Goal: Task Accomplishment & Management: Complete application form

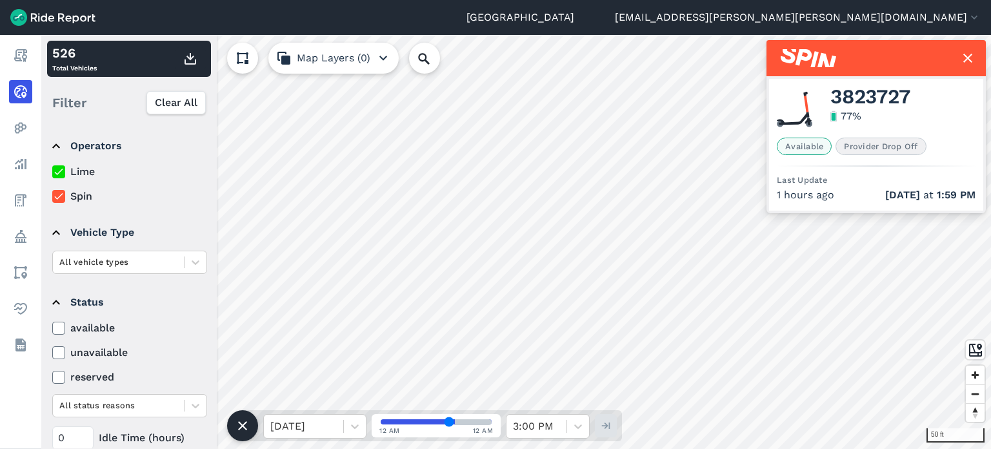
scroll to position [148, 0]
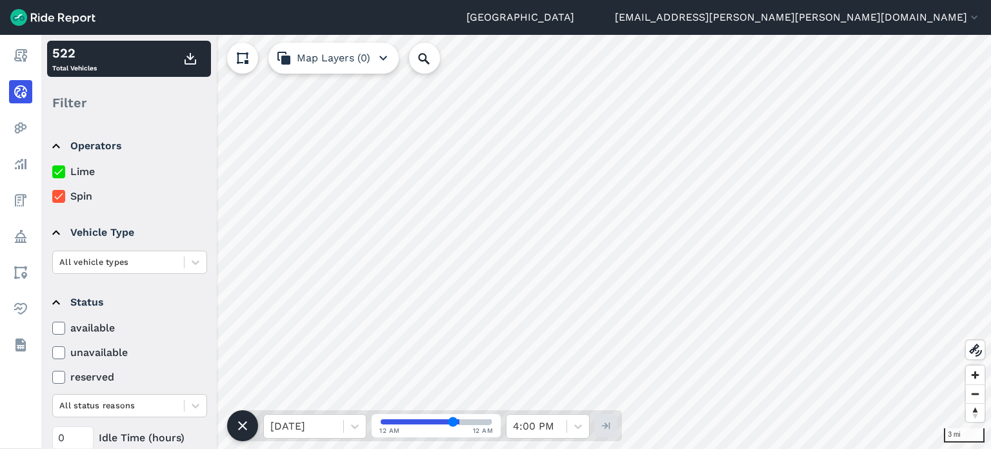
scroll to position [148, 0]
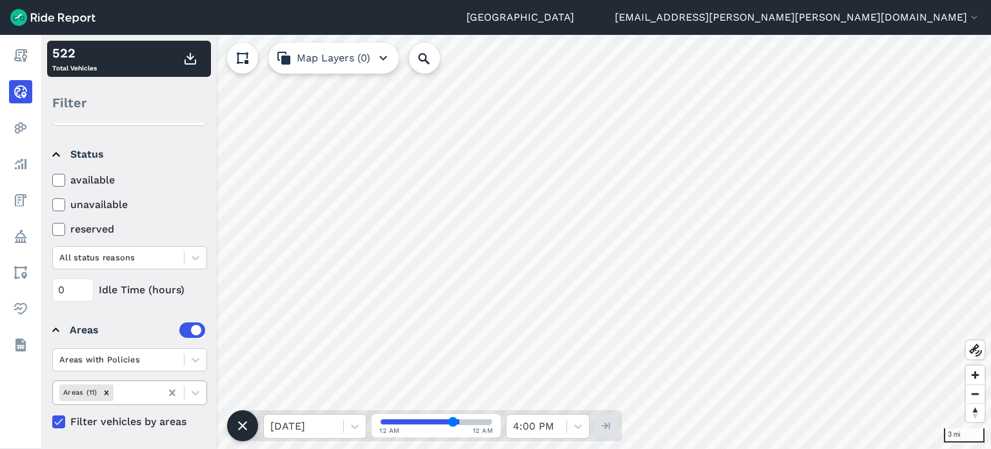
click at [174, 392] on icon at bounding box center [172, 392] width 6 height 6
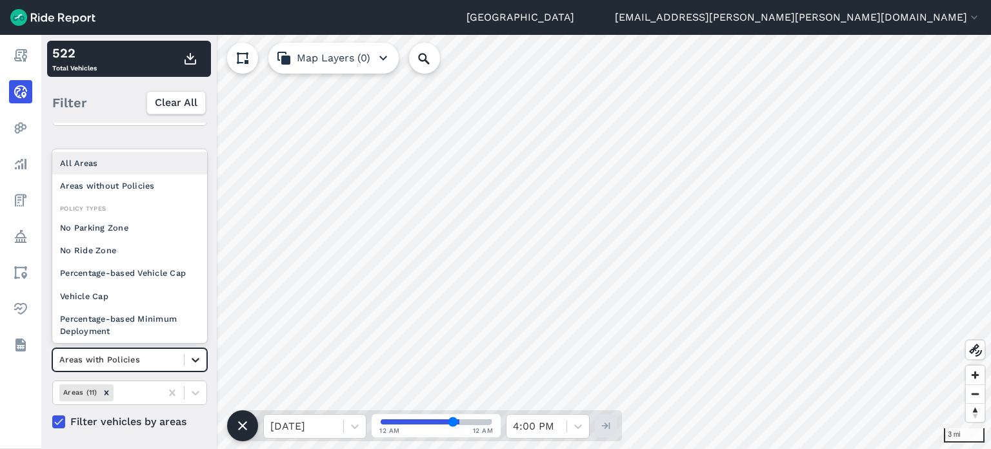
click at [195, 362] on icon at bounding box center [195, 359] width 13 height 13
click at [115, 167] on div "All Areas" at bounding box center [129, 163] width 155 height 23
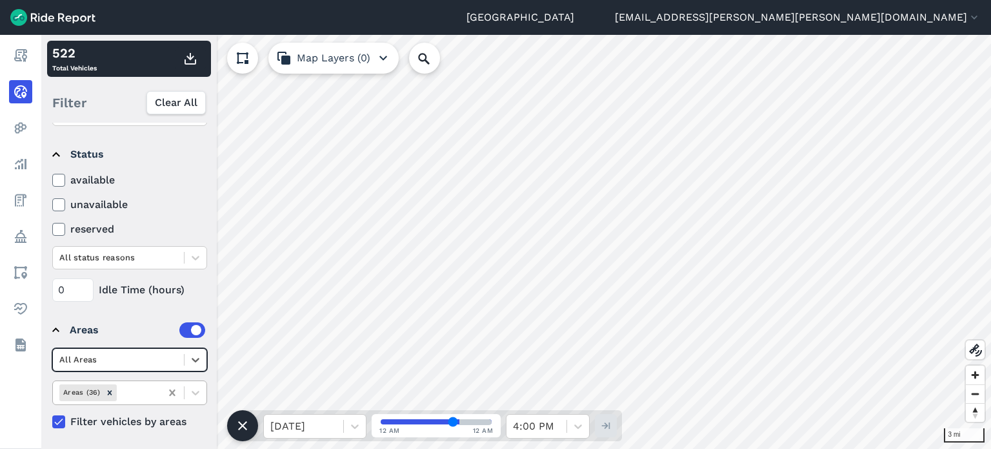
click at [169, 390] on icon at bounding box center [172, 392] width 13 height 13
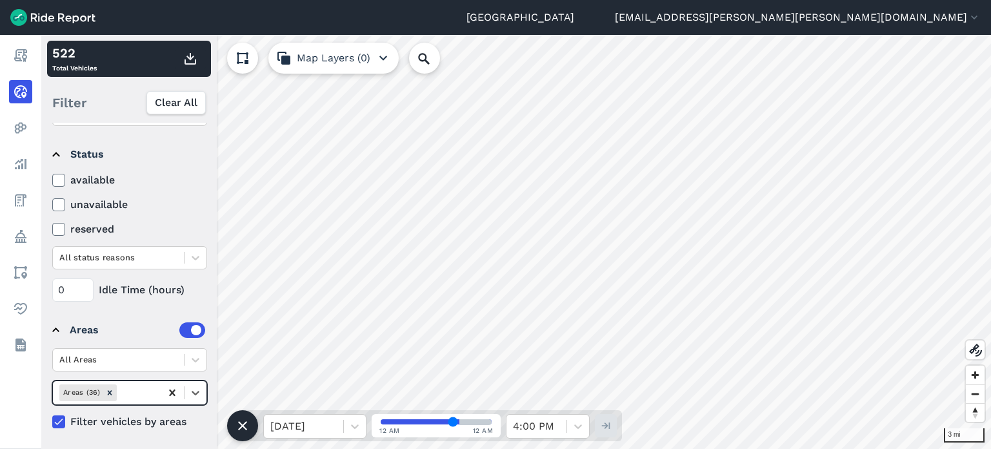
click at [173, 392] on icon at bounding box center [172, 392] width 13 height 13
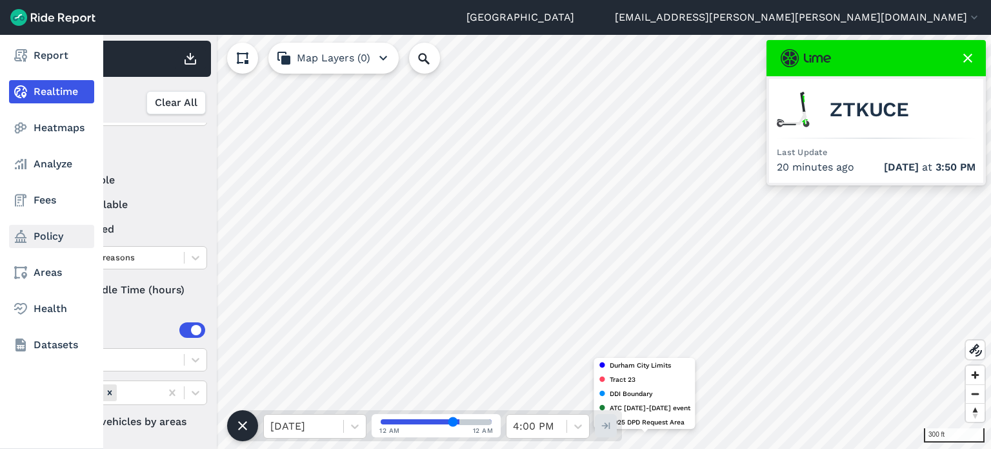
click at [46, 240] on link "Policy" at bounding box center [51, 236] width 85 height 23
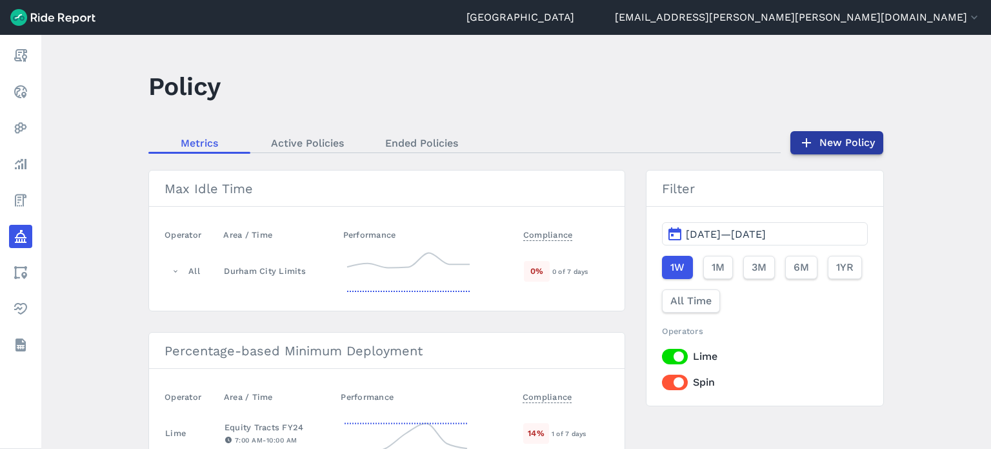
click at [847, 139] on link "New Policy" at bounding box center [837, 142] width 93 height 23
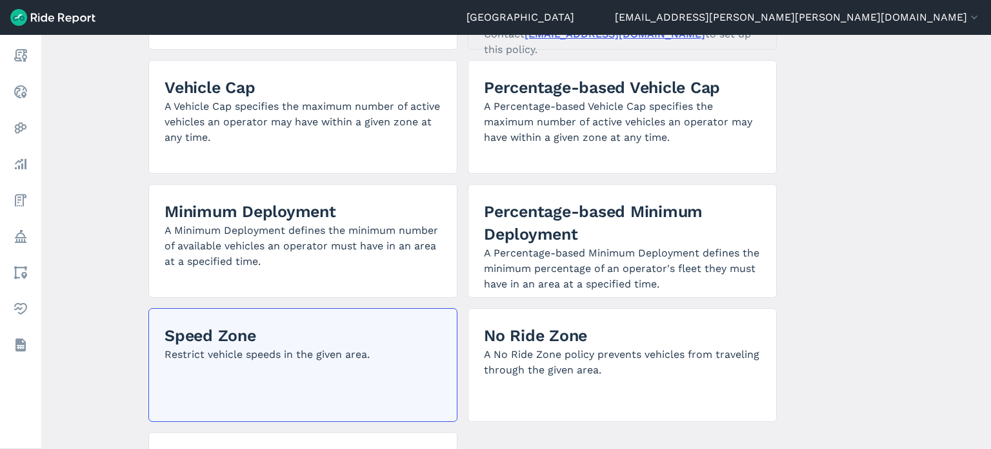
scroll to position [323, 0]
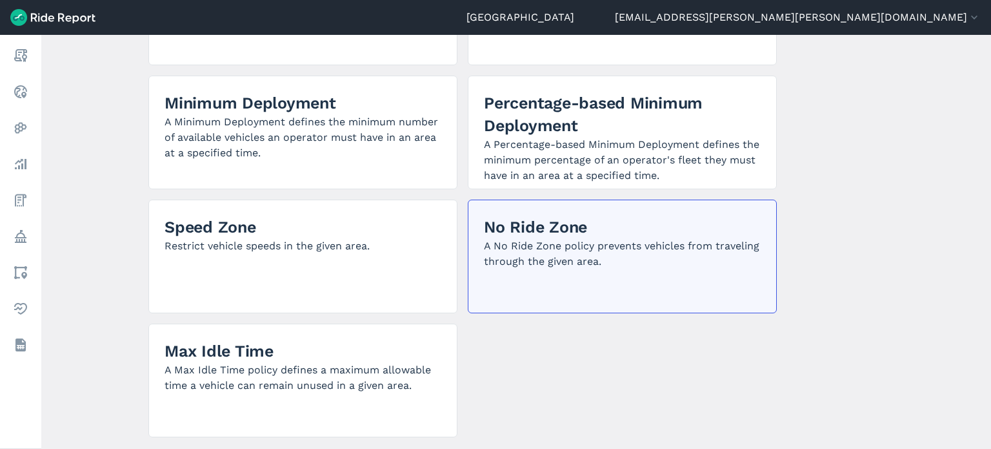
click at [666, 240] on p "A No Ride Zone policy prevents vehicles from traveling through the given area." at bounding box center [622, 253] width 277 height 31
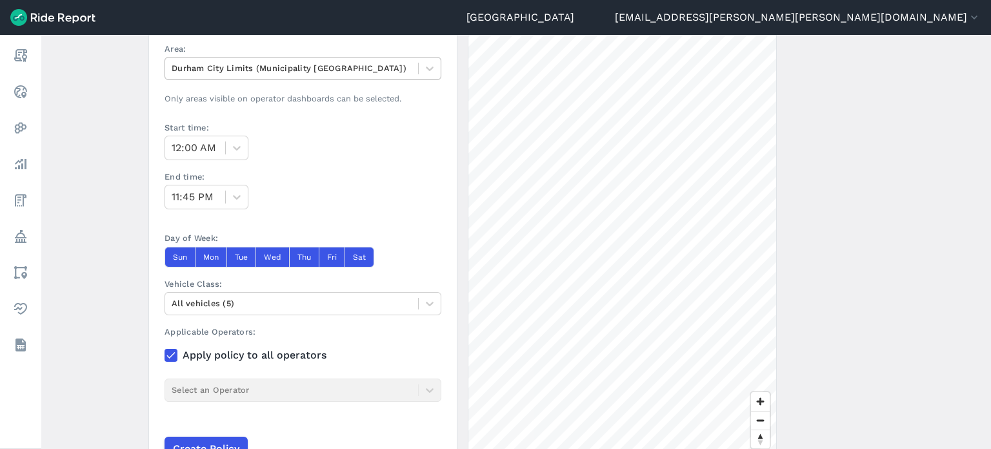
click at [350, 66] on div at bounding box center [292, 68] width 240 height 15
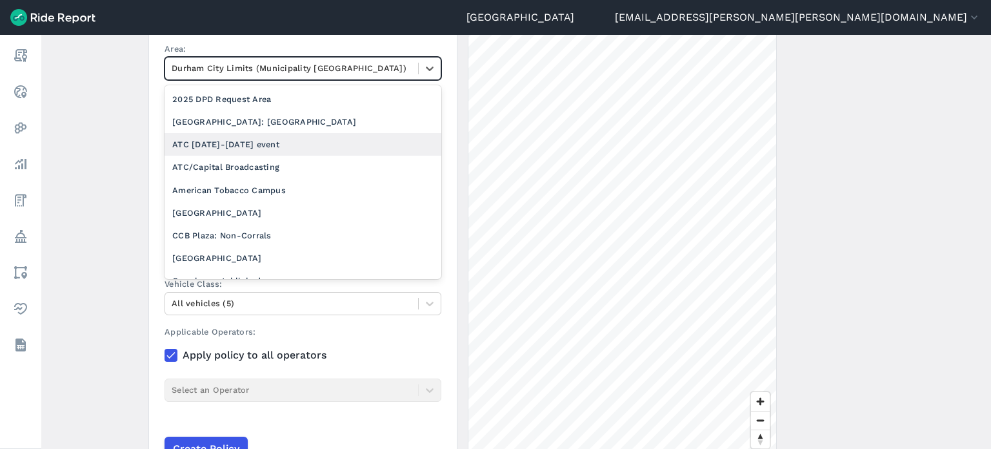
click at [274, 136] on div "ATC Oct 3-4 event" at bounding box center [303, 144] width 277 height 23
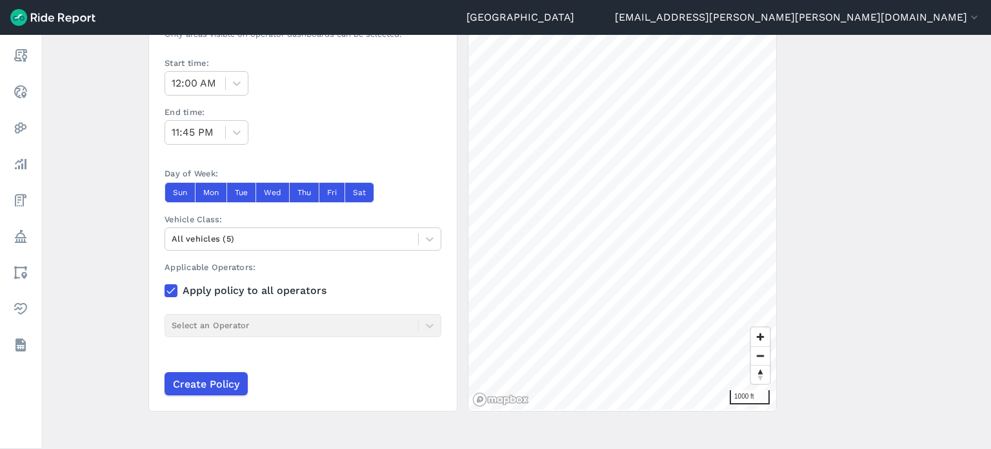
scroll to position [194, 0]
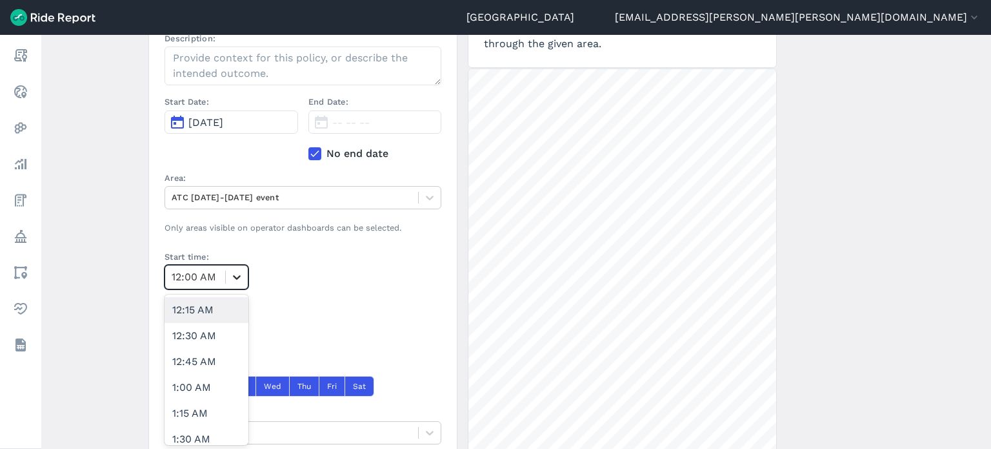
click at [237, 274] on icon at bounding box center [236, 276] width 13 height 13
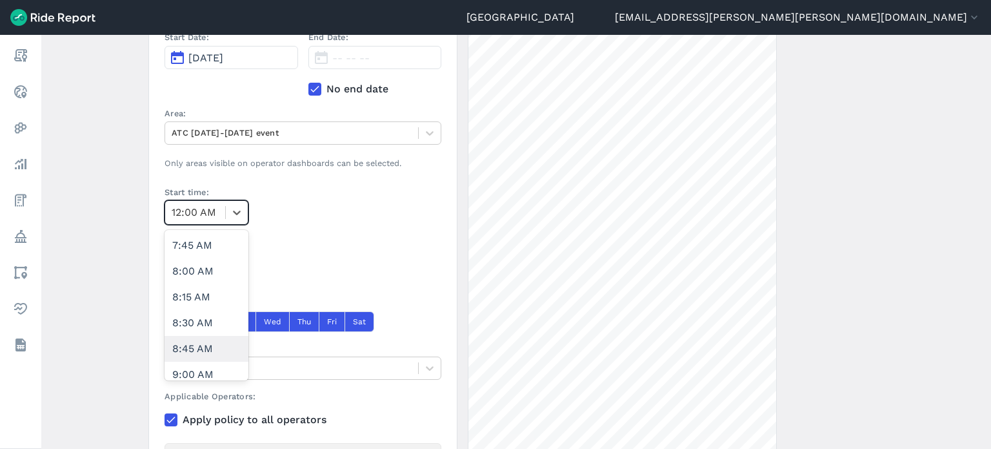
scroll to position [839, 0]
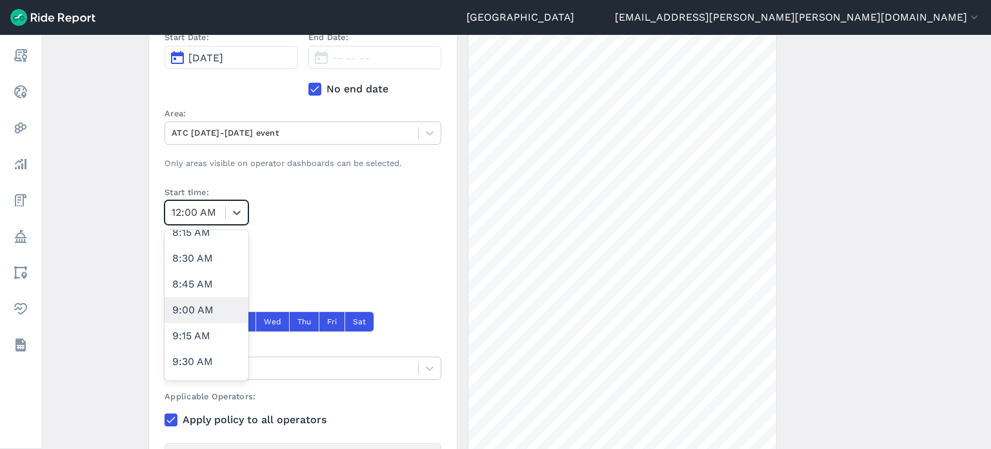
click at [199, 314] on div "9:00 AM" at bounding box center [207, 310] width 84 height 26
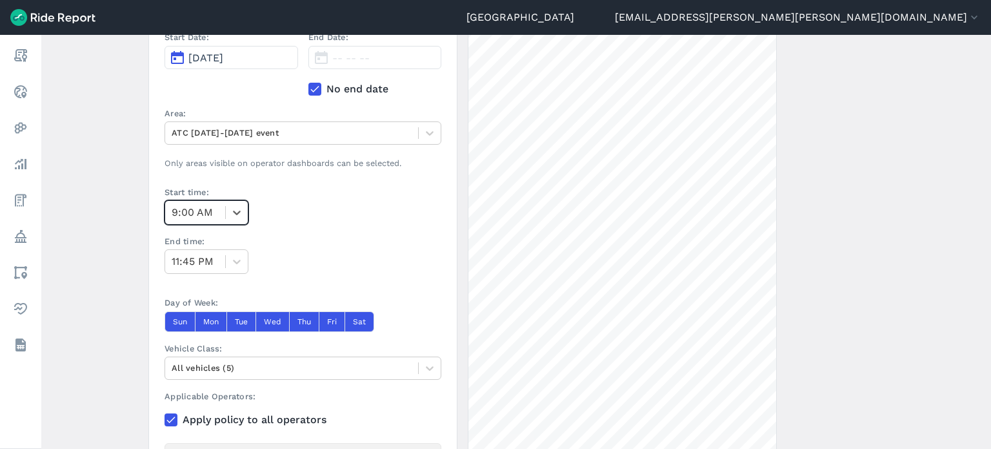
click at [137, 232] on main "Create a Policy ← Back to Policies Name: Description: Start Date: Oct 3, 2025 E…" at bounding box center [516, 242] width 950 height 414
click at [238, 262] on icon at bounding box center [236, 261] width 13 height 13
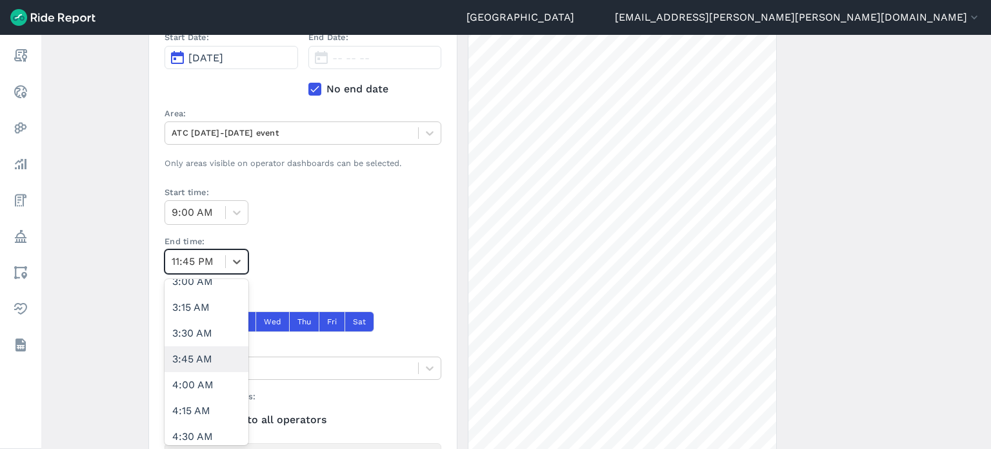
scroll to position [452, 0]
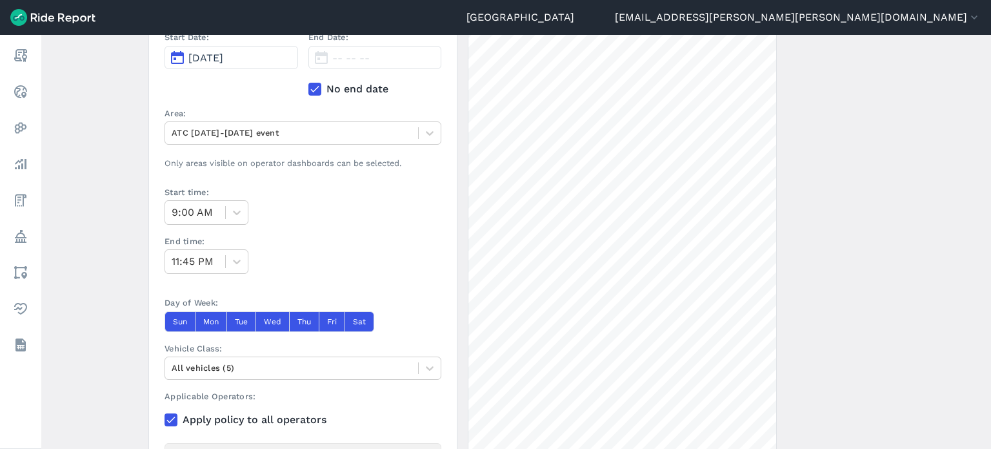
click at [119, 227] on main "Create a Policy ← Back to Policies Name: Description: Start Date: Oct 3, 2025 E…" at bounding box center [516, 242] width 950 height 414
click at [318, 87] on icon at bounding box center [315, 89] width 12 height 13
click at [309, 87] on input "No end date" at bounding box center [309, 85] width 0 height 8
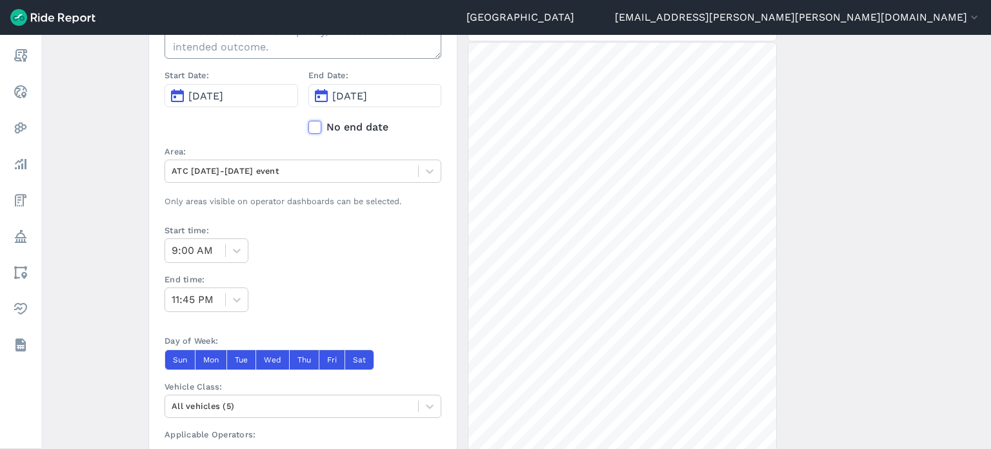
scroll to position [194, 0]
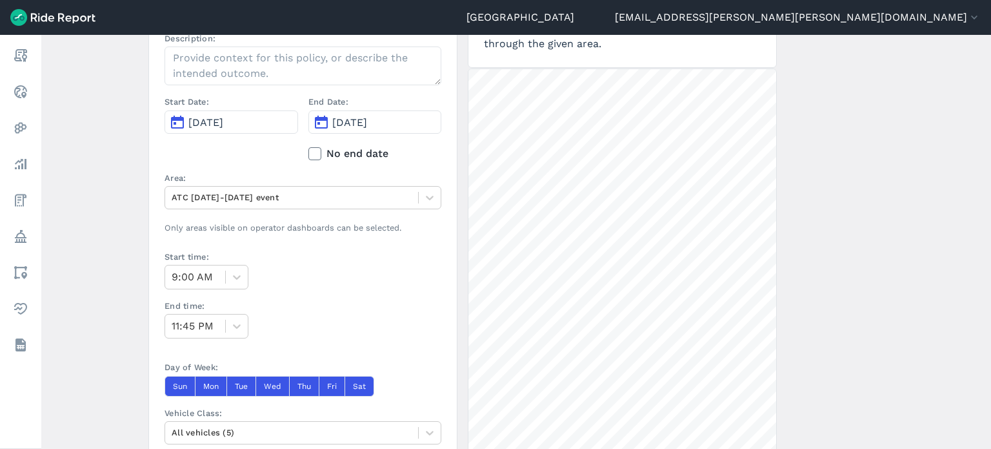
click at [367, 116] on span "Oct 3, 2025" at bounding box center [349, 122] width 35 height 12
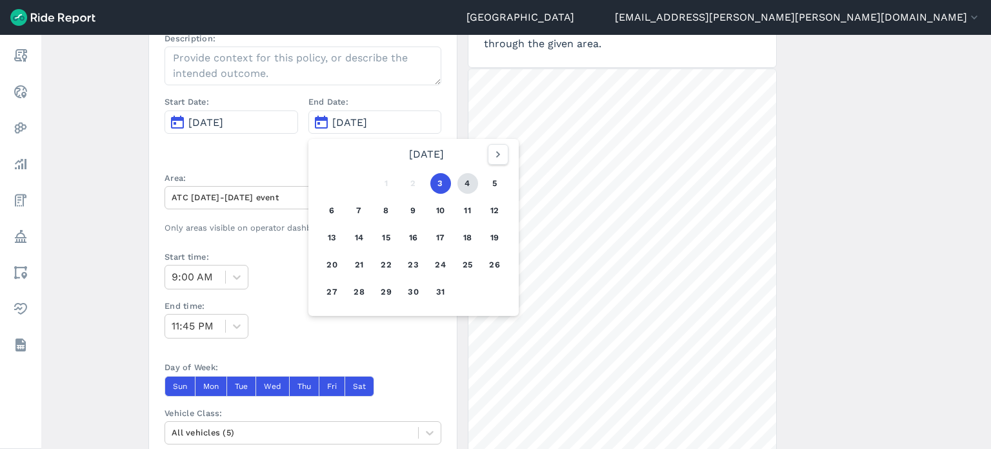
click at [465, 175] on button "4" at bounding box center [468, 183] width 21 height 21
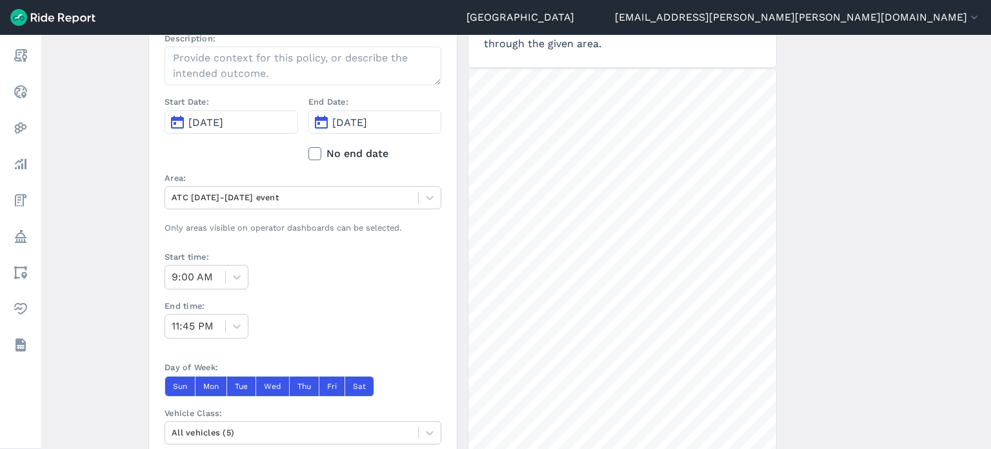
click at [118, 125] on main "Create a Policy ← Back to Policies Name: Description: Start Date: Oct 3, 2025 E…" at bounding box center [516, 242] width 950 height 414
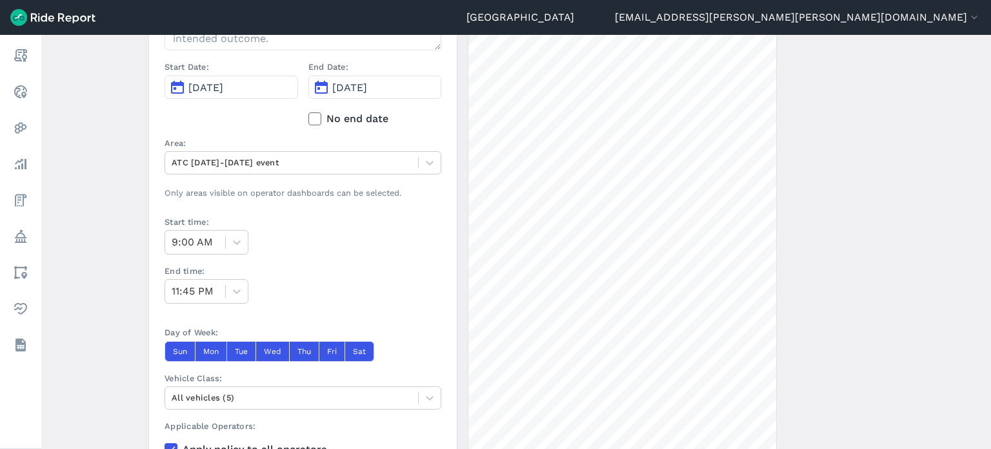
scroll to position [258, 0]
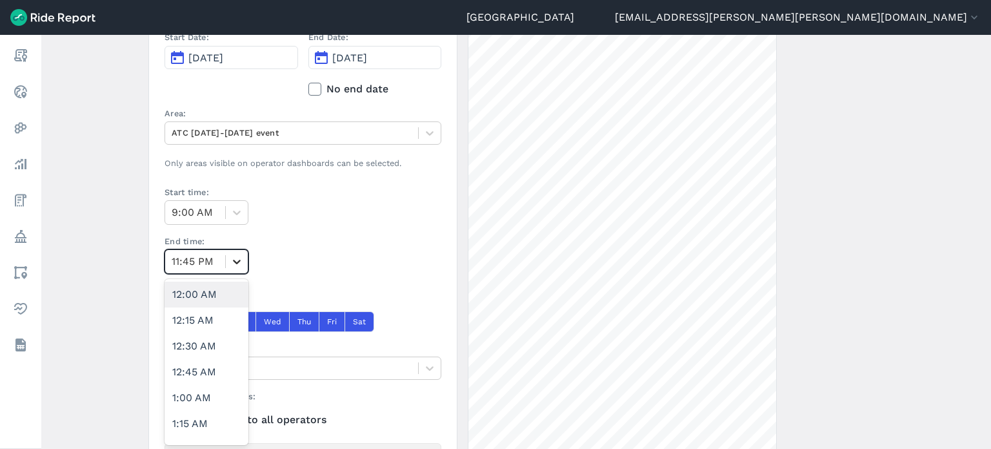
click at [236, 255] on icon at bounding box center [236, 261] width 13 height 13
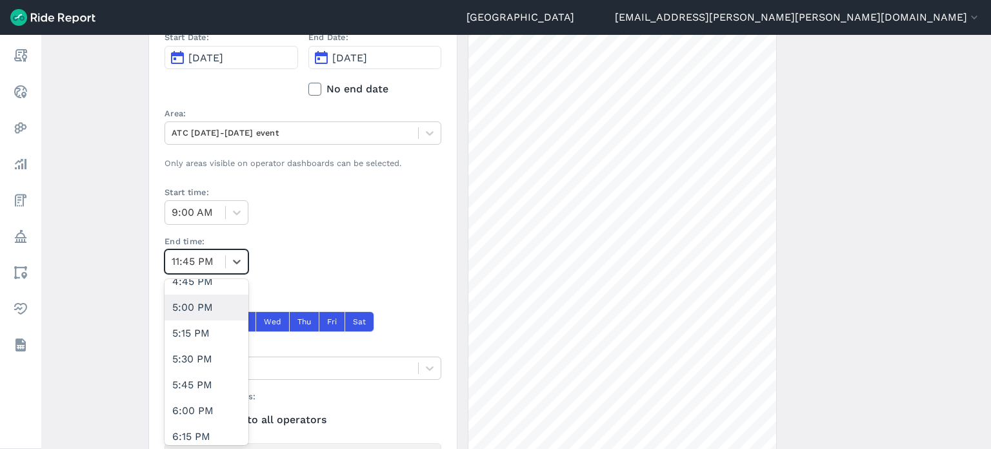
click at [205, 314] on div "5:00 PM" at bounding box center [207, 307] width 84 height 26
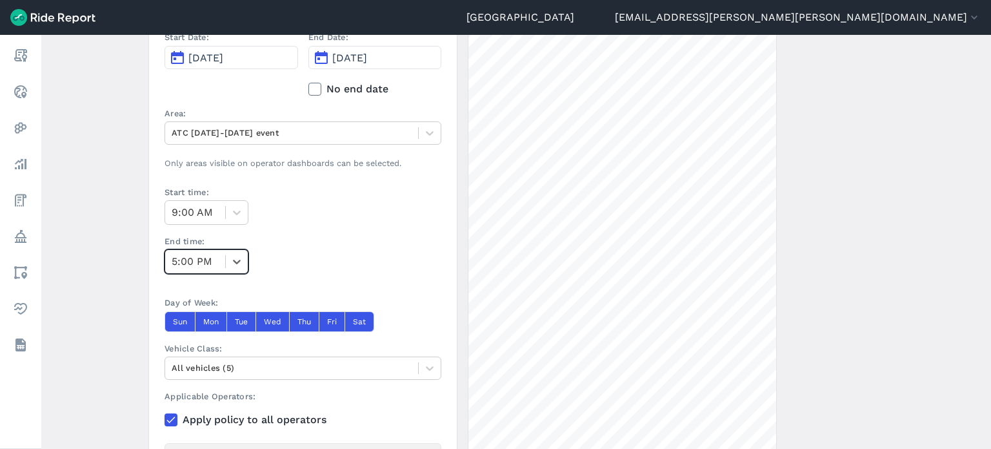
click at [119, 300] on main "Create a Policy ← Back to Policies Name: Description: Start Date: Oct 3, 2025 E…" at bounding box center [516, 242] width 950 height 414
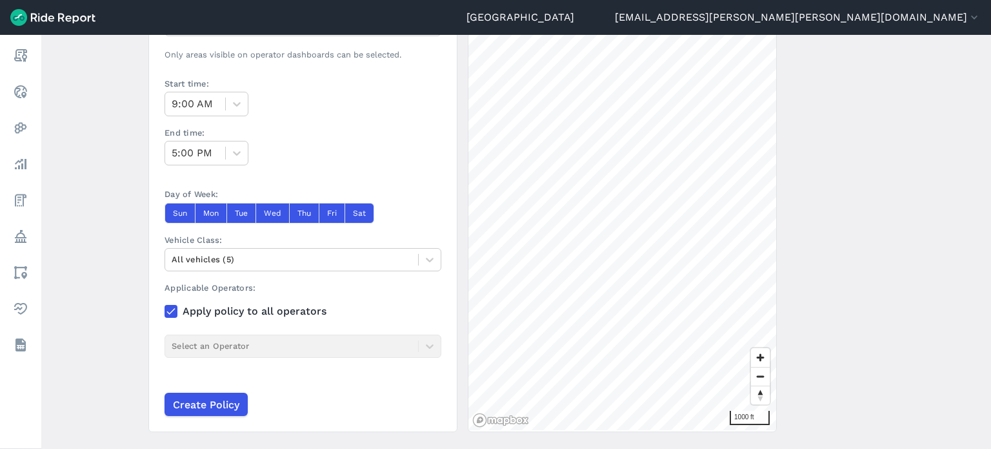
scroll to position [394, 0]
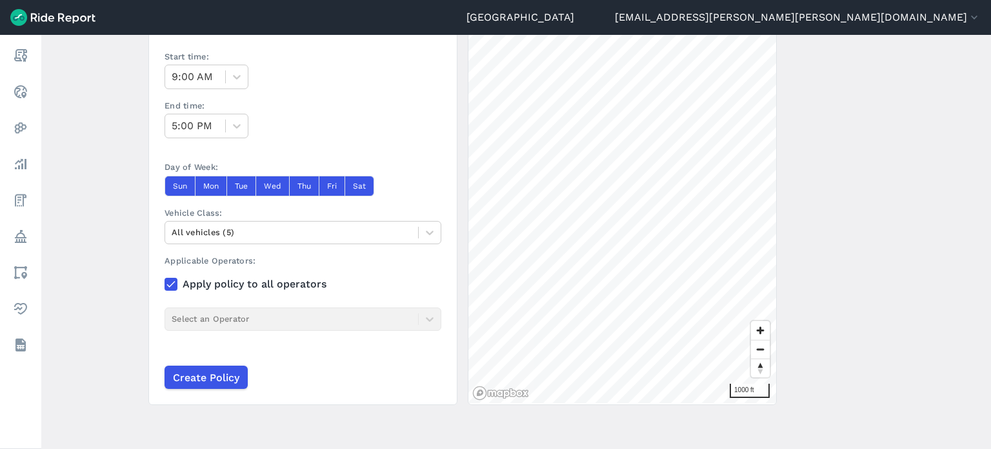
click at [217, 317] on div "Applicable Operators: Apply policy to all operators Select an Operator" at bounding box center [303, 304] width 277 height 101
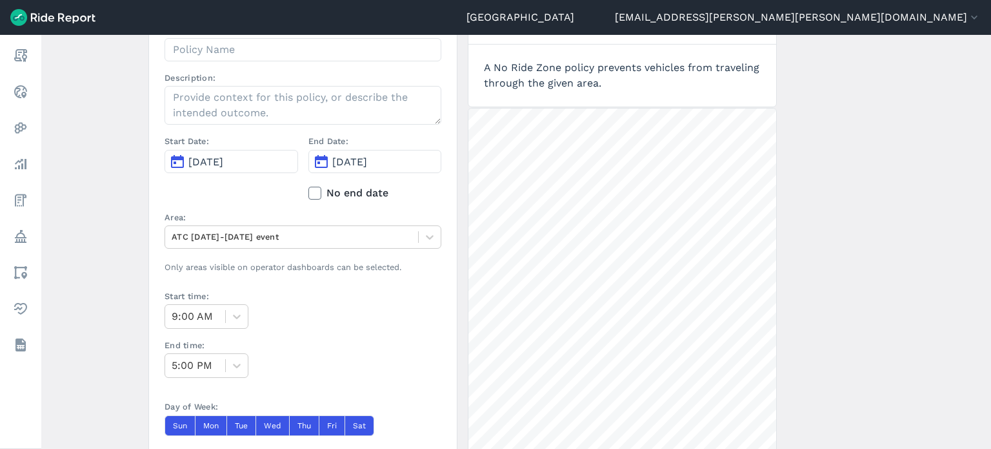
scroll to position [71, 0]
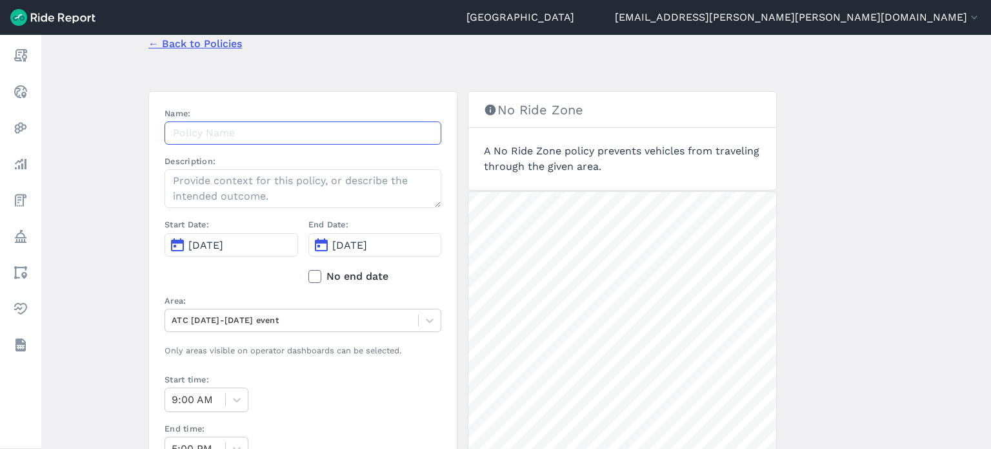
click at [298, 136] on input "Name:" at bounding box center [303, 132] width 277 height 23
click at [241, 130] on input "No Parking - 6/13 PD Request" at bounding box center [303, 132] width 277 height 23
drag, startPoint x: 223, startPoint y: 132, endPoint x: 190, endPoint y: 131, distance: 32.9
click at [190, 131] on input "No Parking - 6/13 PD Request" at bounding box center [303, 132] width 277 height 23
drag, startPoint x: 222, startPoint y: 130, endPoint x: 261, endPoint y: 134, distance: 39.6
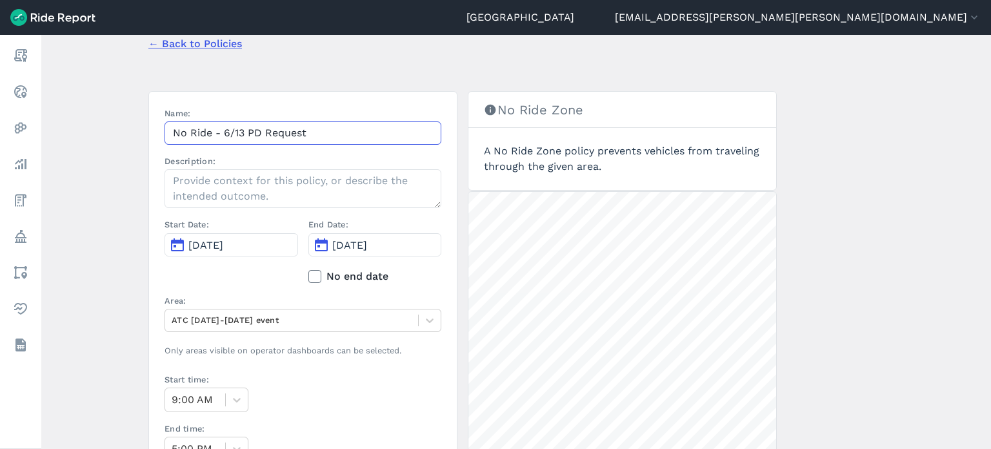
click at [261, 134] on input "No Ride - 6/13 PD Request" at bounding box center [303, 132] width 277 height 23
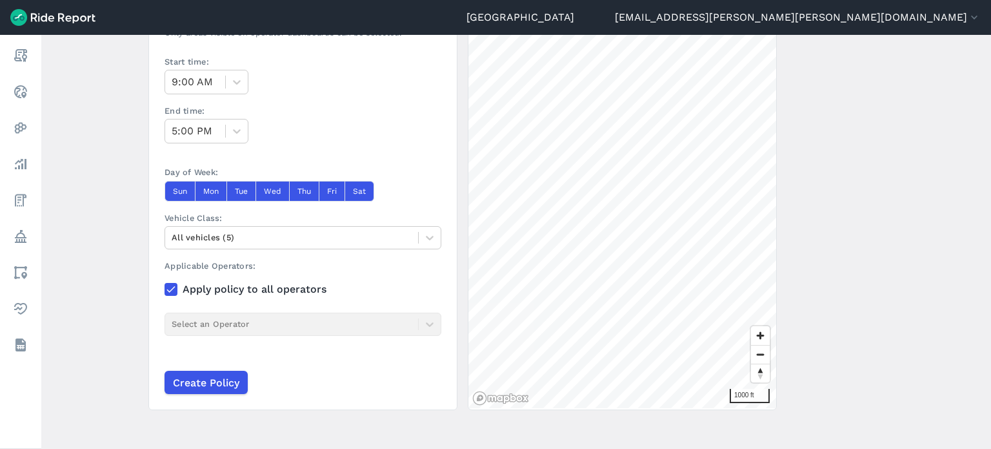
scroll to position [394, 0]
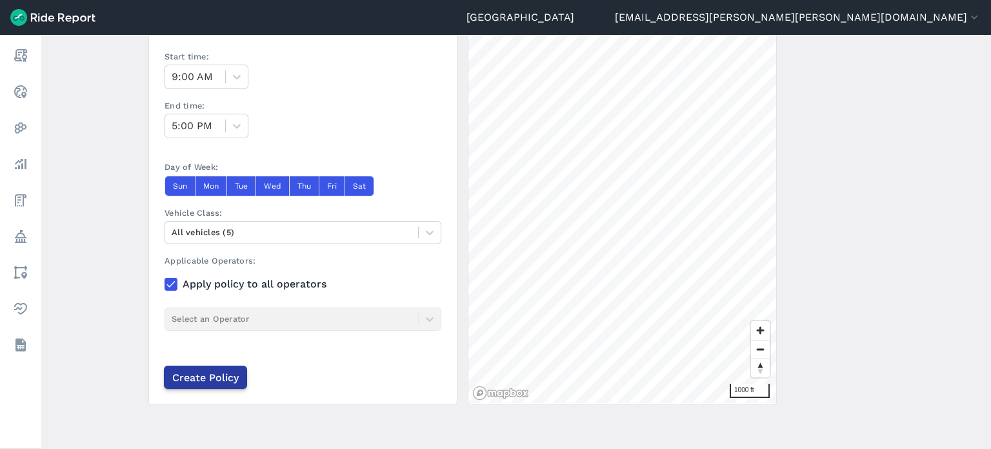
type input "No Ride - 10/3 ATC Request"
click at [211, 376] on input "Create Policy" at bounding box center [205, 376] width 83 height 23
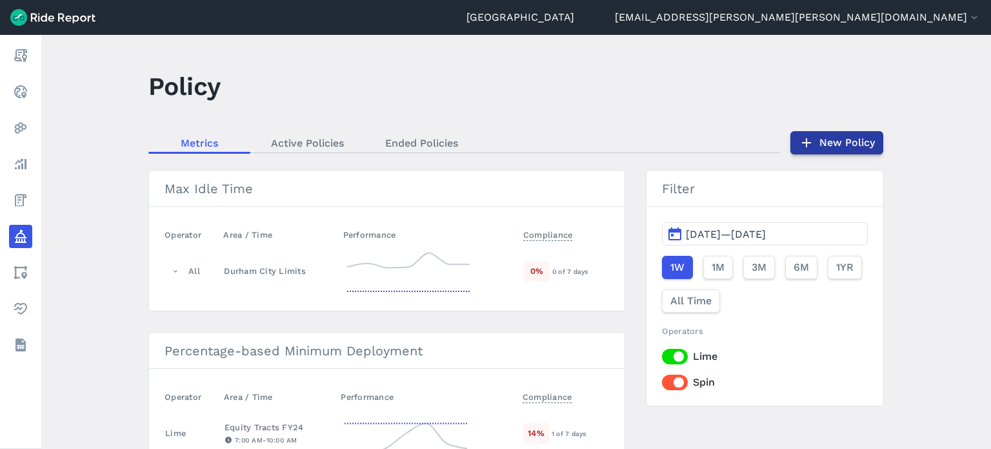
click at [831, 147] on link "New Policy" at bounding box center [837, 142] width 93 height 23
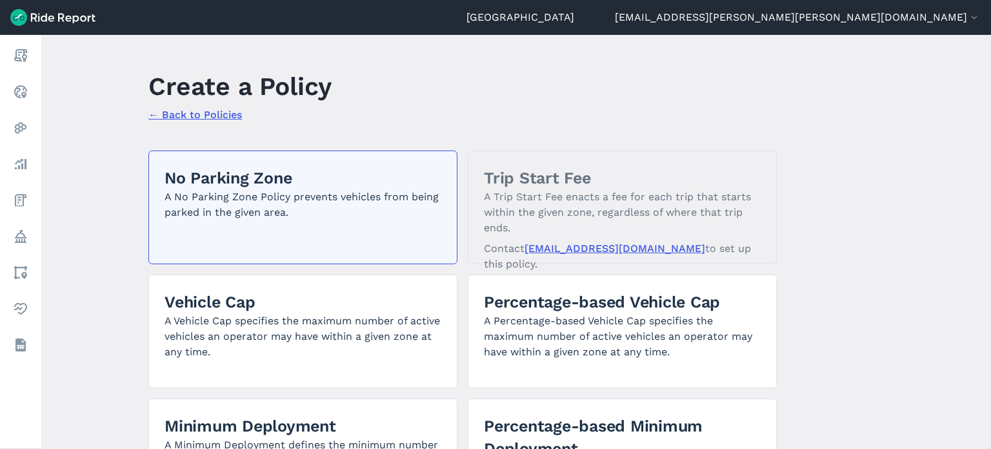
click at [378, 185] on h2 "No Parking Zone" at bounding box center [303, 178] width 277 height 23
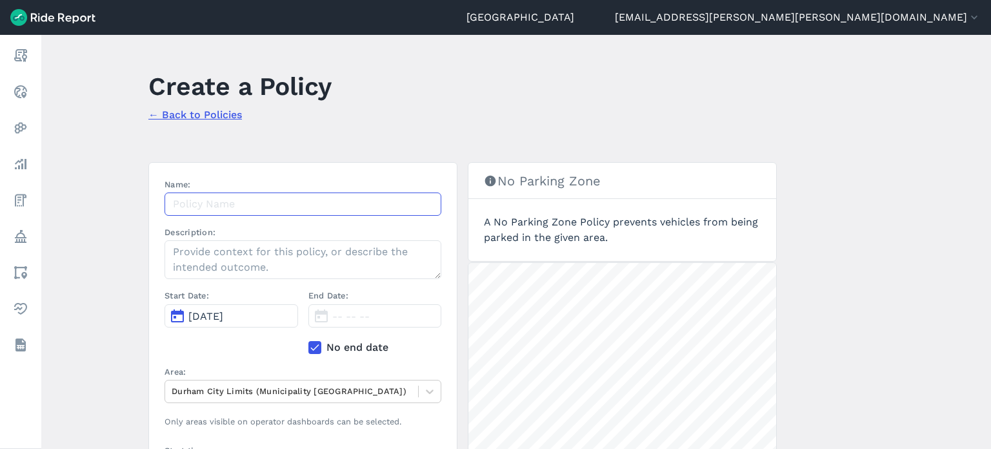
click at [375, 204] on input "Name:" at bounding box center [303, 203] width 277 height 23
click at [281, 203] on input "Name:" at bounding box center [303, 203] width 277 height 23
click at [259, 201] on input "No" at bounding box center [303, 203] width 277 height 23
drag, startPoint x: 211, startPoint y: 203, endPoint x: 188, endPoint y: 201, distance: 22.7
click at [188, 201] on input "No Ride - 10/3 ATC Request" at bounding box center [303, 203] width 277 height 23
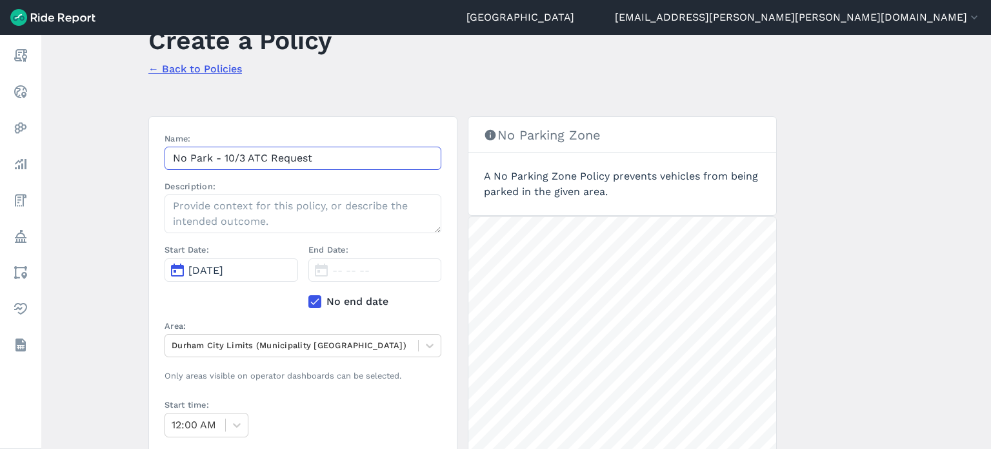
scroll to position [129, 0]
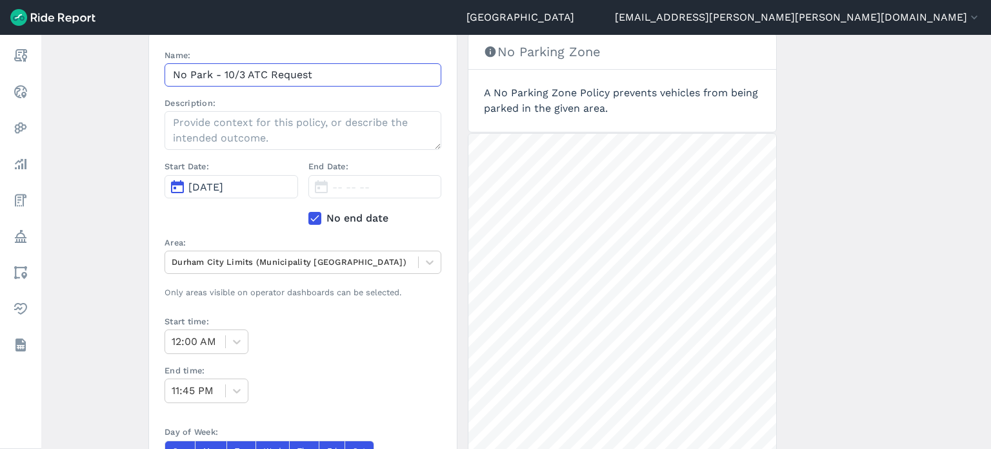
type input "No Park - 10/3 ATC Request"
click at [316, 218] on icon at bounding box center [315, 218] width 12 height 13
click at [309, 218] on input "No end date" at bounding box center [309, 214] width 0 height 8
click at [352, 194] on button "Oct 3, 2025" at bounding box center [376, 186] width 134 height 23
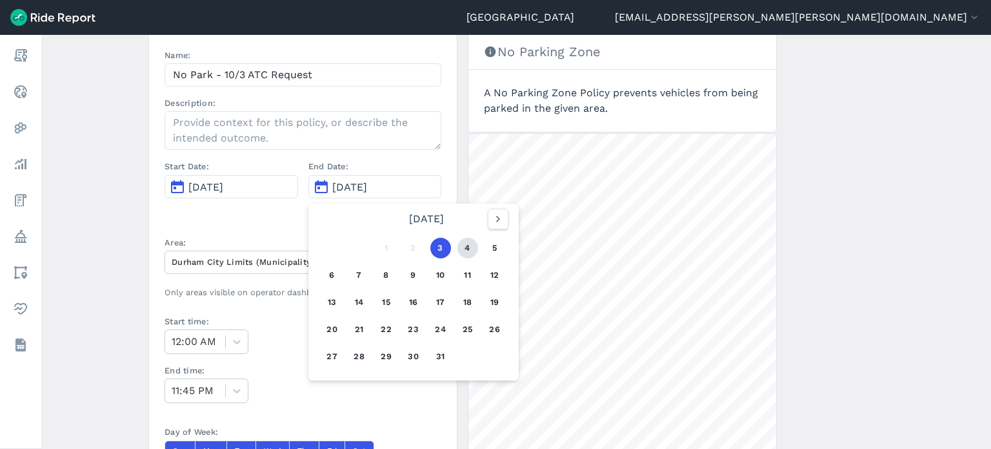
click at [474, 245] on button "4" at bounding box center [468, 248] width 21 height 21
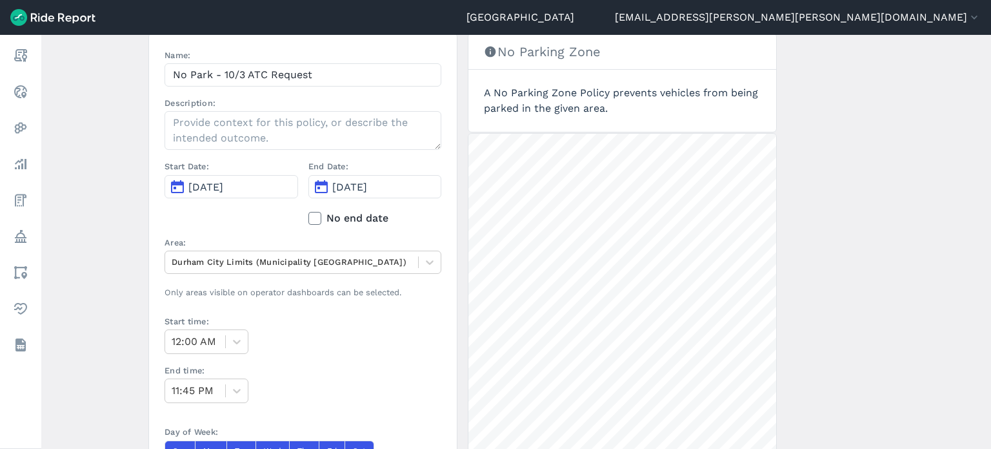
click at [129, 167] on main "Create a Policy ← Back to Policies Name: No Park - 10/3 ATC Request Description…" at bounding box center [516, 242] width 950 height 414
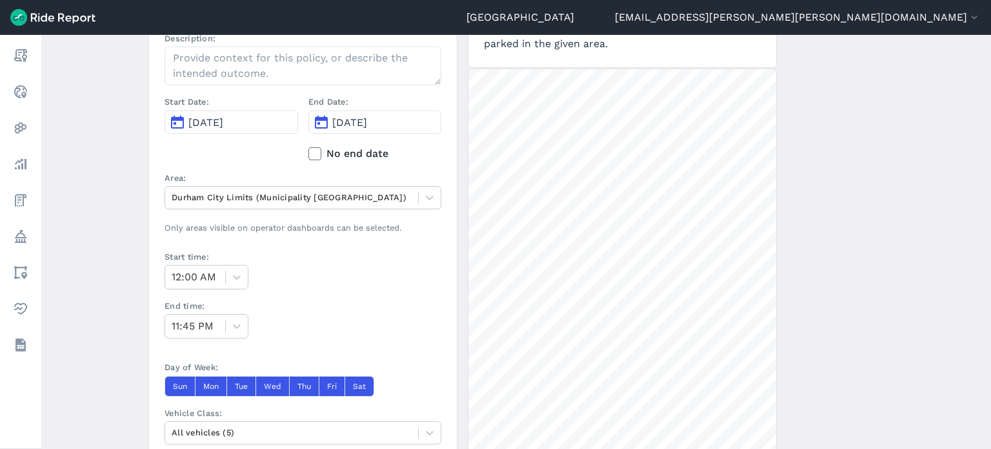
click at [266, 208] on div "Name: No Park - 10/3 ATC Request Description: Start Date: Oct 3, 2025 End Date:…" at bounding box center [303, 110] width 277 height 250
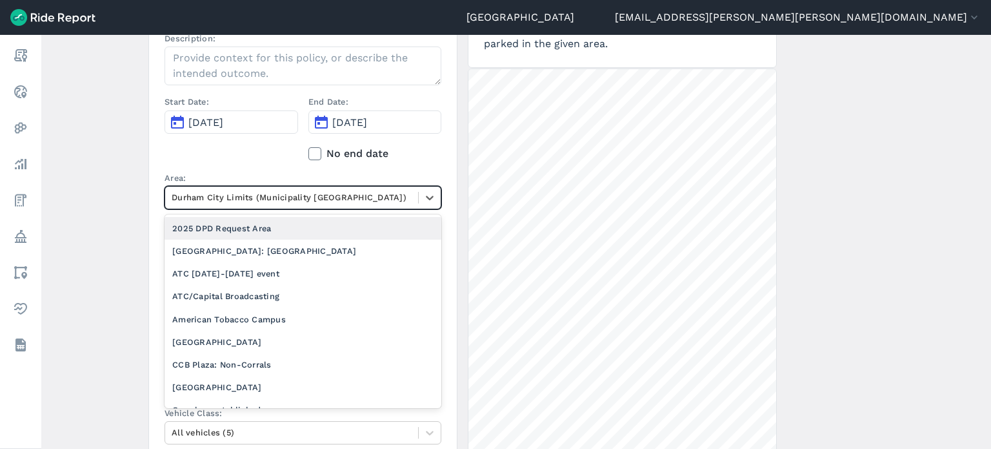
click at [272, 203] on div at bounding box center [292, 197] width 240 height 15
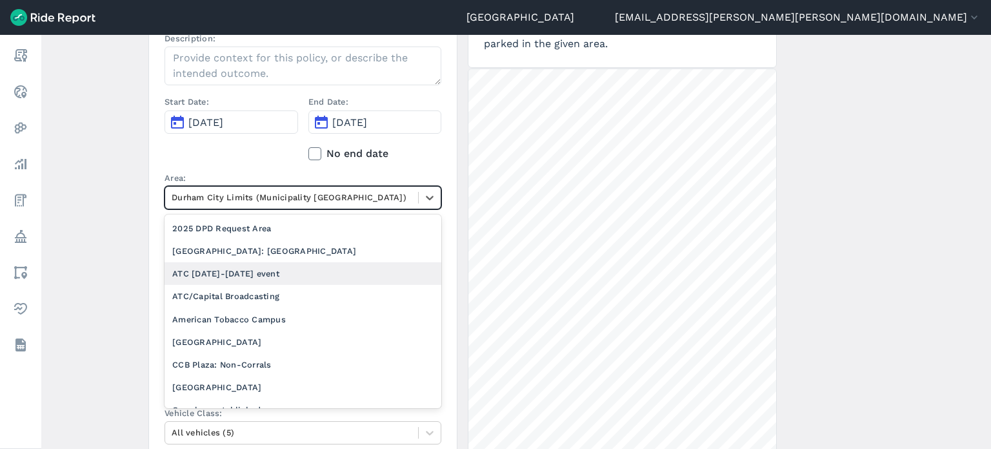
click at [243, 276] on div "ATC Oct 3-4 event" at bounding box center [303, 273] width 277 height 23
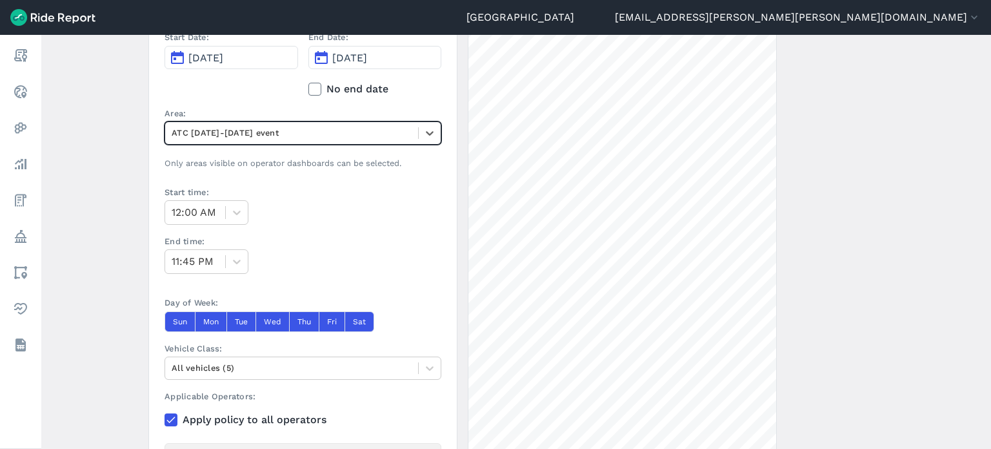
scroll to position [323, 0]
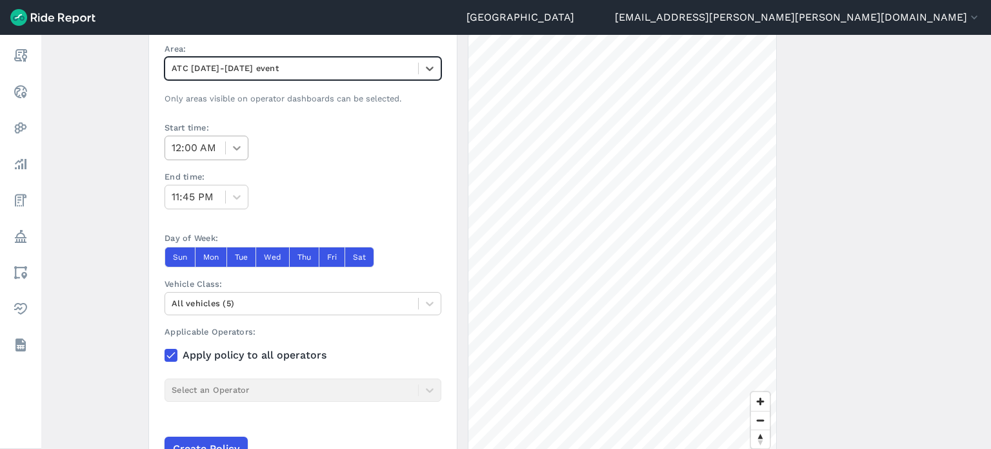
click at [226, 152] on div at bounding box center [237, 148] width 22 height 22
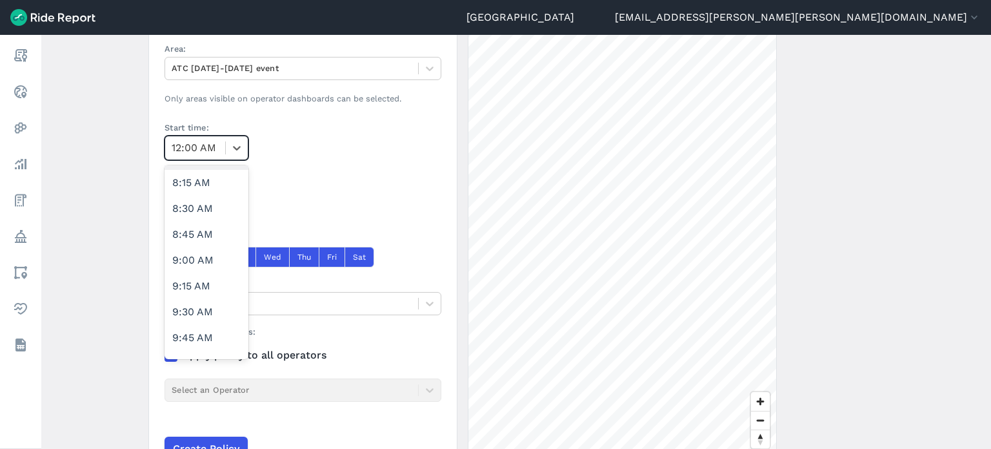
scroll to position [839, 0]
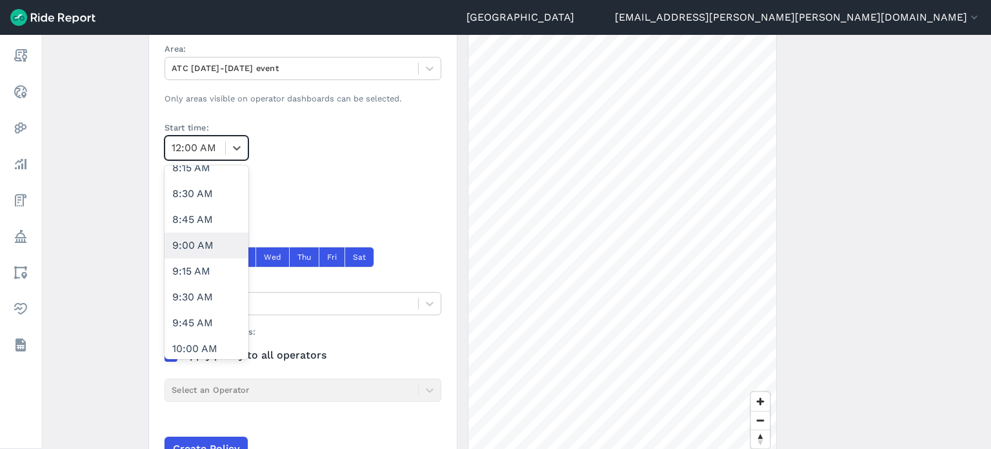
click at [207, 250] on div "9:00 AM" at bounding box center [207, 245] width 84 height 26
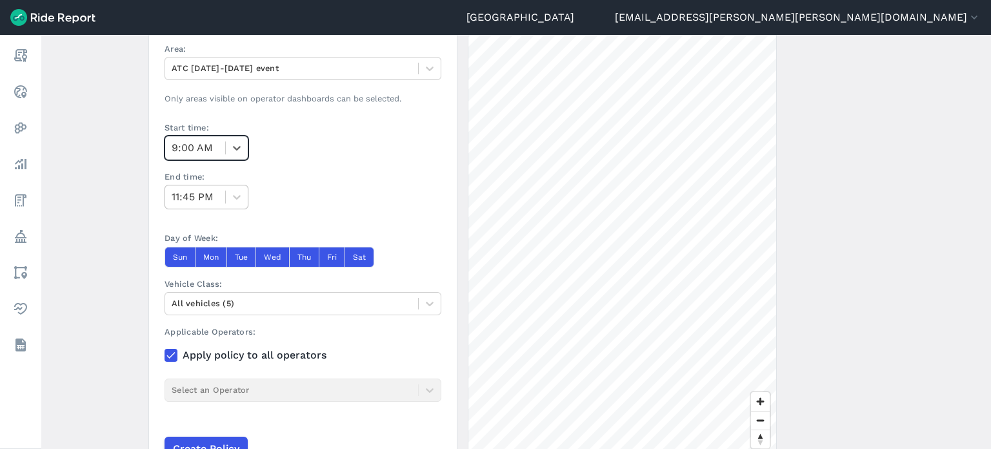
click at [207, 194] on div at bounding box center [195, 197] width 47 height 18
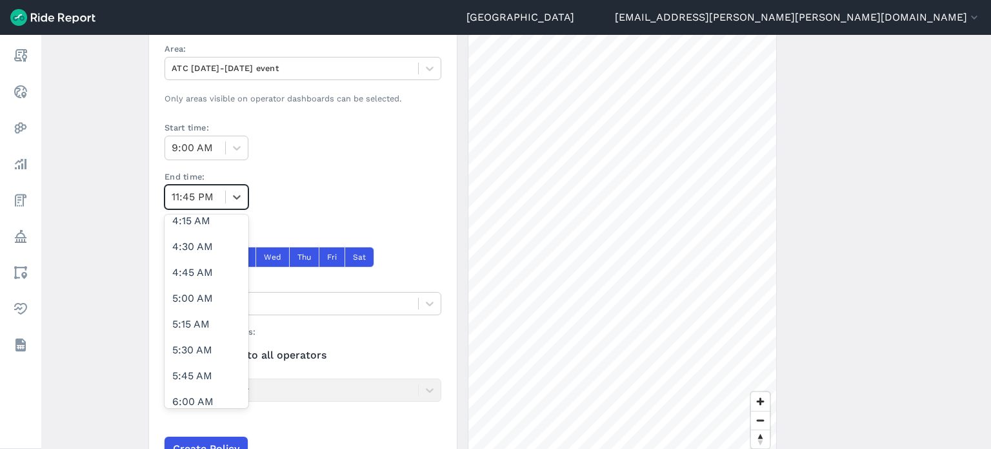
scroll to position [452, 0]
click at [206, 284] on div "5:00 AM" at bounding box center [207, 294] width 84 height 26
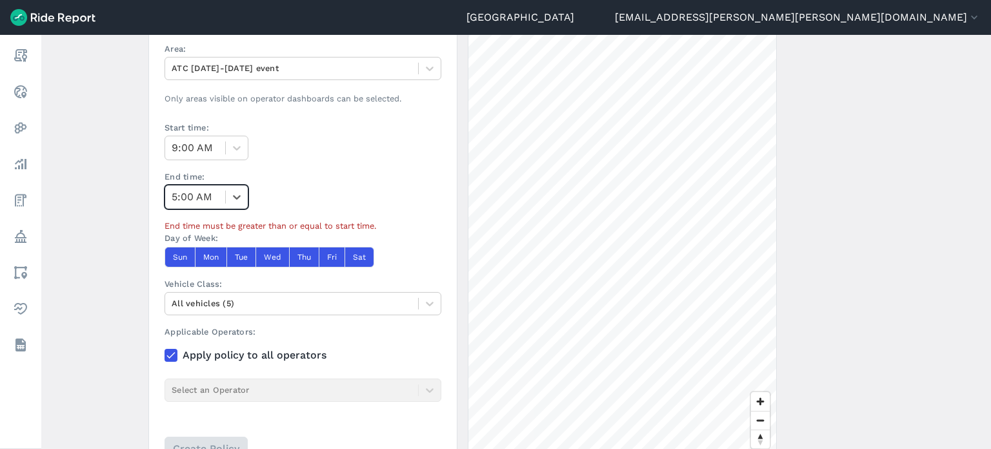
click at [200, 198] on div at bounding box center [195, 197] width 47 height 18
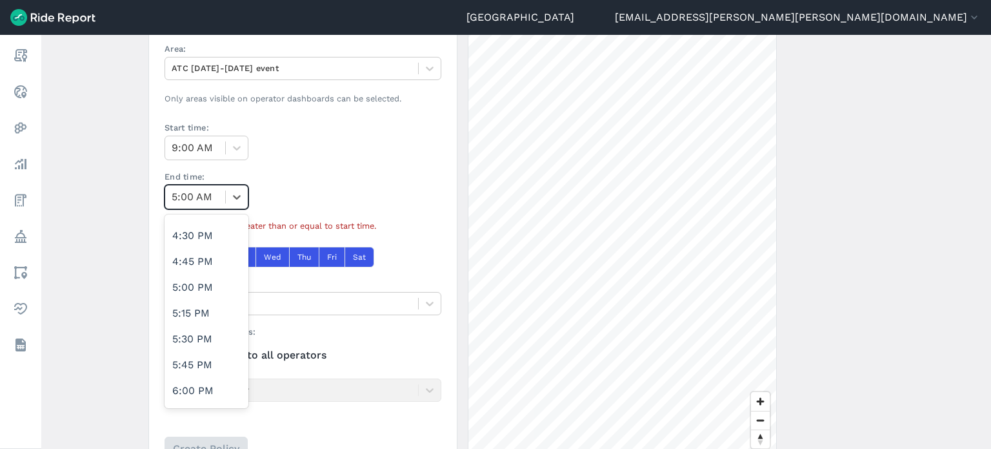
scroll to position [1743, 0]
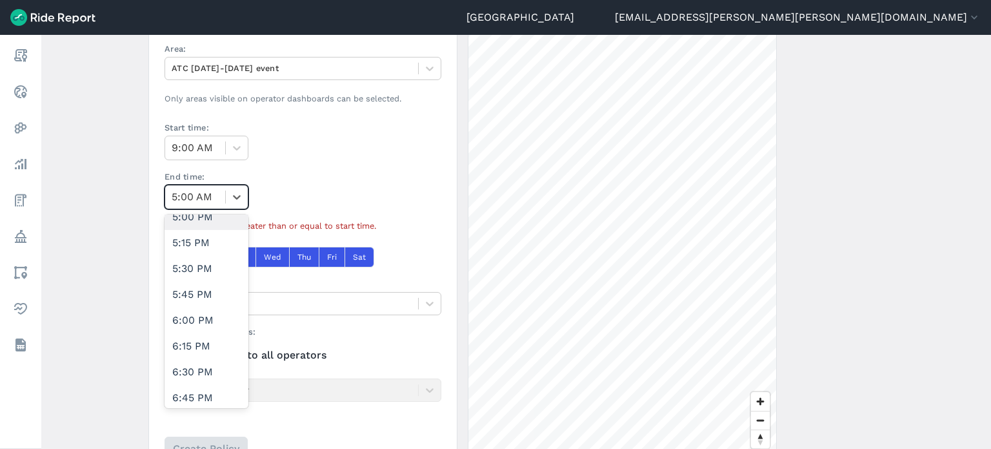
click at [205, 224] on div "5:00 PM" at bounding box center [207, 217] width 84 height 26
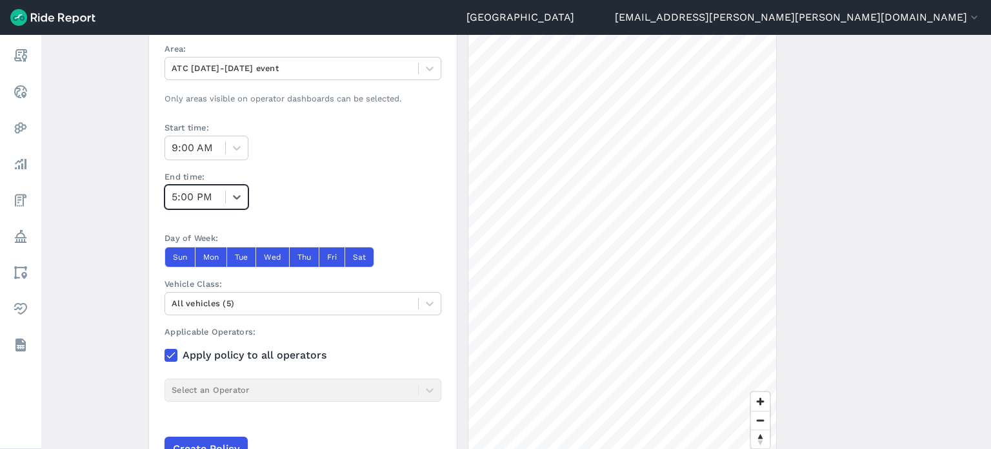
click at [131, 247] on main "Create a Policy ← Back to Policies Name: No Park - 10/3 ATC Request Description…" at bounding box center [516, 242] width 950 height 414
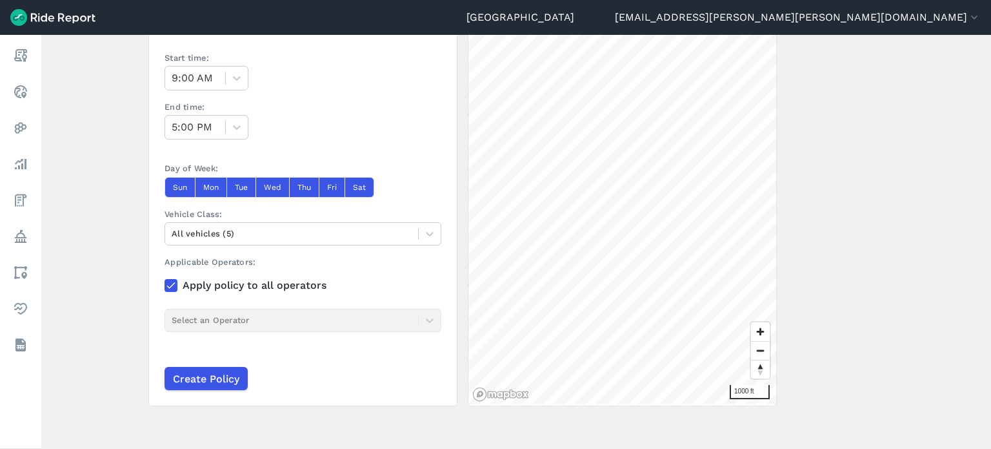
scroll to position [394, 0]
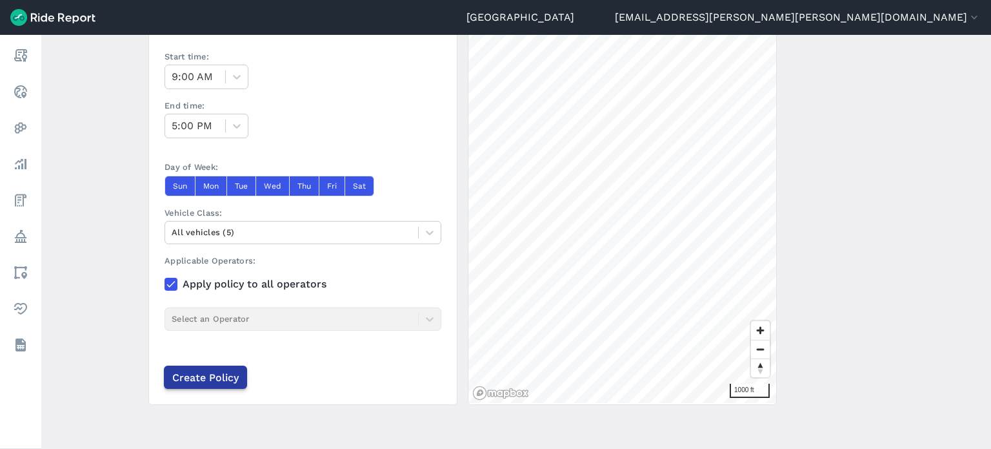
click at [230, 376] on input "Create Policy" at bounding box center [205, 376] width 83 height 23
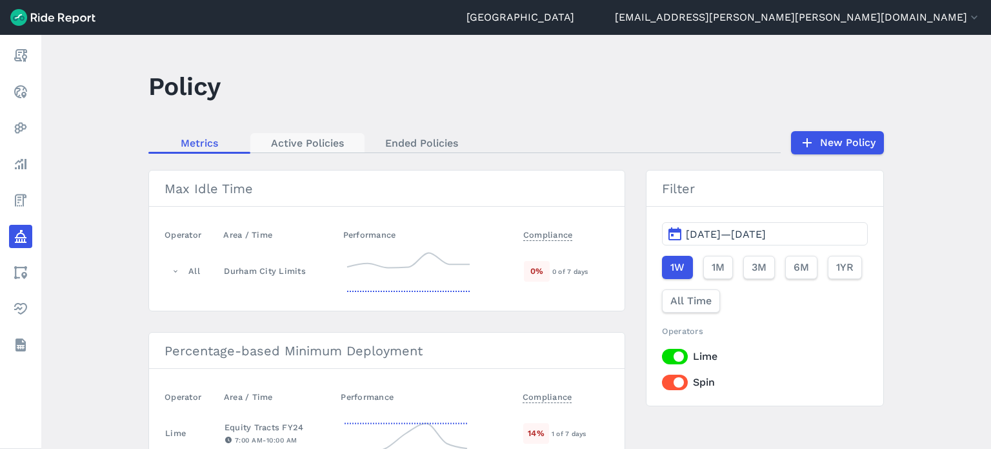
click at [323, 145] on link "Active Policies" at bounding box center [307, 142] width 114 height 19
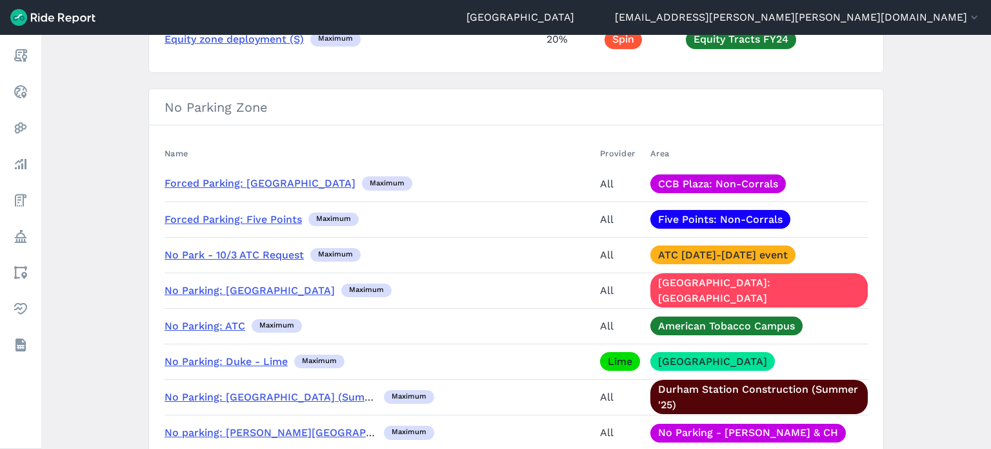
scroll to position [710, 0]
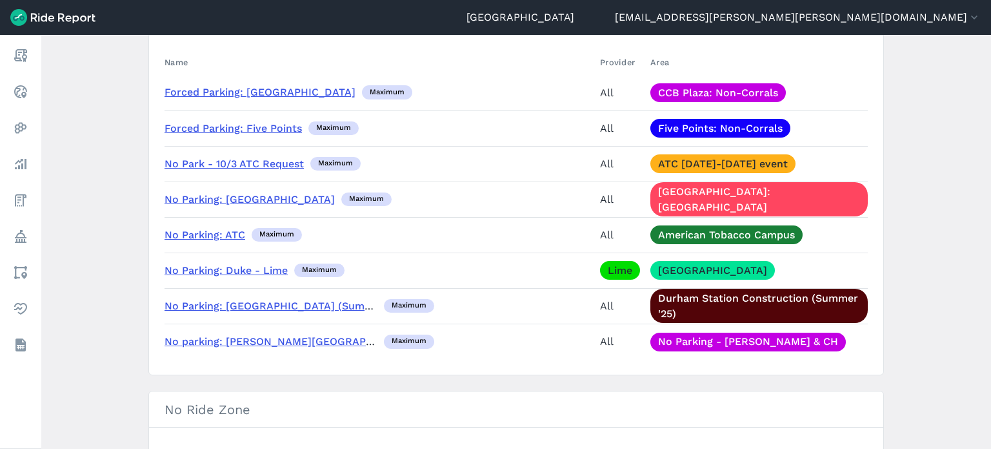
click at [267, 162] on link "No Park - 10/3 ATC Request" at bounding box center [234, 163] width 139 height 12
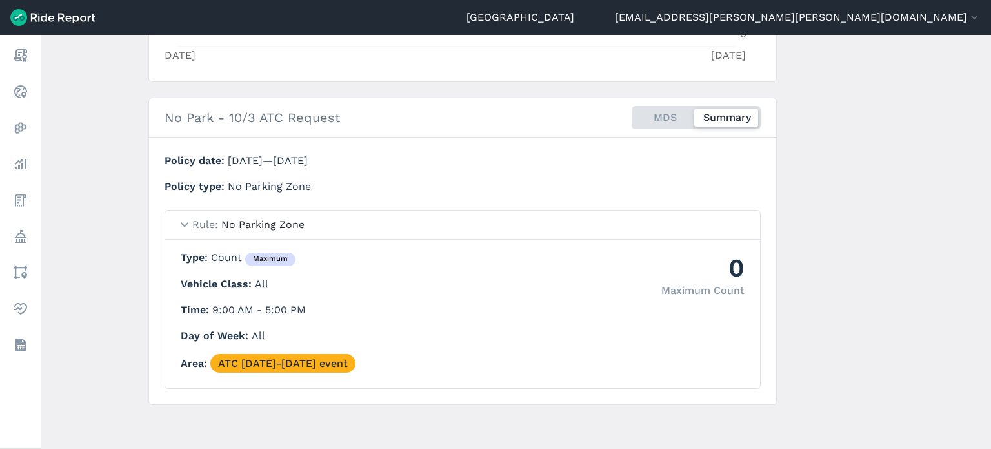
scroll to position [32, 0]
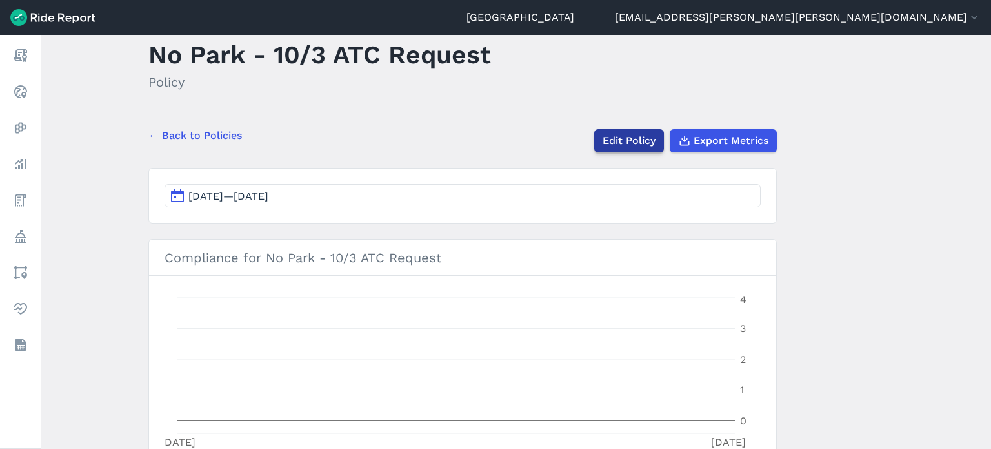
click at [634, 139] on link "Edit Policy" at bounding box center [629, 140] width 70 height 23
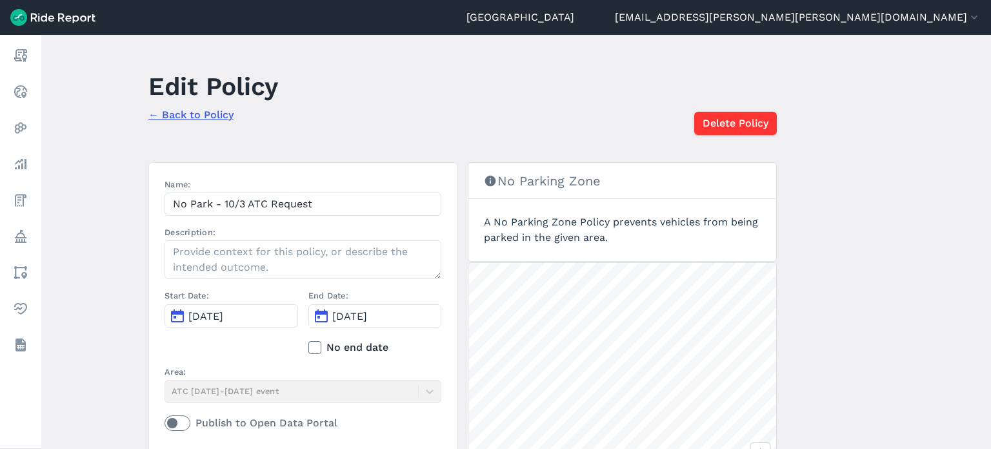
scroll to position [123, 0]
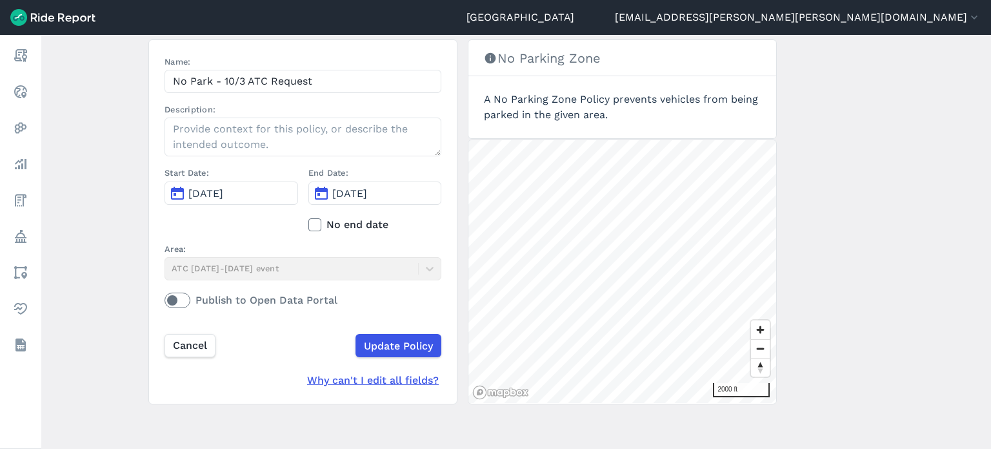
click at [93, 200] on main "Edit Policy ← Back to Policy Delete Policy Name: No Park - 10/3 ATC Request Des…" at bounding box center [516, 242] width 950 height 414
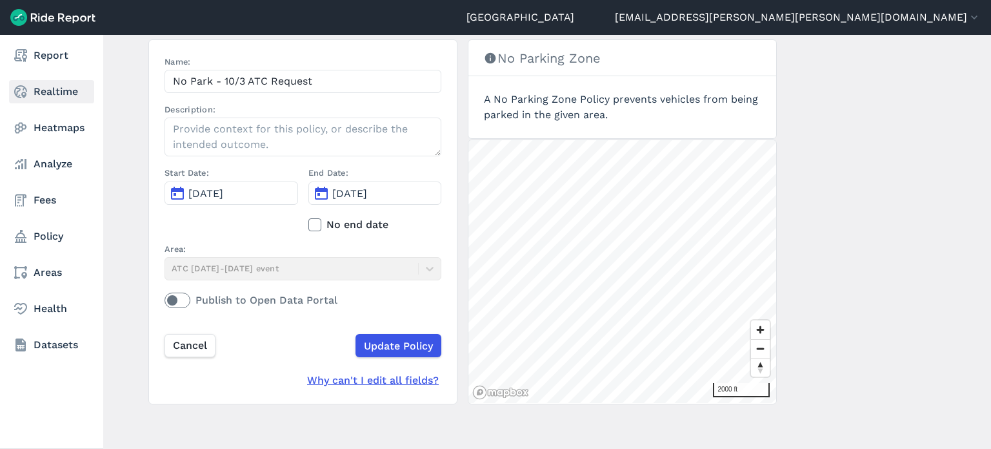
click at [46, 92] on link "Realtime" at bounding box center [51, 91] width 85 height 23
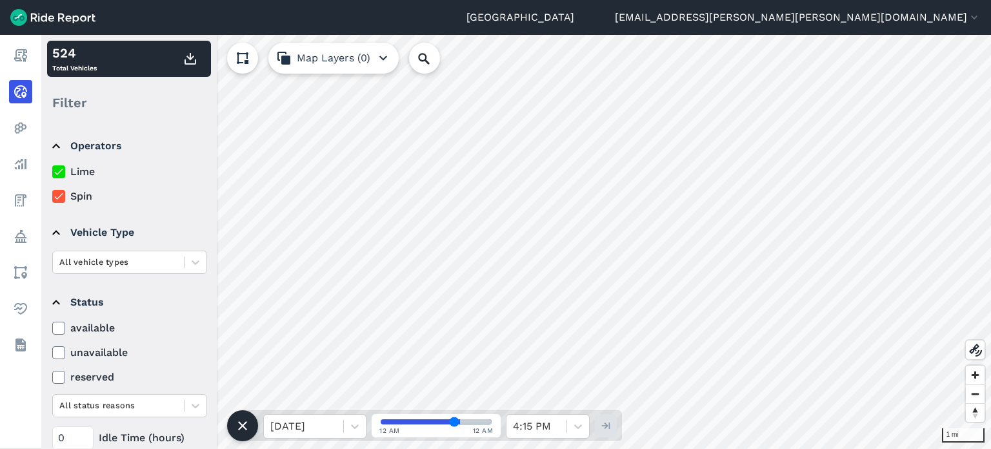
scroll to position [129, 0]
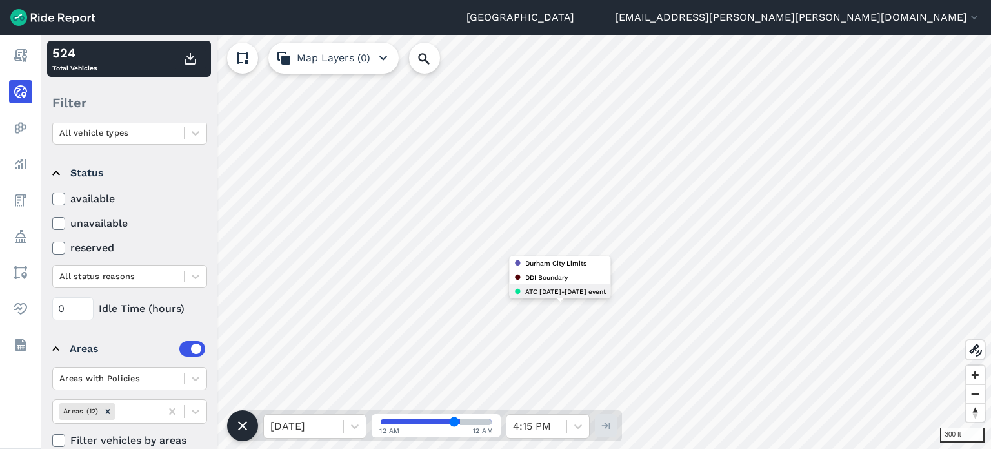
click at [563, 293] on span "ATC Oct 3-4 event" at bounding box center [565, 291] width 81 height 12
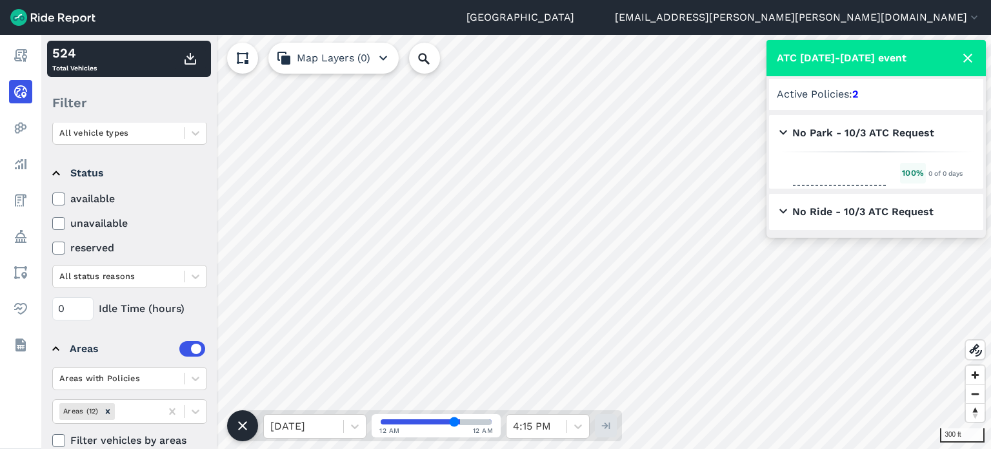
click at [785, 211] on h2 "No Ride - 10/3 ATC Request" at bounding box center [857, 211] width 154 height 15
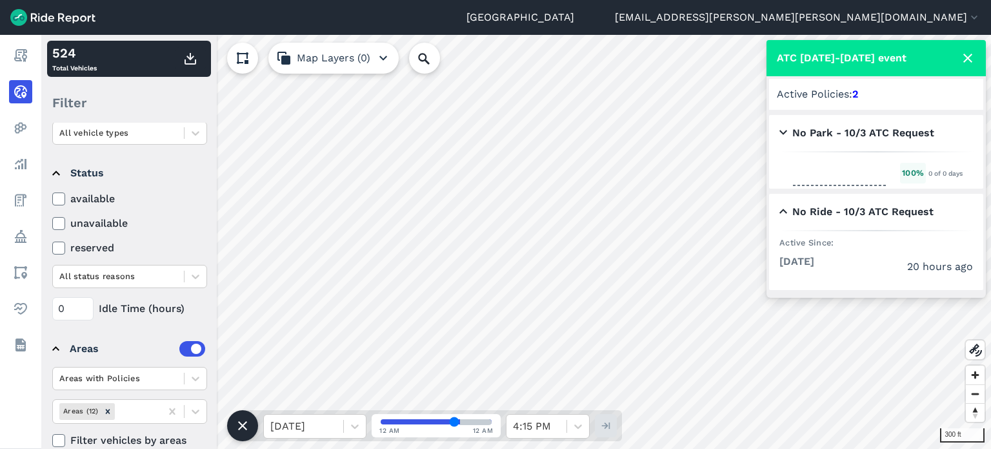
click at [785, 211] on h2 "No Ride - 10/3 ATC Request" at bounding box center [857, 211] width 154 height 15
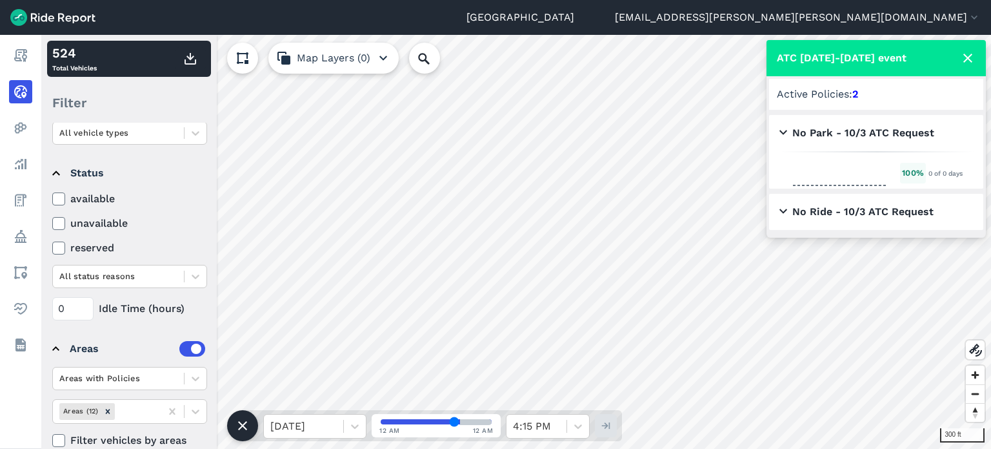
click at [891, 226] on div "No Ride - 10/3 ATC Request" at bounding box center [877, 212] width 194 height 36
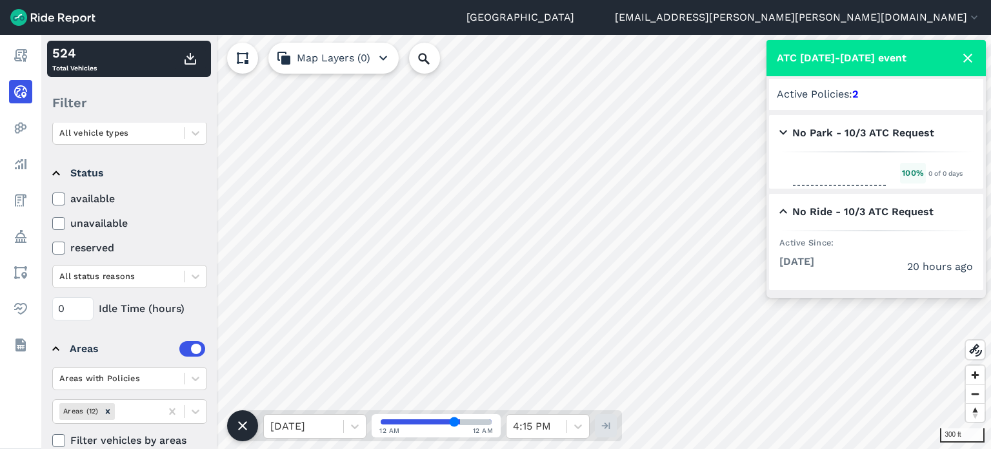
click at [896, 216] on h2 "No Ride - 10/3 ATC Request" at bounding box center [857, 211] width 154 height 15
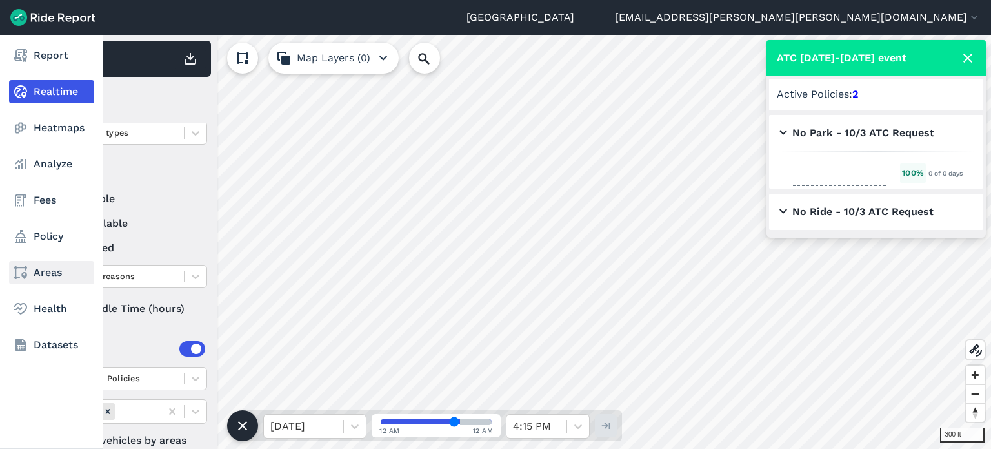
click at [45, 269] on link "Areas" at bounding box center [51, 272] width 85 height 23
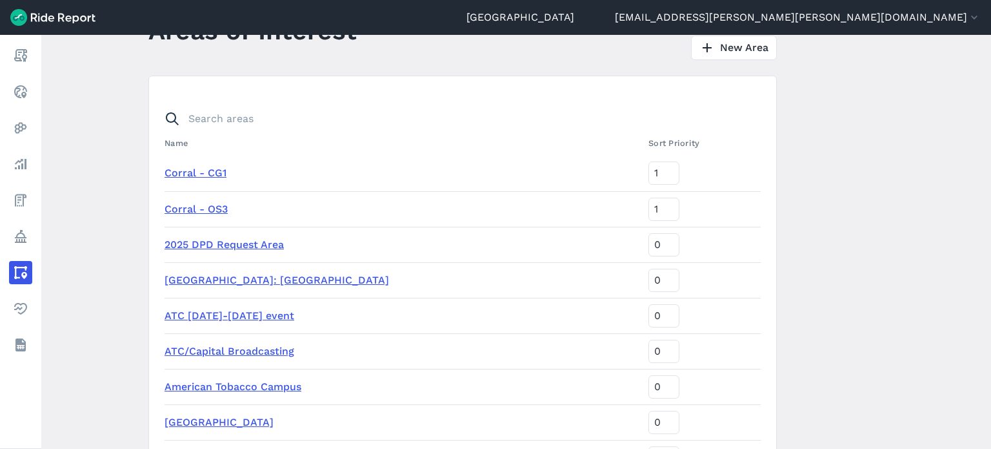
scroll to position [129, 0]
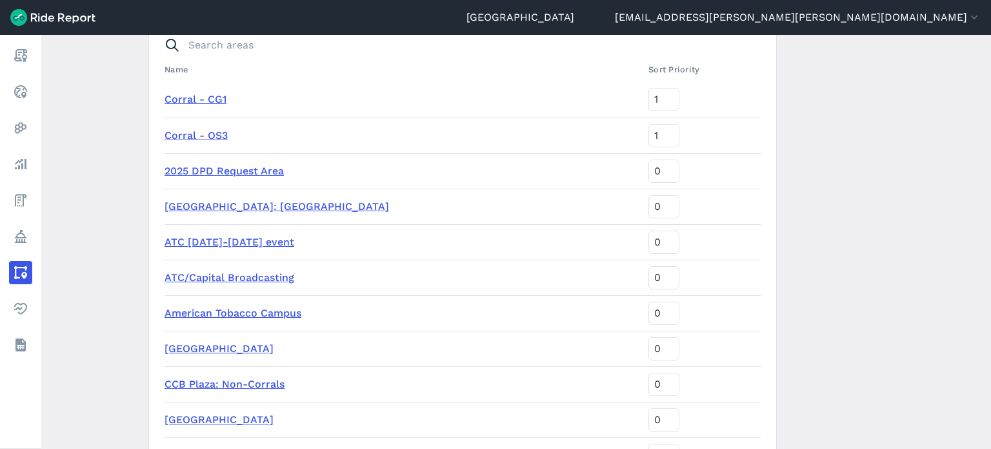
click at [244, 241] on link "ATC Oct 3-4 event" at bounding box center [230, 242] width 130 height 12
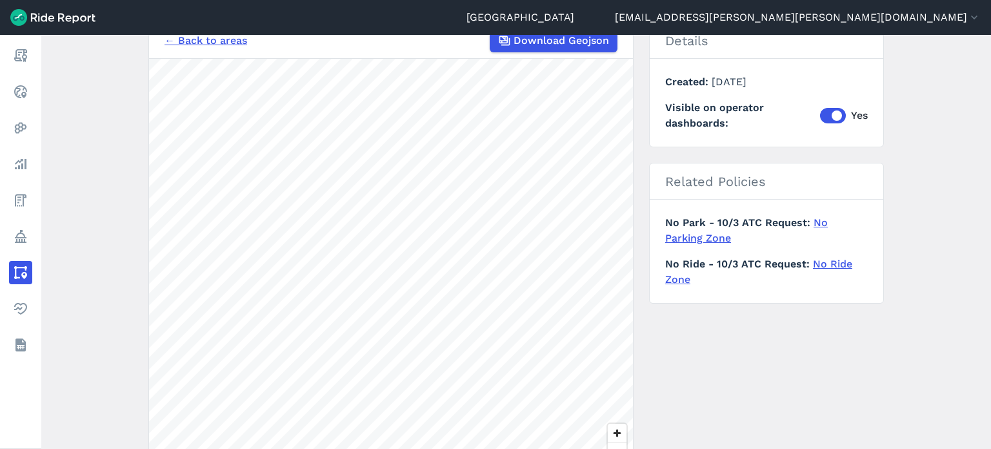
scroll to position [129, 0]
click at [875, 370] on div "← Back to areas Download Geojson 1000 ft Details Created October 3, 2025 Visibl…" at bounding box center [516, 263] width 736 height 485
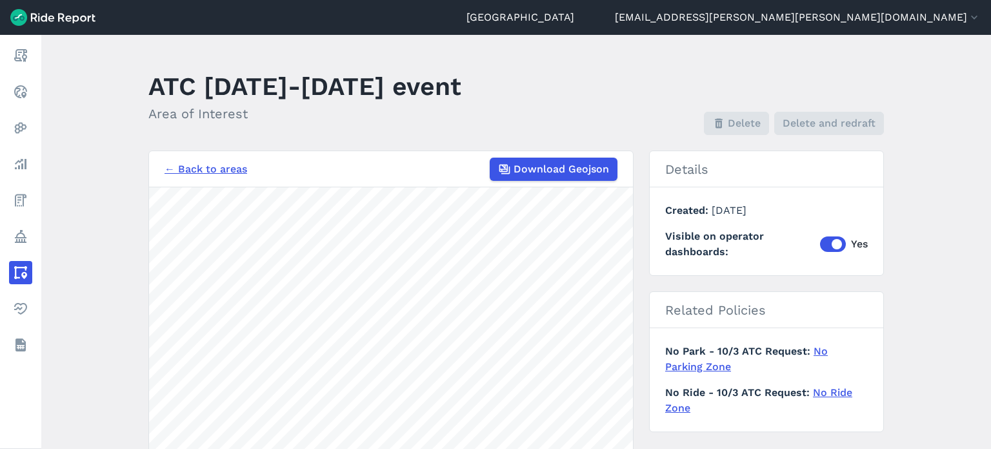
click at [669, 110] on header "ATC Oct 3-4 event Area of Interest Delete Delete and redraft" at bounding box center [523, 100] width 751 height 69
click at [834, 246] on label "Yes" at bounding box center [844, 243] width 48 height 15
click at [820, 245] on input "Yes" at bounding box center [820, 240] width 0 height 8
click at [831, 242] on label "No" at bounding box center [845, 243] width 45 height 15
click at [823, 242] on input "No" at bounding box center [823, 240] width 0 height 8
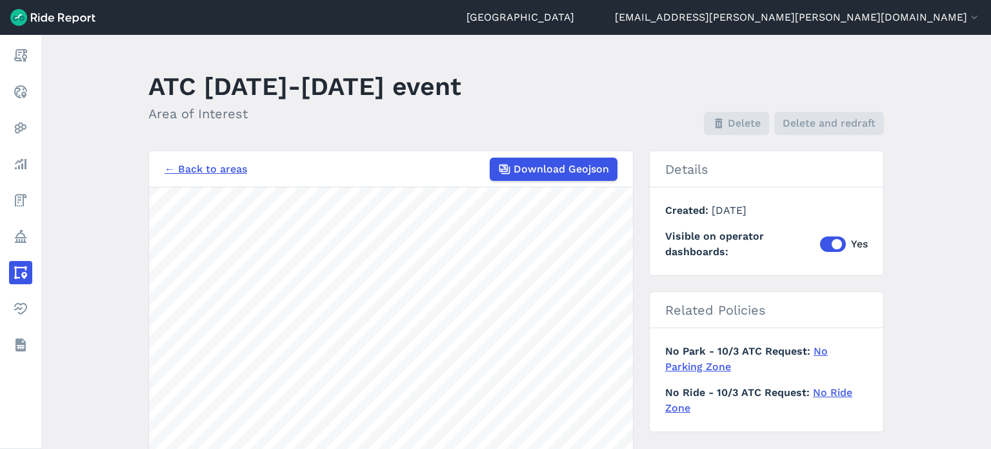
click at [917, 289] on main "ATC Oct 3-4 event Area of Interest Delete Delete and redraft ← Back to areas Do…" at bounding box center [516, 242] width 950 height 414
click at [828, 352] on link "No Parking Zone" at bounding box center [746, 359] width 163 height 28
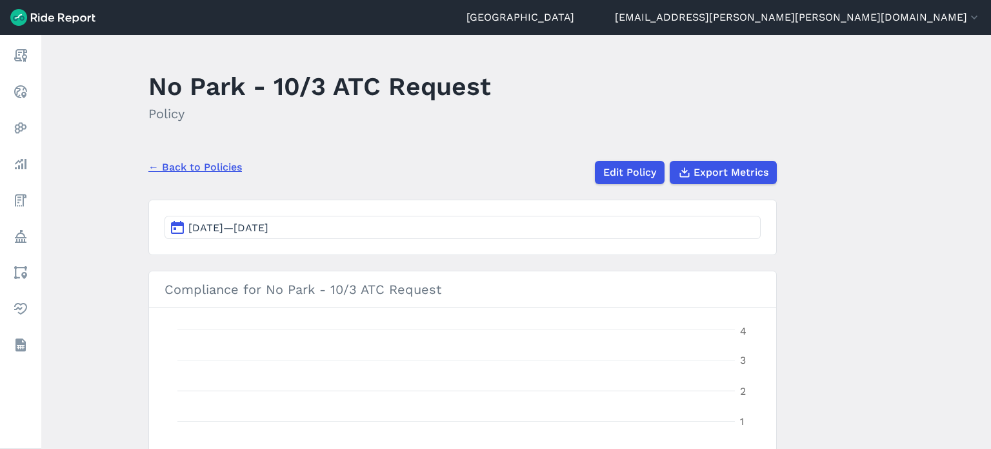
scroll to position [387, 0]
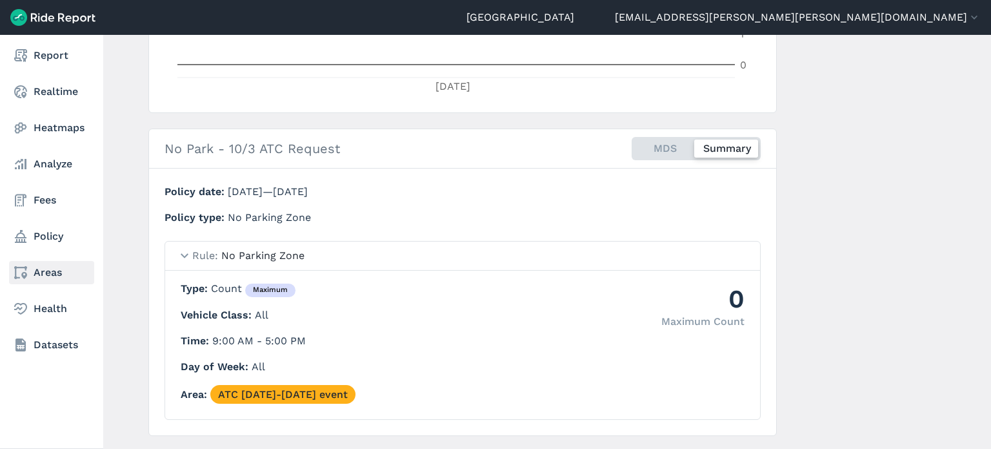
click at [51, 273] on link "Areas" at bounding box center [51, 272] width 85 height 23
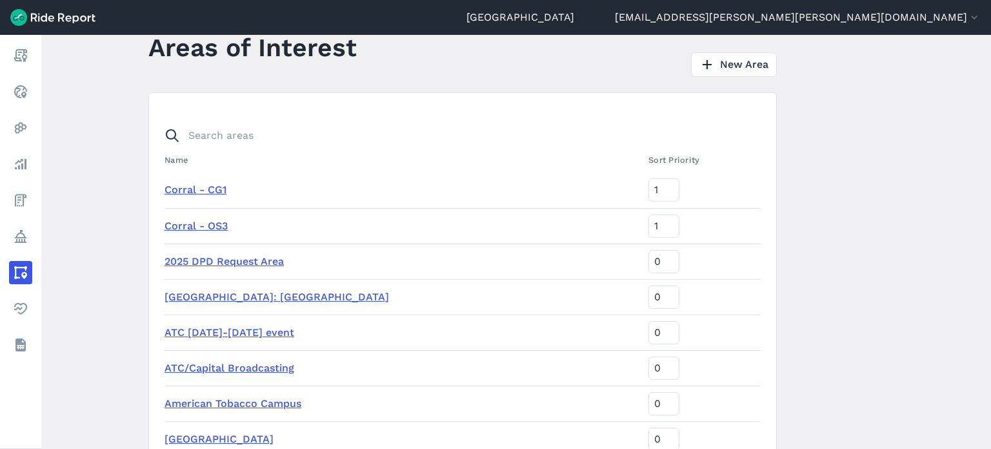
scroll to position [129, 0]
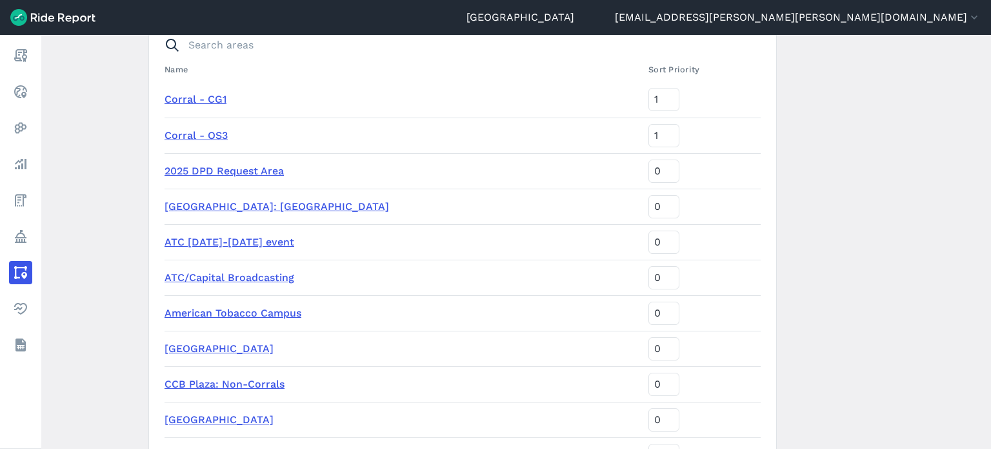
click at [218, 273] on link "ATC/Capital Broadcasting" at bounding box center [230, 277] width 130 height 12
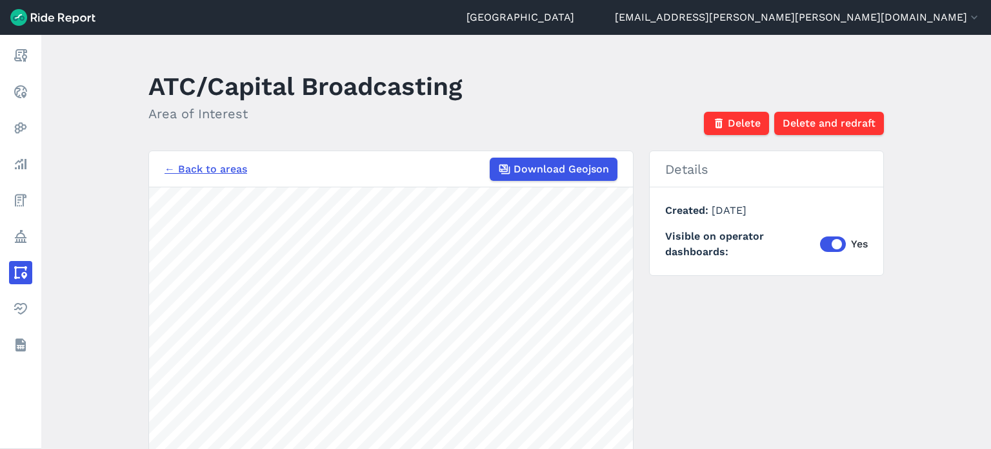
click at [208, 166] on link "← Back to areas" at bounding box center [206, 168] width 83 height 15
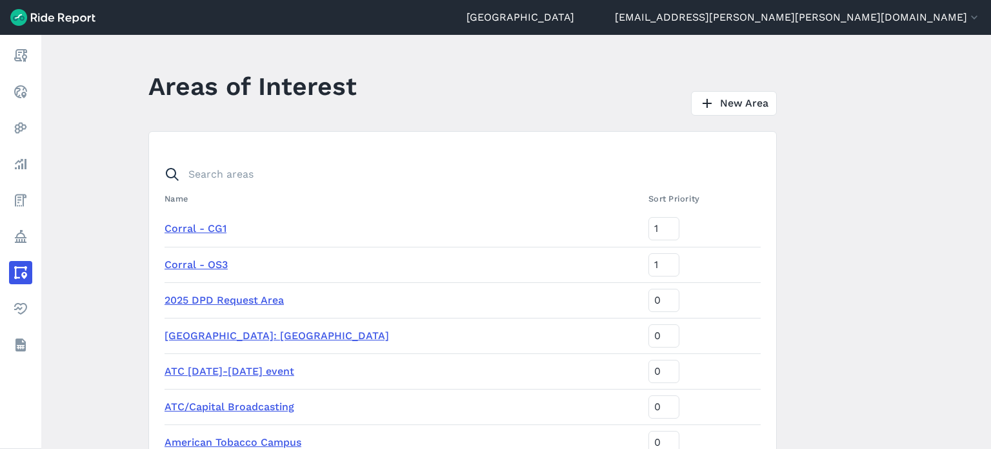
scroll to position [129, 0]
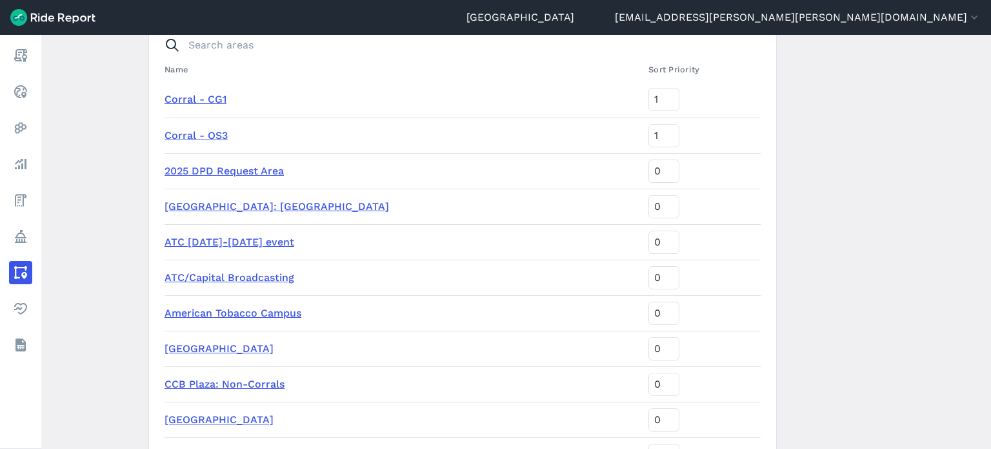
click at [241, 314] on link "American Tobacco Campus" at bounding box center [233, 313] width 137 height 12
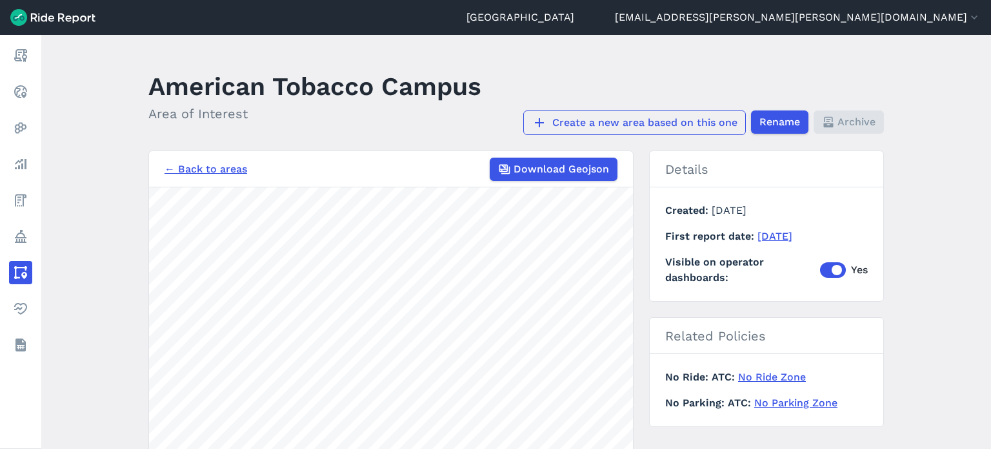
click at [704, 116] on link "Create a new area based on this one" at bounding box center [634, 122] width 223 height 25
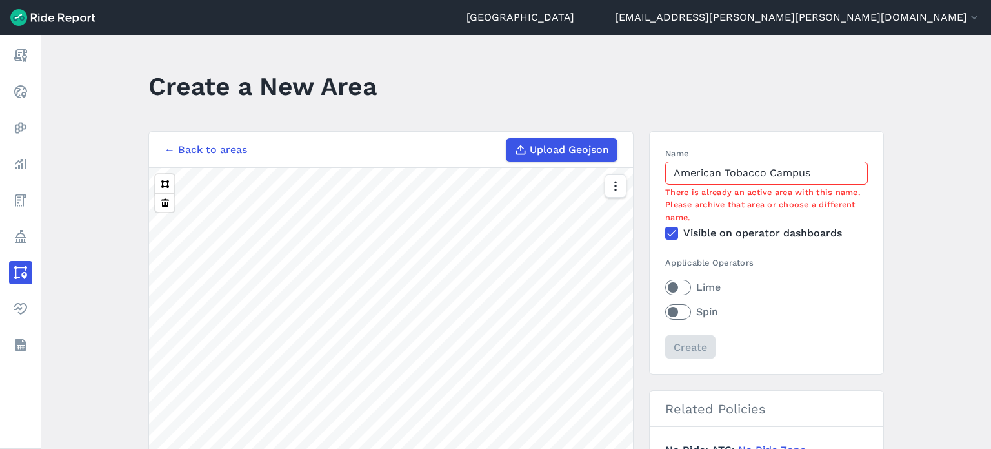
click at [822, 172] on input "American Tobacco Campus" at bounding box center [766, 172] width 203 height 23
drag, startPoint x: 822, startPoint y: 172, endPoint x: 451, endPoint y: 136, distance: 373.5
click at [451, 136] on div "← Back to areas Upload Geojson Revert geometry 1000 ft Name American Tobacco Ca…" at bounding box center [516, 373] width 736 height 485
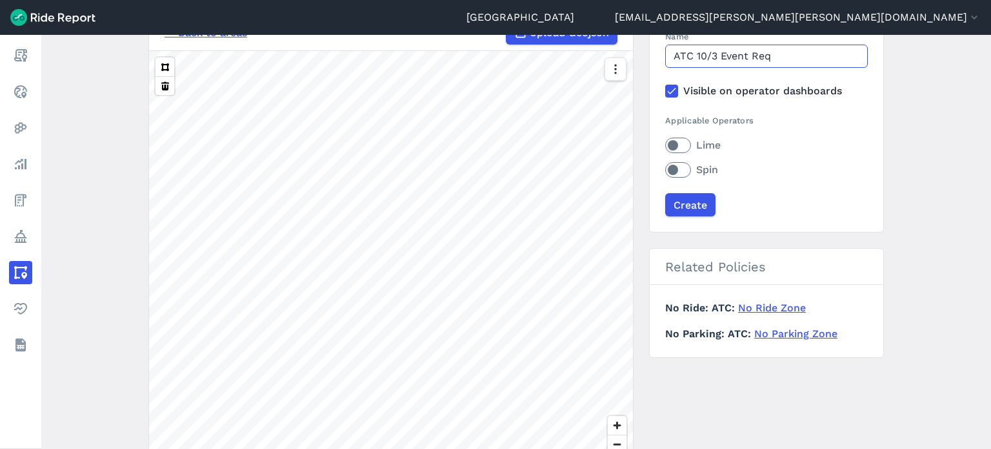
scroll to position [129, 0]
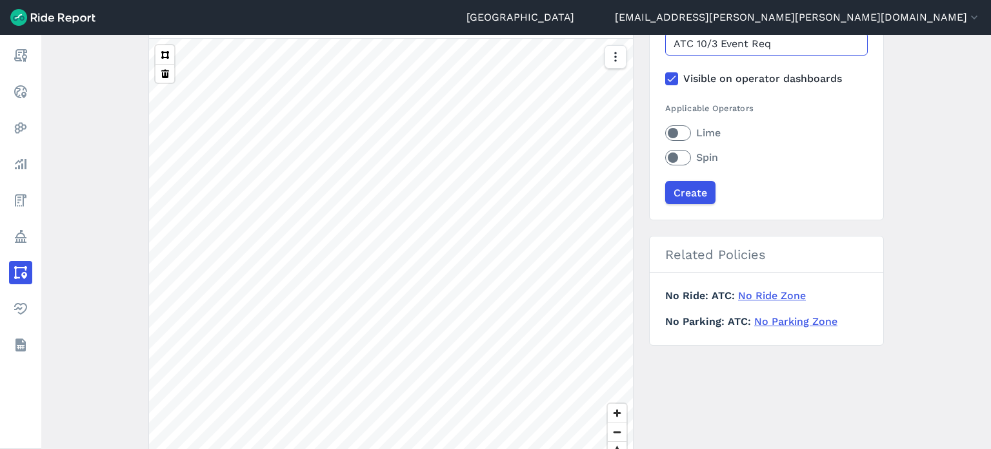
type input "ATC 10/3 Event Req"
drag, startPoint x: 674, startPoint y: 137, endPoint x: 676, endPoint y: 155, distance: 18.2
click at [674, 137] on label "Lime" at bounding box center [766, 132] width 203 height 15
click at [665, 134] on input "Lime" at bounding box center [665, 129] width 0 height 8
click at [677, 162] on label "Spin" at bounding box center [766, 157] width 203 height 15
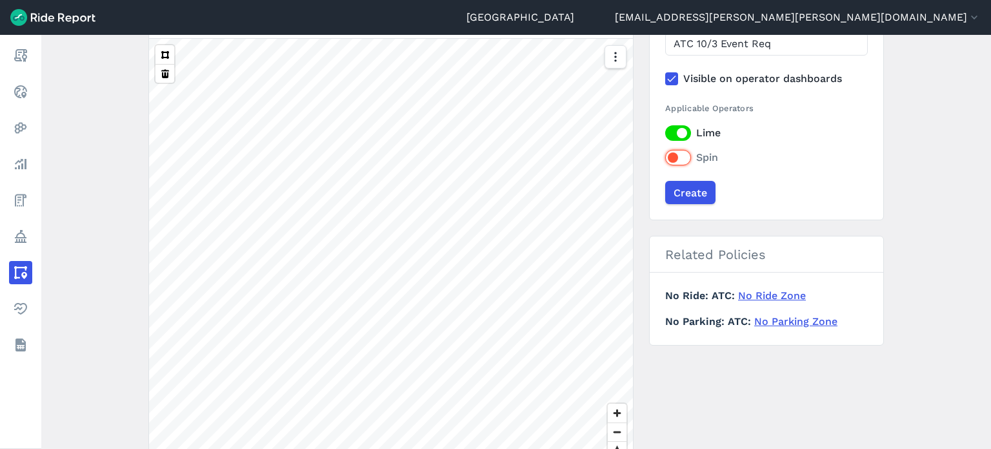
click at [665, 158] on input "Spin" at bounding box center [665, 154] width 0 height 8
click at [620, 50] on button "button" at bounding box center [615, 56] width 22 height 23
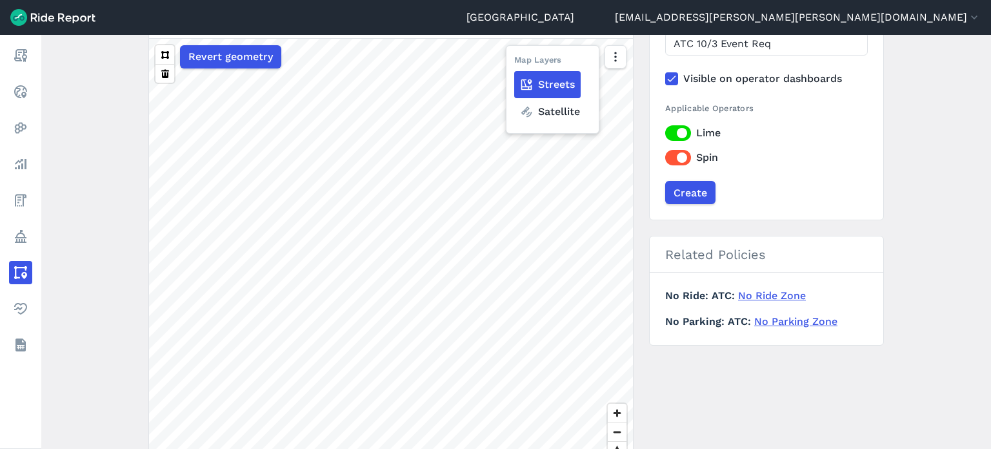
click at [563, 108] on label "Satellite" at bounding box center [550, 111] width 72 height 27
click at [514, 62] on input "Satellite" at bounding box center [514, 58] width 0 height 8
click at [558, 260] on div "Revert geometry 50 ft" at bounding box center [391, 263] width 484 height 448
click at [616, 198] on div at bounding box center [616, 262] width 22 height 435
click at [616, 74] on div at bounding box center [616, 262] width 22 height 435
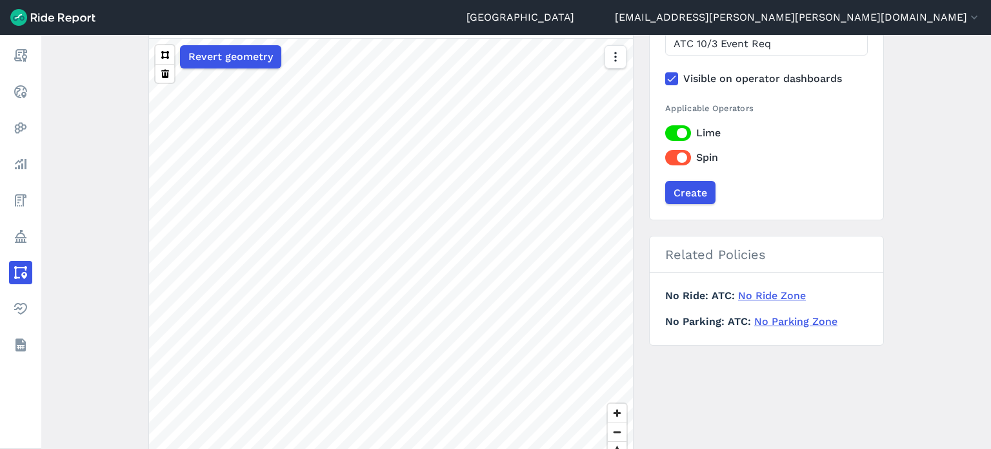
click at [505, 289] on div "Revert geometry 50 ft" at bounding box center [391, 263] width 484 height 448
drag, startPoint x: 617, startPoint y: 81, endPoint x: 611, endPoint y: 99, distance: 19.8
click at [609, 108] on div at bounding box center [616, 262] width 22 height 435
click at [506, 290] on div "Revert geometry 50 ft" at bounding box center [391, 263] width 484 height 448
click at [614, 79] on div at bounding box center [616, 262] width 22 height 435
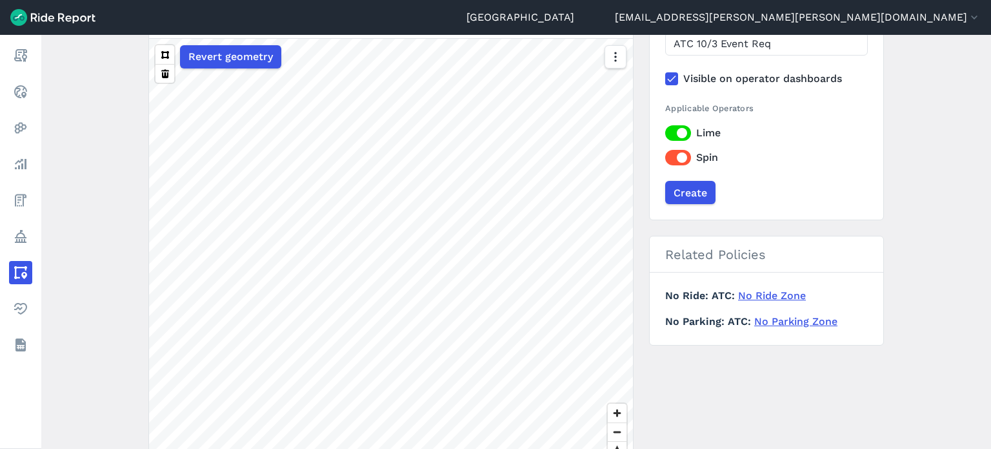
click at [613, 272] on div "Revert geometry 50 ft" at bounding box center [391, 263] width 484 height 448
click at [687, 188] on input "Create" at bounding box center [690, 192] width 50 height 23
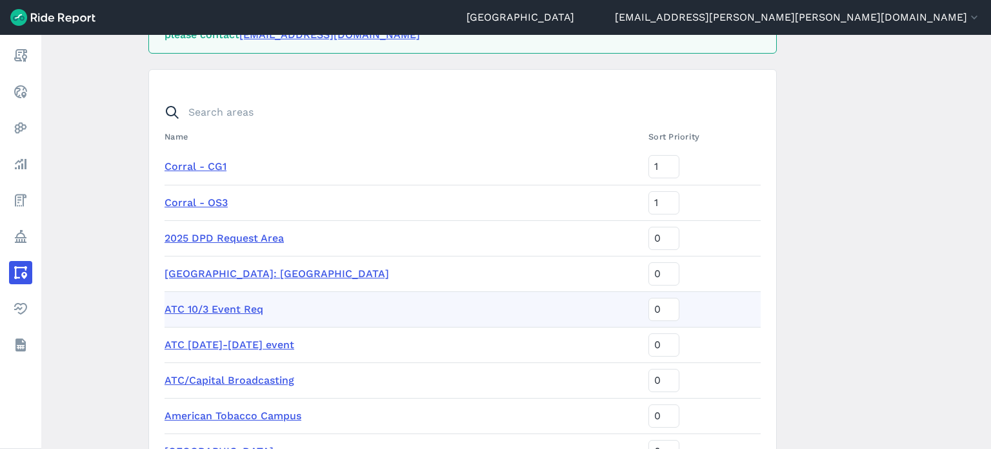
scroll to position [346, 0]
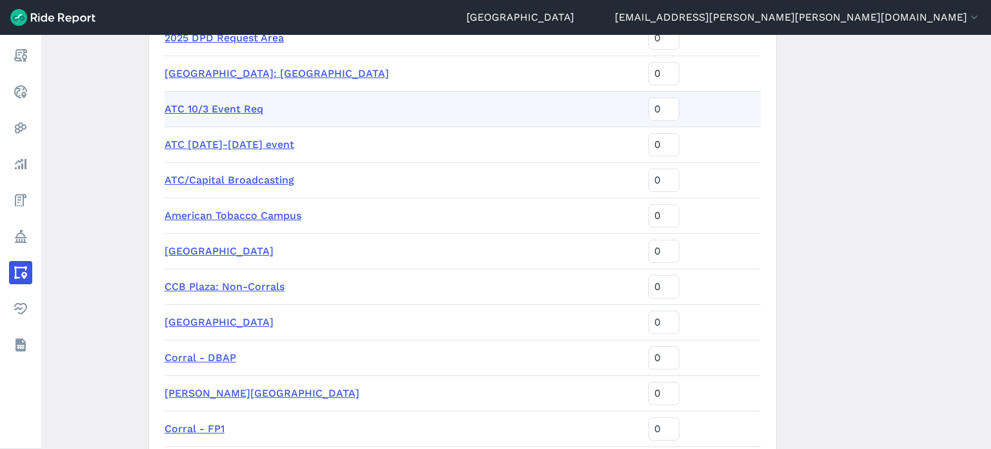
click at [234, 110] on link "ATC 10/3 Event Req" at bounding box center [214, 109] width 99 height 12
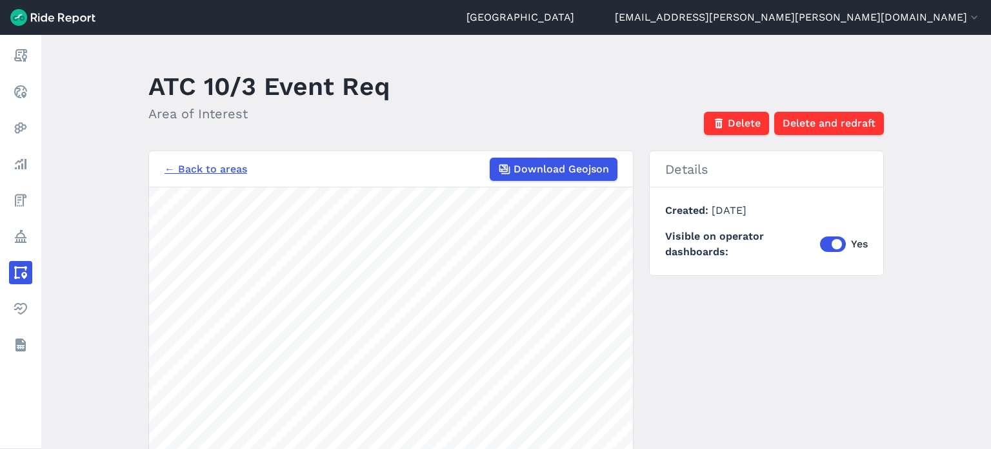
scroll to position [129, 0]
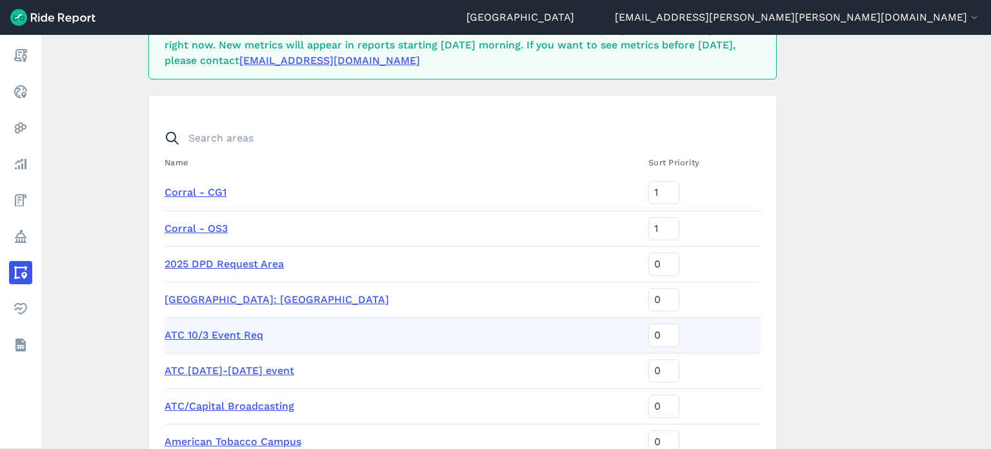
scroll to position [281, 0]
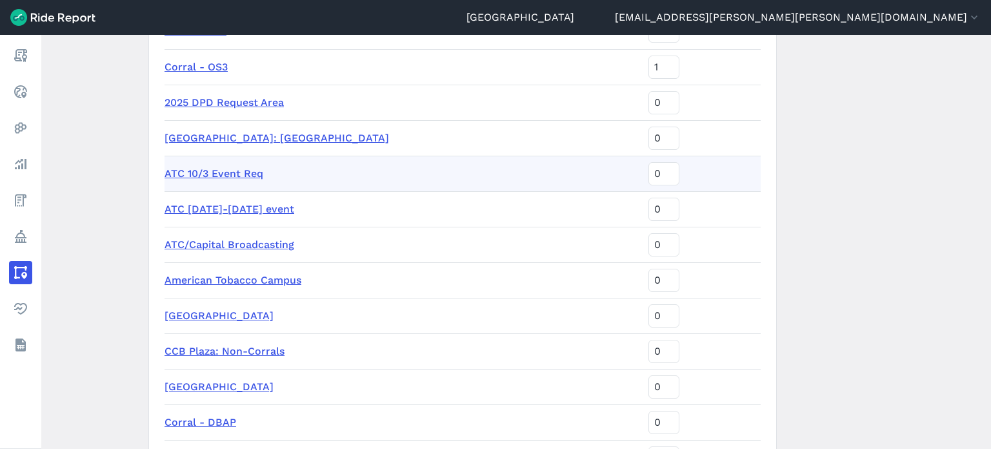
click at [226, 206] on link "ATC Oct 3-4 event" at bounding box center [230, 209] width 130 height 12
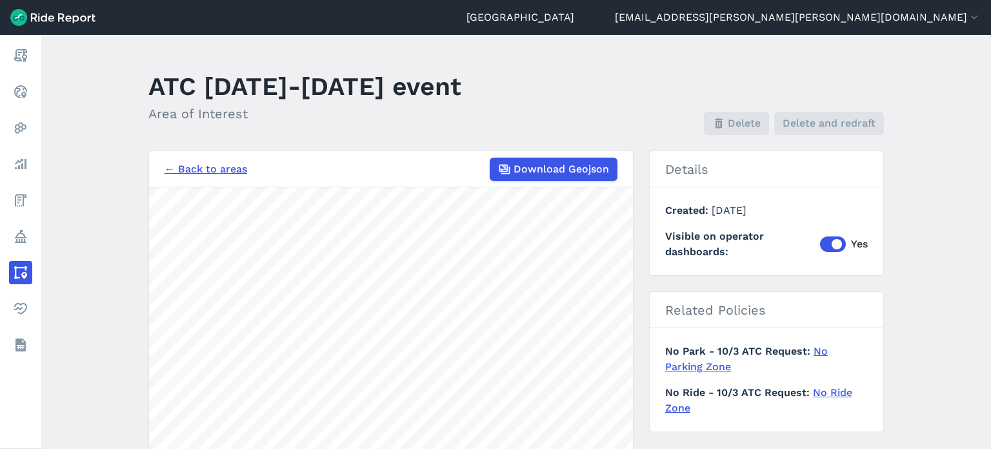
click at [828, 348] on link "No Parking Zone" at bounding box center [746, 359] width 163 height 28
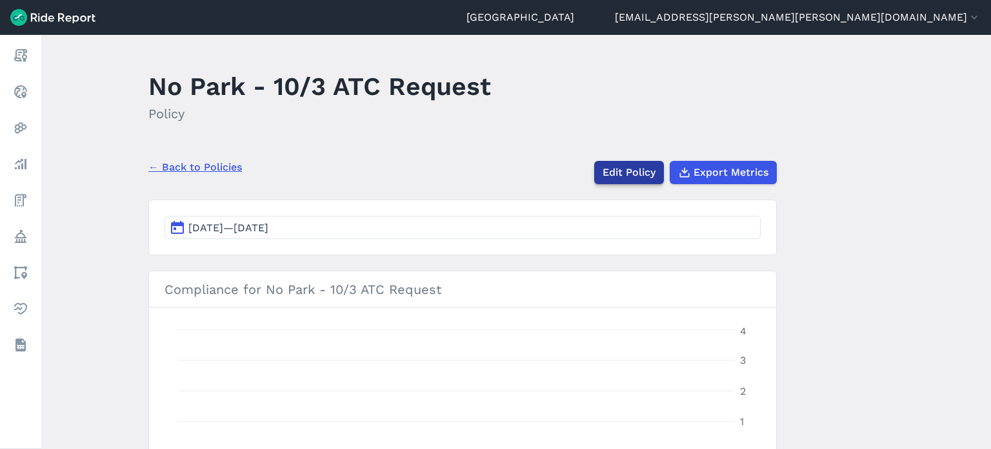
click at [649, 174] on link "Edit Policy" at bounding box center [629, 172] width 70 height 23
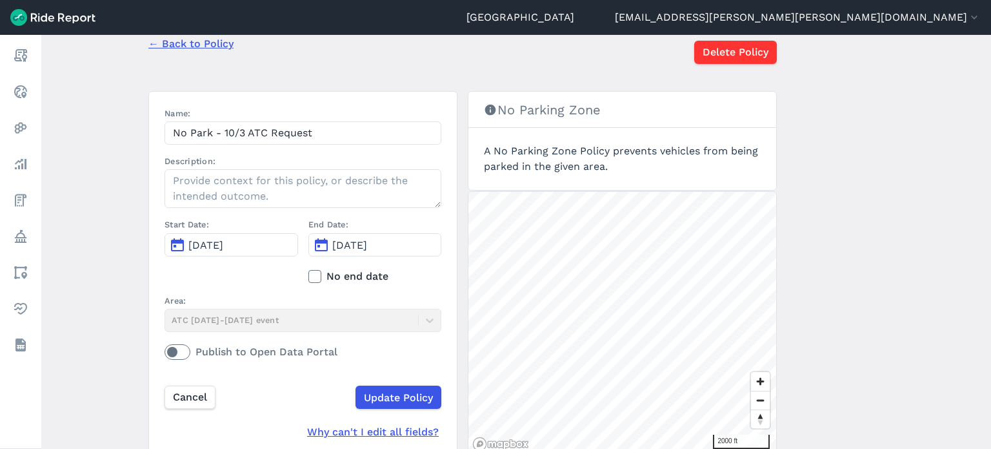
scroll to position [123, 0]
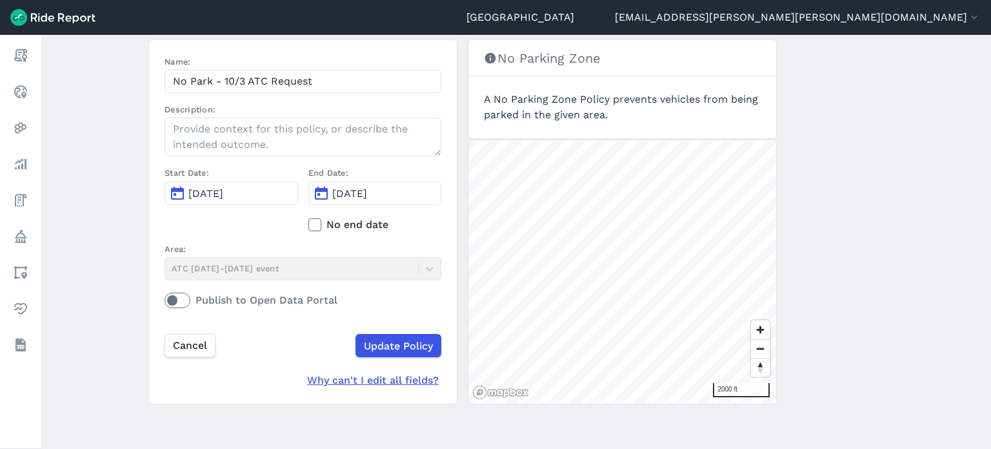
click at [243, 274] on div "Area: ATC Oct 3-4 event" at bounding box center [303, 261] width 277 height 37
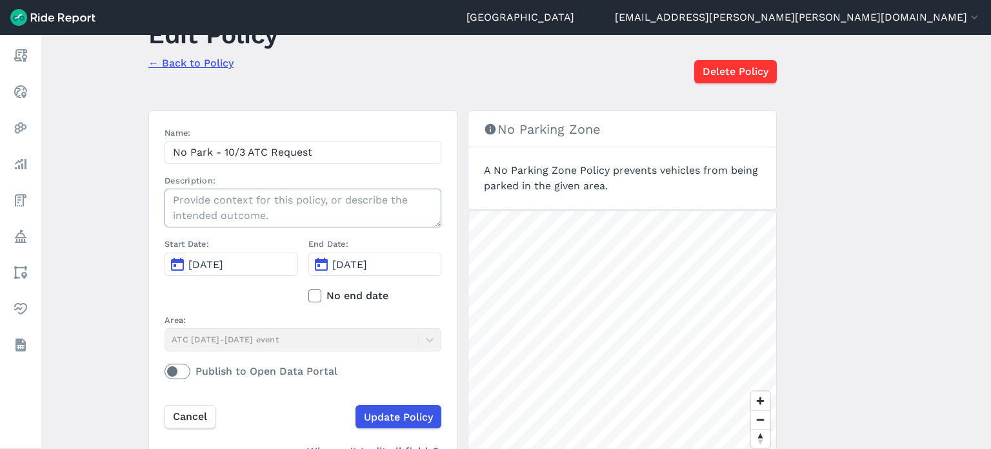
scroll to position [0, 0]
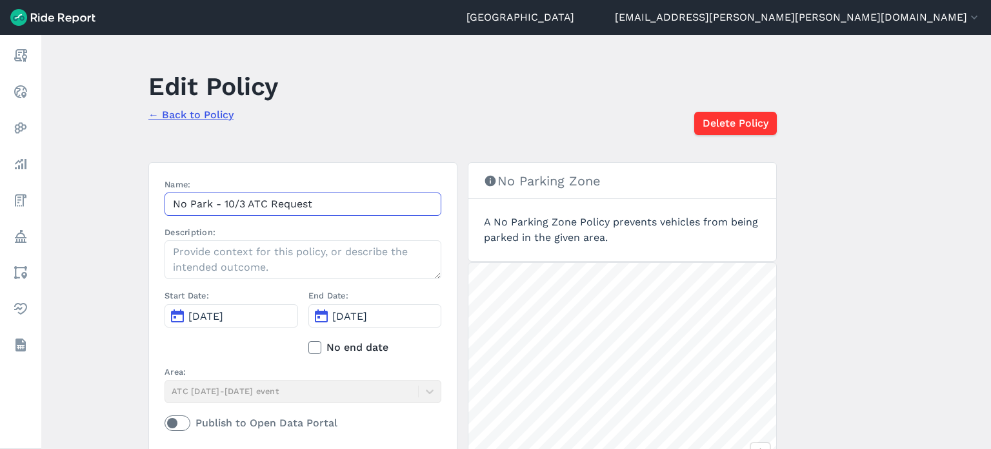
drag, startPoint x: 359, startPoint y: 199, endPoint x: 41, endPoint y: 130, distance: 325.1
click at [41, 130] on main "Edit Policy ← Back to Policy Delete Policy Name: No Park - 10/3 ATC Request Des…" at bounding box center [516, 242] width 950 height 414
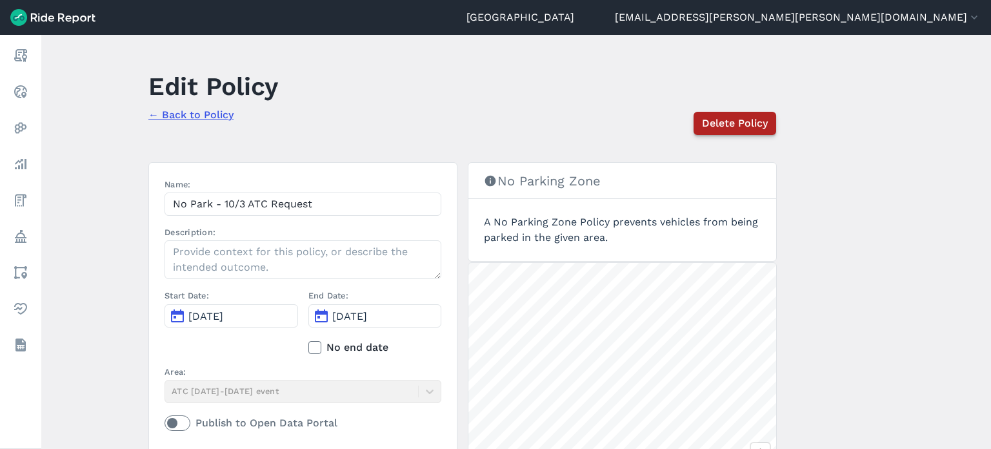
click at [754, 125] on span "Delete Policy" at bounding box center [735, 123] width 66 height 15
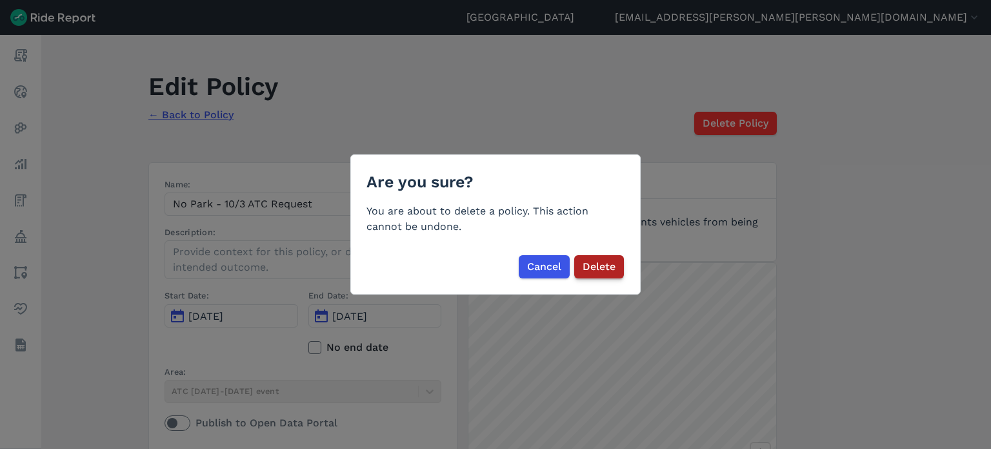
click at [599, 266] on span "Delete" at bounding box center [599, 266] width 33 height 15
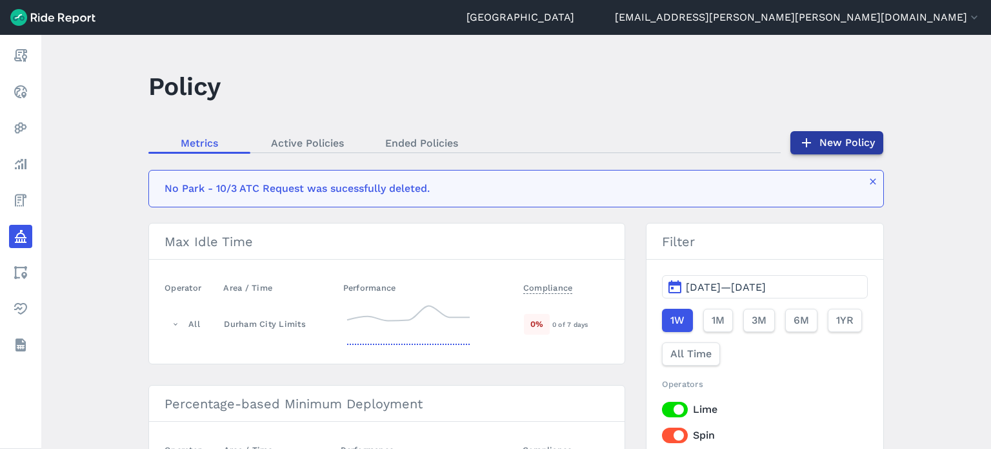
click at [843, 147] on link "New Policy" at bounding box center [837, 142] width 93 height 23
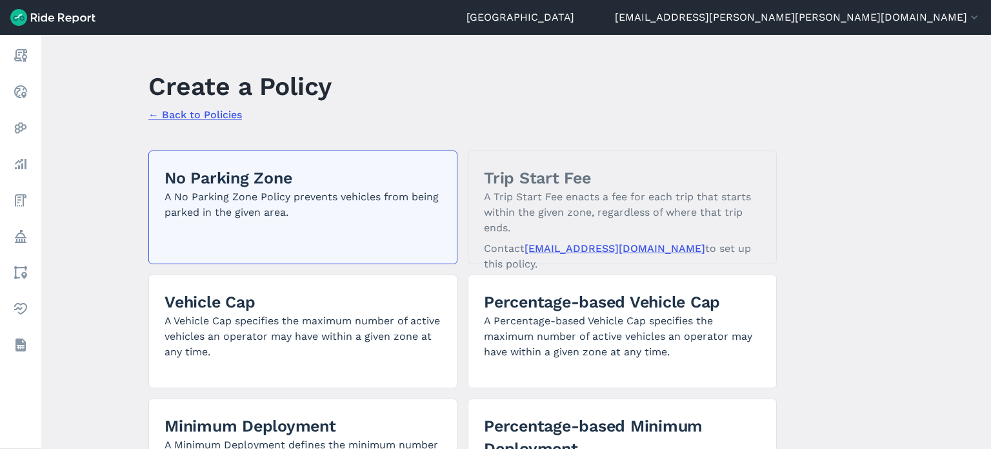
click at [285, 182] on h2 "No Parking Zone" at bounding box center [303, 178] width 277 height 23
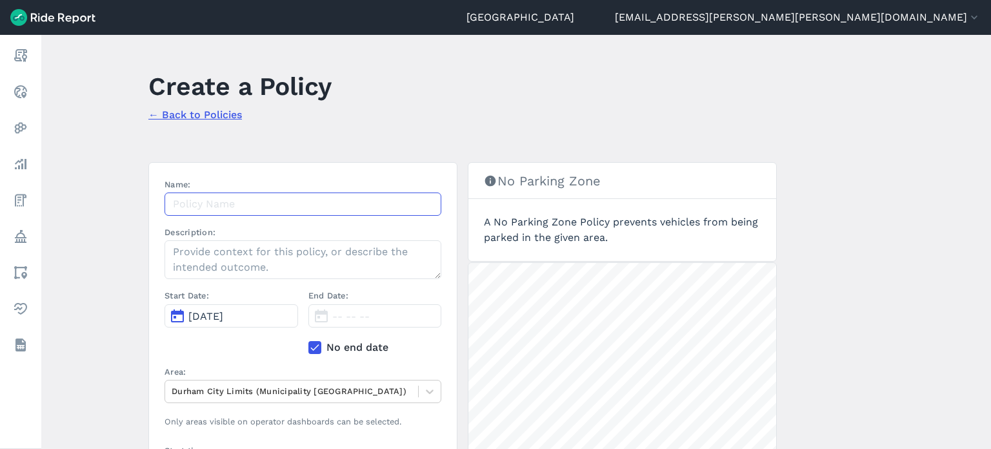
click at [274, 199] on input "Name:" at bounding box center [303, 203] width 277 height 23
paste input "No Park - 10/3 ATC Request"
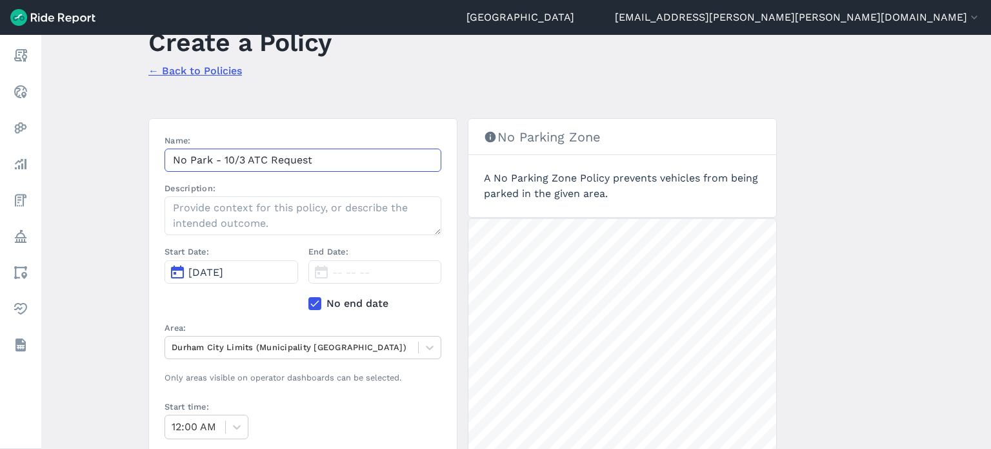
scroll to position [65, 0]
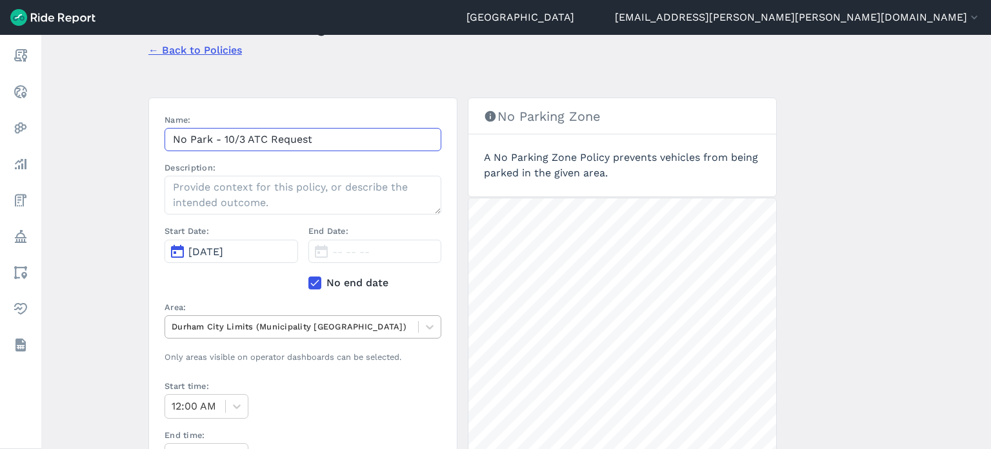
type input "No Park - 10/3 ATC Request"
click at [266, 320] on div at bounding box center [292, 326] width 240 height 15
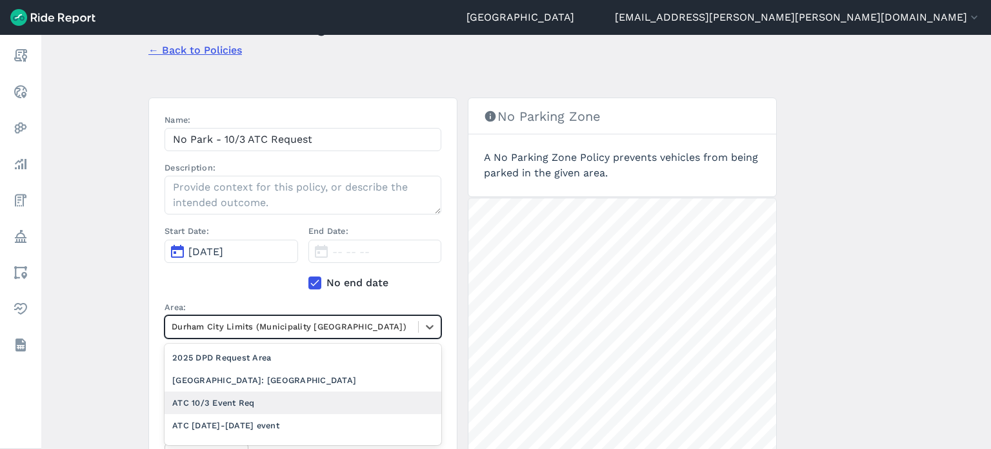
click at [276, 396] on div "ATC 10/3 Event Req" at bounding box center [303, 402] width 277 height 23
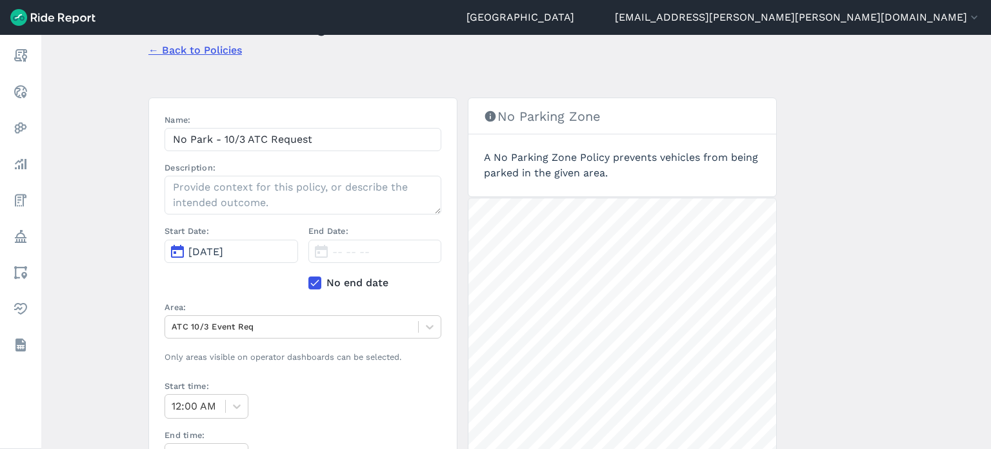
click at [111, 255] on main "Create a Policy ← Back to Policies Name: No Park - 10/3 ATC Request Description…" at bounding box center [516, 242] width 950 height 414
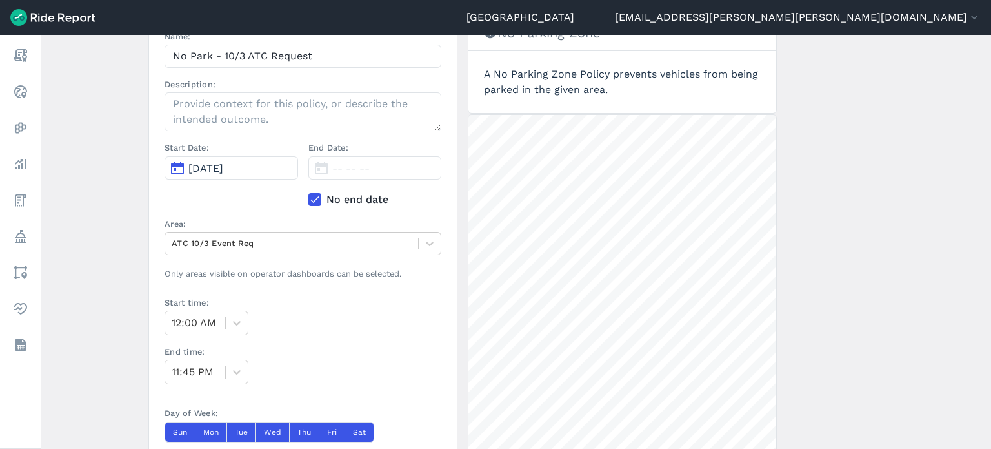
scroll to position [194, 0]
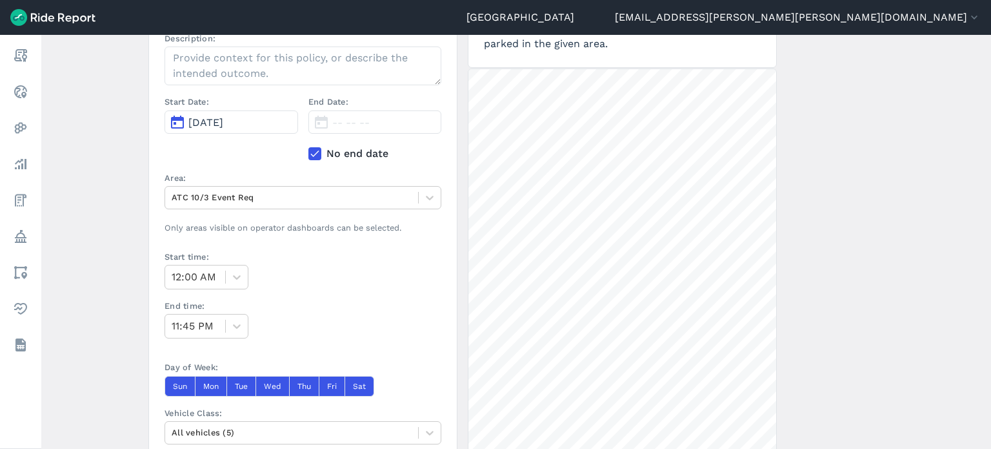
click at [327, 155] on label "No end date" at bounding box center [376, 153] width 134 height 15
click at [309, 154] on input "No end date" at bounding box center [309, 150] width 0 height 8
click at [332, 125] on span "Oct 3, 2025" at bounding box center [349, 122] width 35 height 12
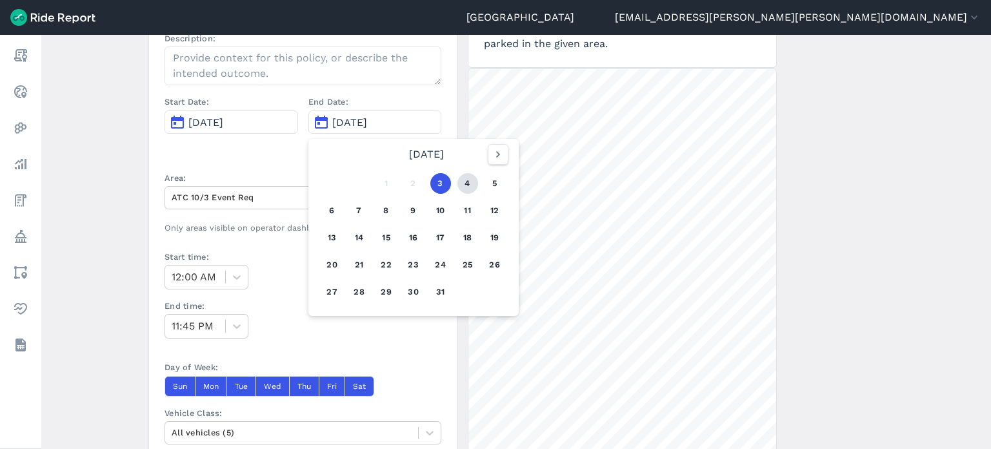
click at [472, 185] on button "4" at bounding box center [468, 183] width 21 height 21
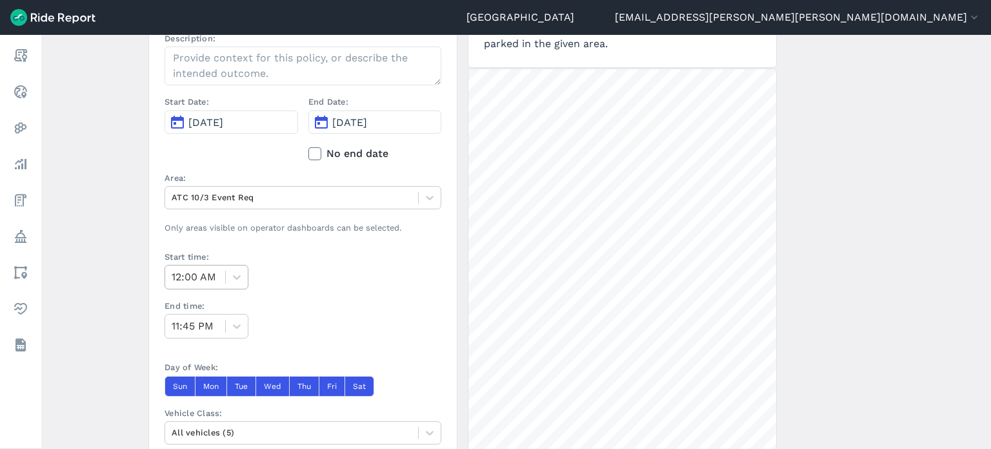
click at [201, 276] on div at bounding box center [195, 277] width 47 height 18
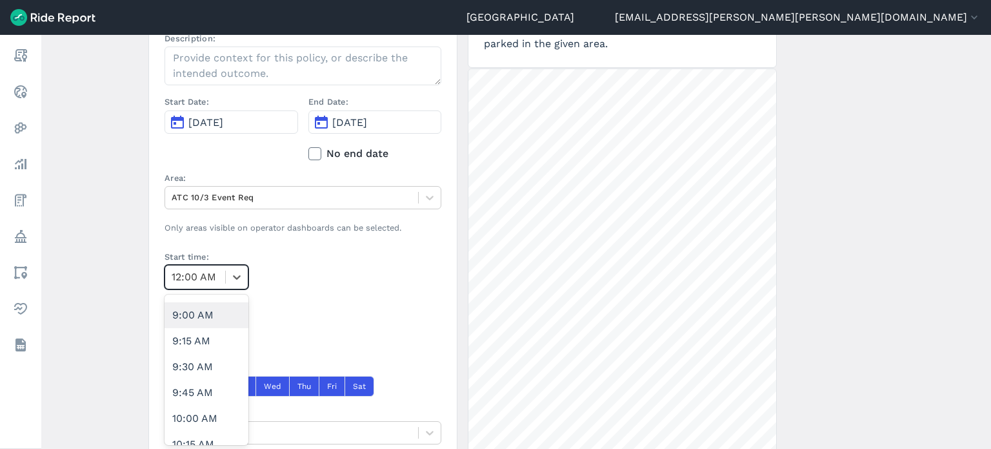
scroll to position [904, 0]
click at [195, 312] on div "9:00 AM" at bounding box center [207, 310] width 84 height 26
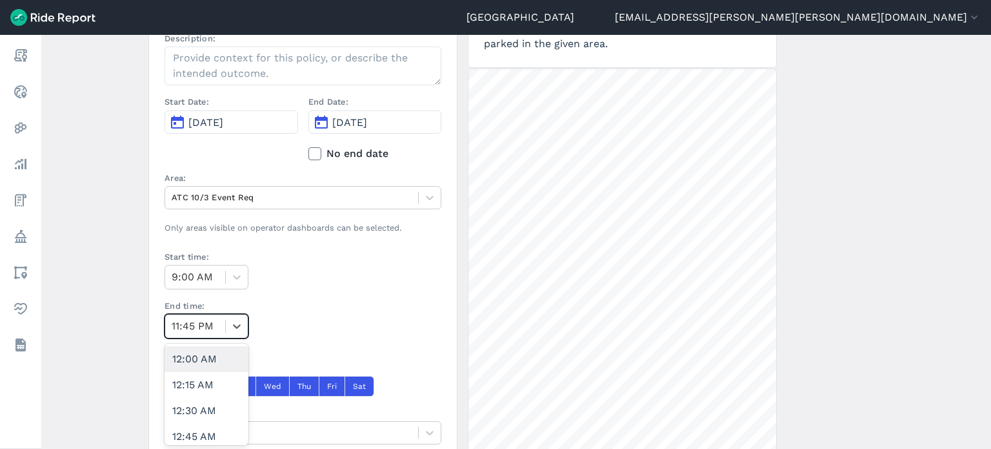
click at [219, 335] on div "11:45 PM" at bounding box center [195, 325] width 60 height 23
click at [197, 374] on div "5:00 PM" at bounding box center [207, 372] width 84 height 26
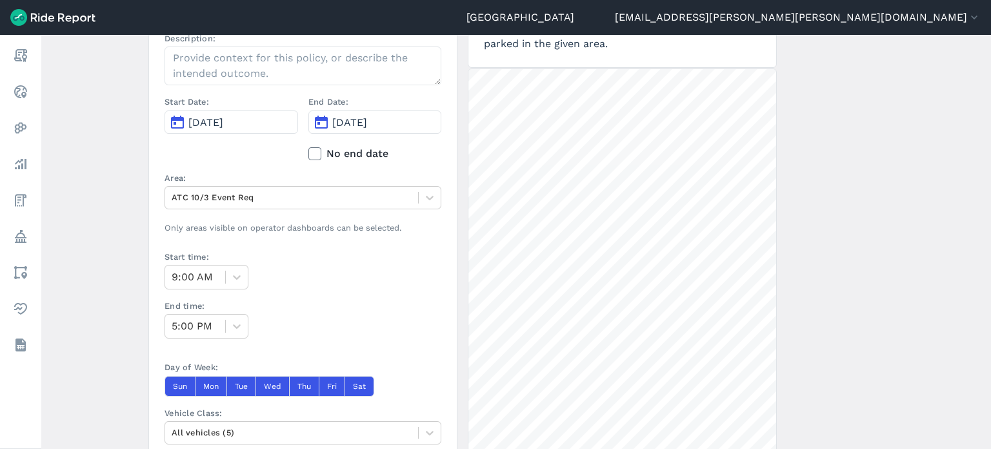
click at [109, 302] on main "Create a Policy ← Back to Policies Name: No Park - 10/3 ATC Request Description…" at bounding box center [516, 242] width 950 height 414
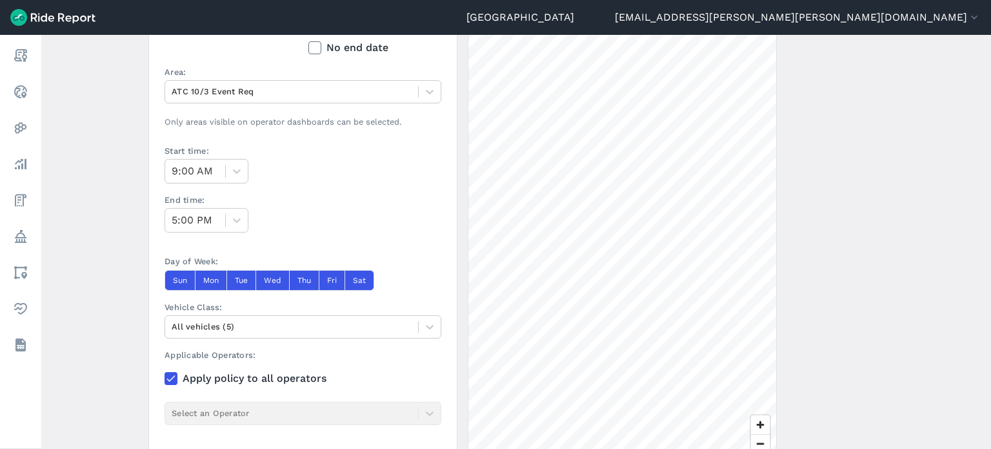
scroll to position [387, 0]
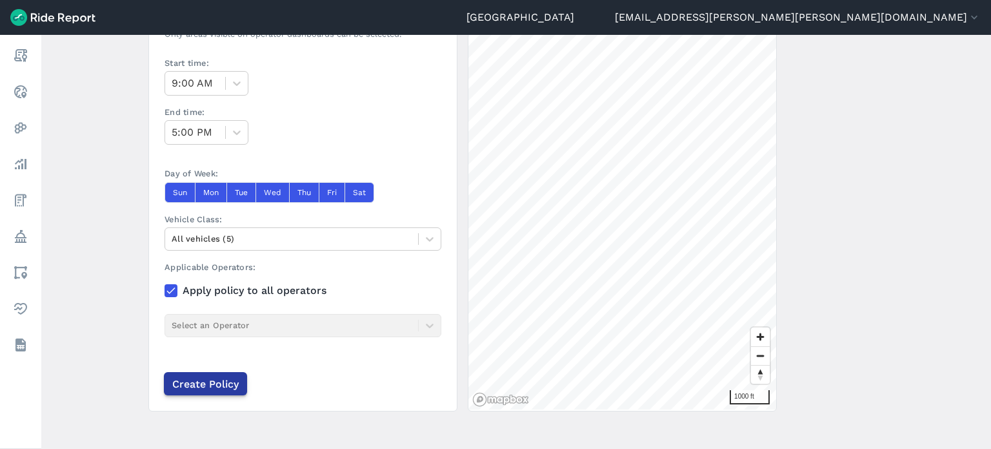
click at [177, 374] on input "Create Policy" at bounding box center [205, 383] width 83 height 23
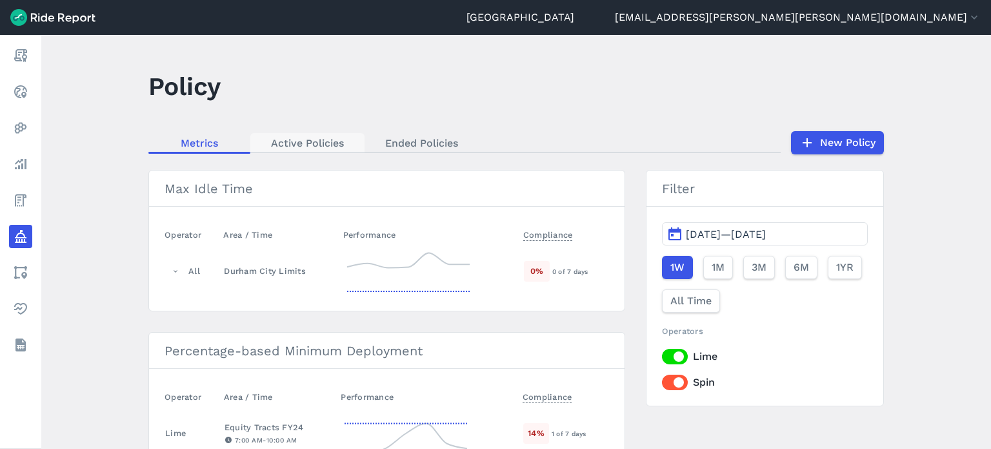
drag, startPoint x: 323, startPoint y: 125, endPoint x: 322, endPoint y: 136, distance: 11.0
click at [322, 126] on main "Policy Metrics Active Policies Ended Policies New Policy Max Idle Time Operator…" at bounding box center [516, 242] width 950 height 414
click at [323, 145] on link "Active Policies" at bounding box center [307, 142] width 114 height 19
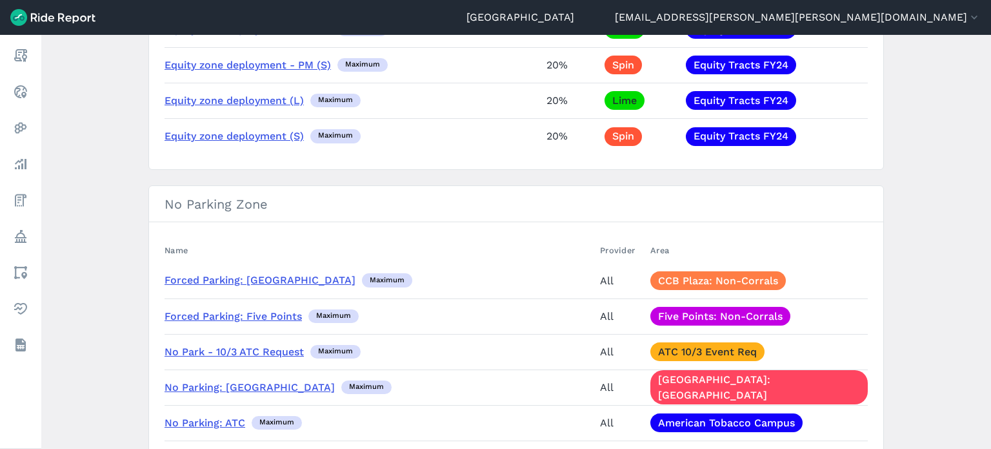
scroll to position [645, 0]
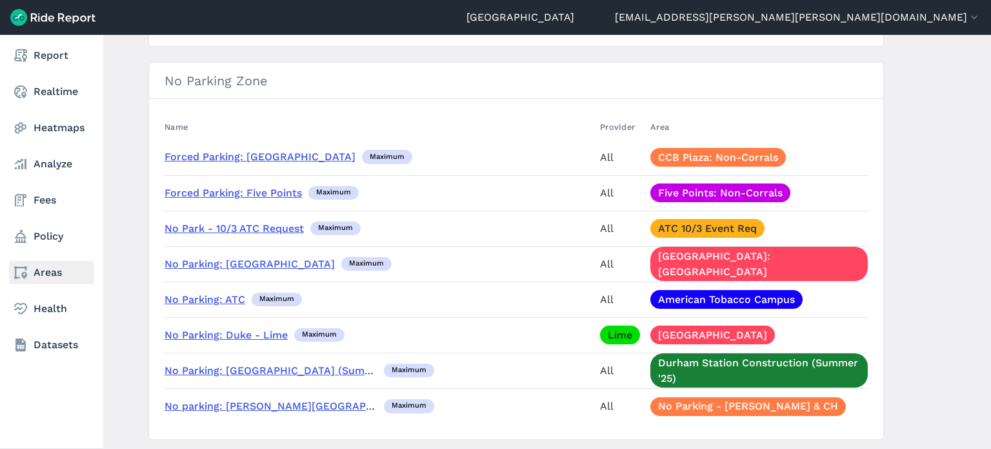
click at [62, 274] on link "Areas" at bounding box center [51, 272] width 85 height 23
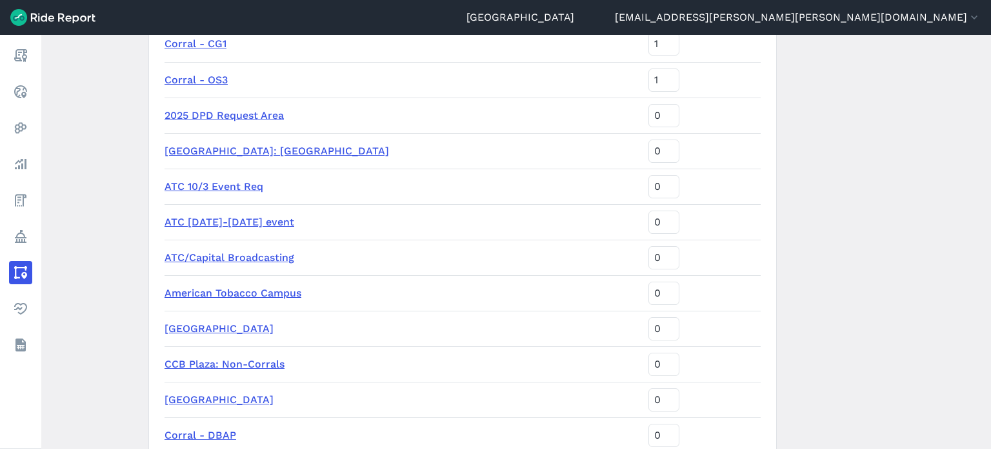
scroll to position [323, 0]
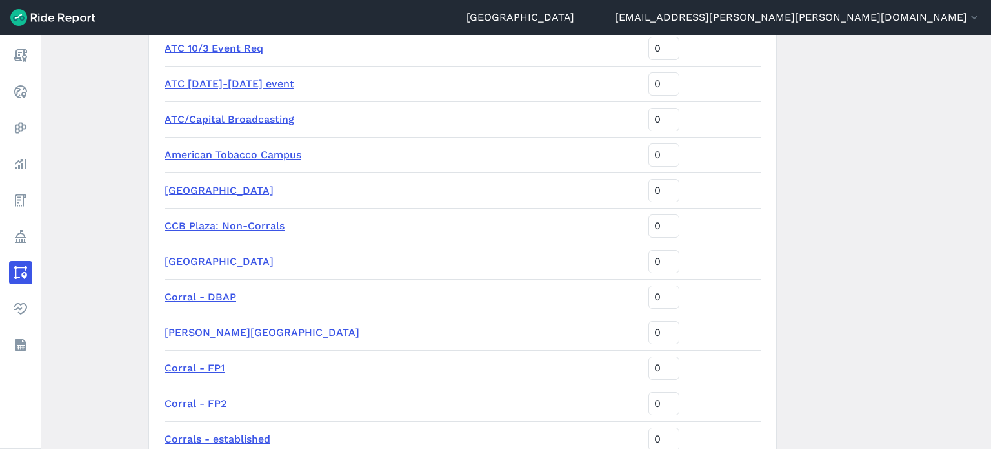
click at [225, 85] on link "ATC Oct 3-4 event" at bounding box center [230, 83] width 130 height 12
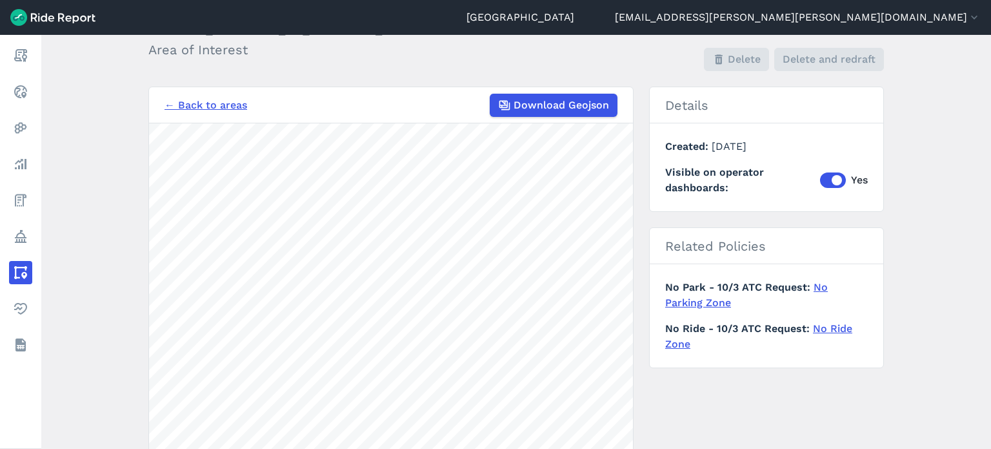
scroll to position [65, 0]
click at [827, 323] on link "No Ride Zone" at bounding box center [758, 335] width 187 height 28
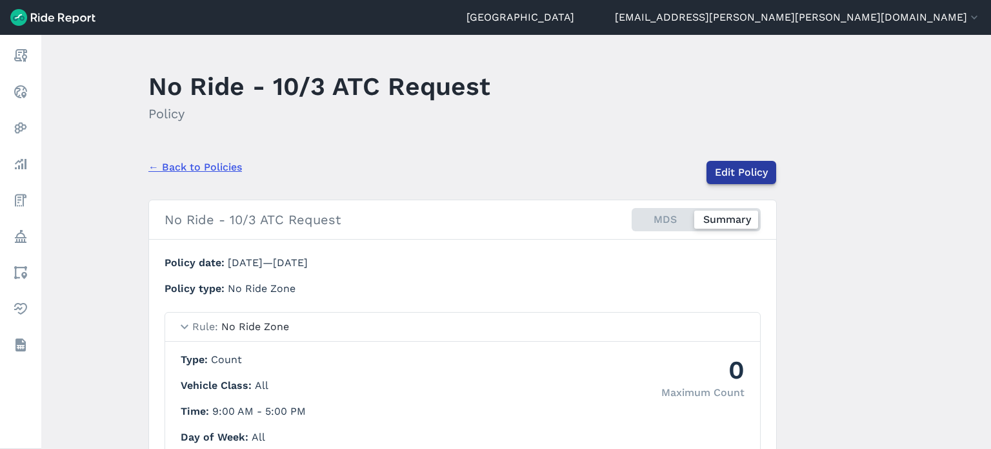
click at [749, 172] on link "Edit Policy" at bounding box center [742, 172] width 70 height 23
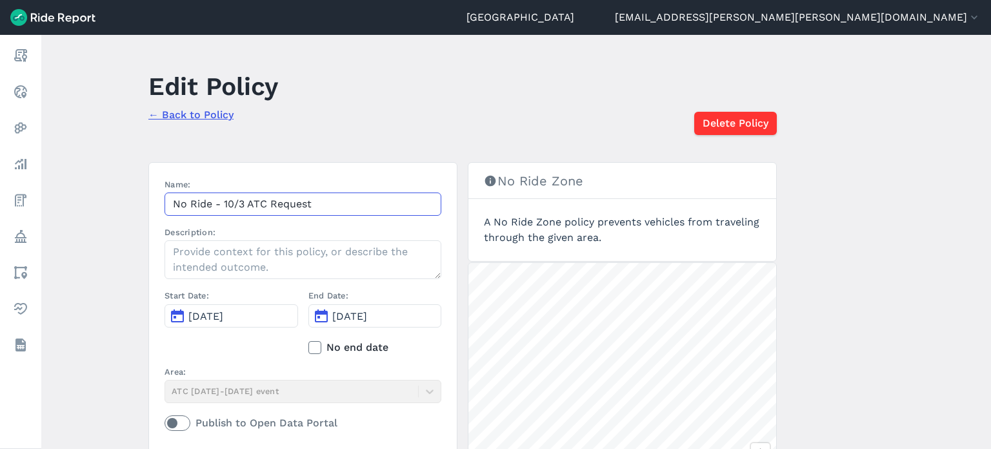
drag, startPoint x: 319, startPoint y: 196, endPoint x: 112, endPoint y: 169, distance: 208.9
click at [112, 169] on main "Edit Policy ← Back to Policy Delete Policy Name: No Ride - 10/3 ATC Request Des…" at bounding box center [516, 242] width 950 height 414
click at [886, 221] on main "Edit Policy ← Back to Policy Delete Policy Name: No Ride - 10/3 ATC Request Des…" at bounding box center [516, 242] width 950 height 414
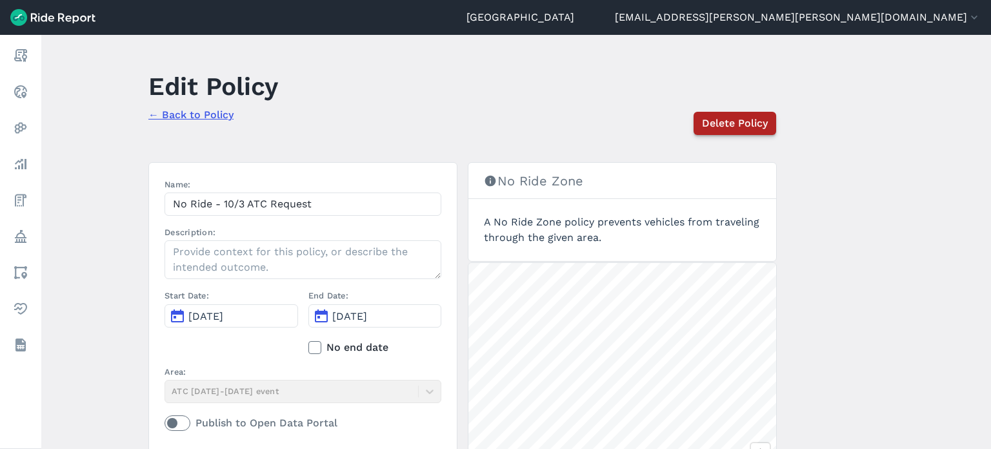
click at [756, 126] on span "Delete Policy" at bounding box center [735, 123] width 66 height 15
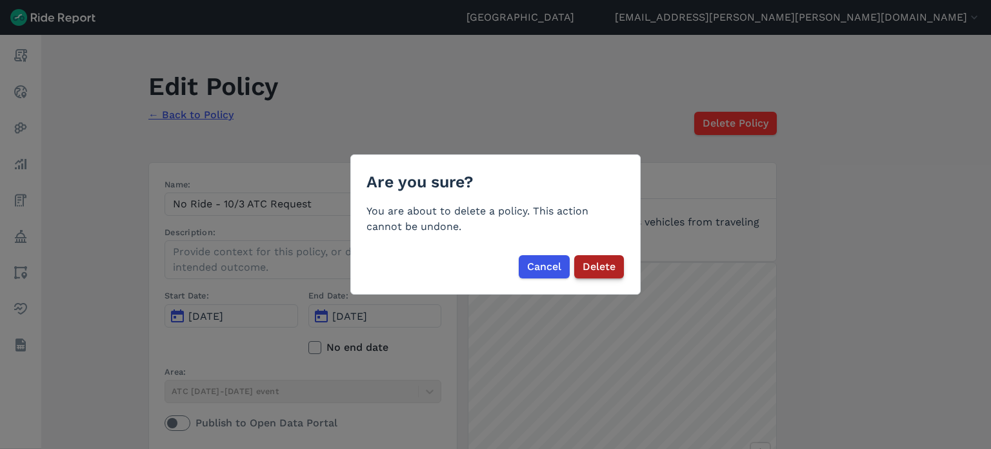
click at [595, 269] on span "Delete" at bounding box center [599, 266] width 33 height 15
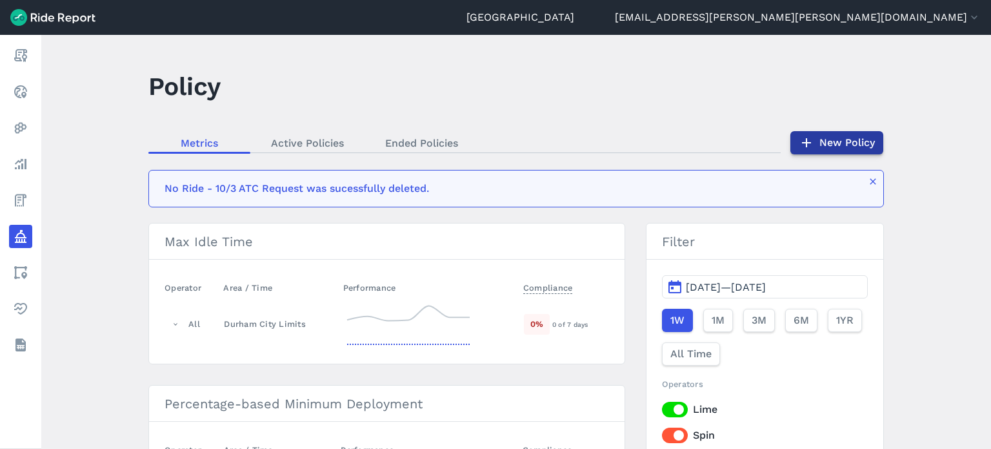
click at [812, 147] on icon at bounding box center [806, 142] width 15 height 15
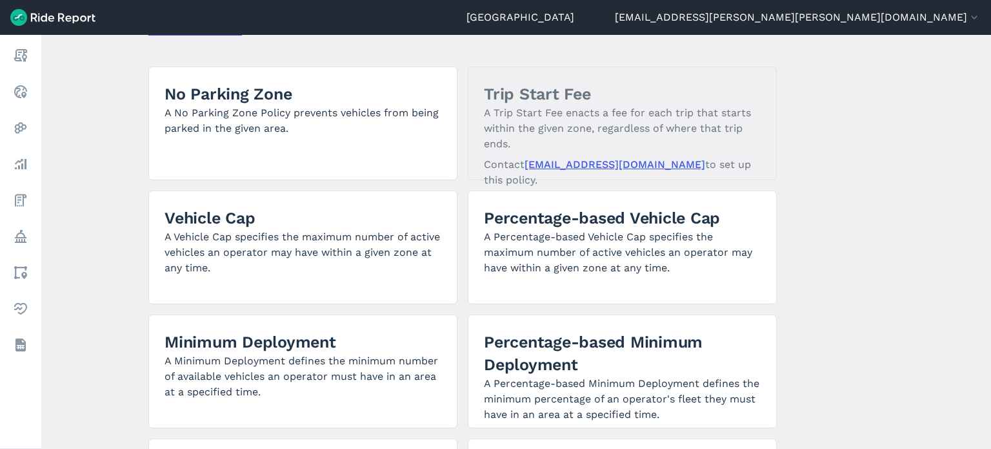
scroll to position [258, 0]
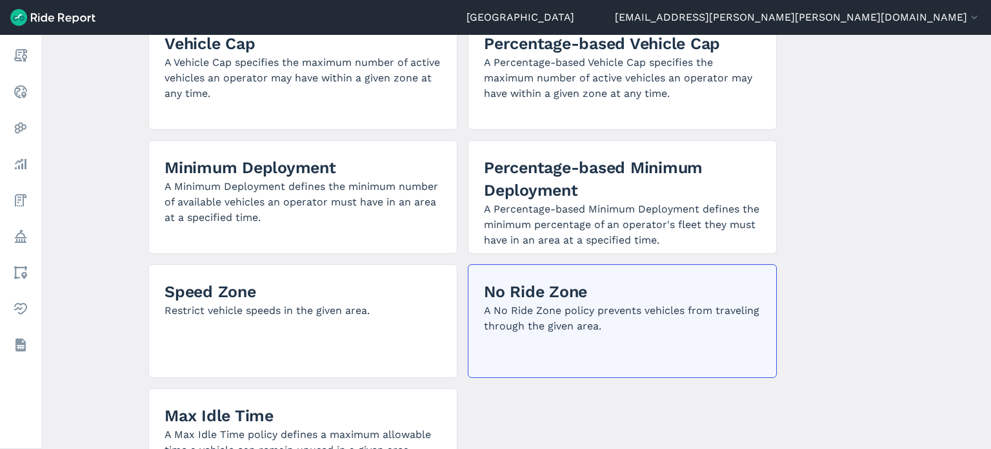
click at [565, 319] on p "A No Ride Zone policy prevents vehicles from traveling through the given area." at bounding box center [622, 318] width 277 height 31
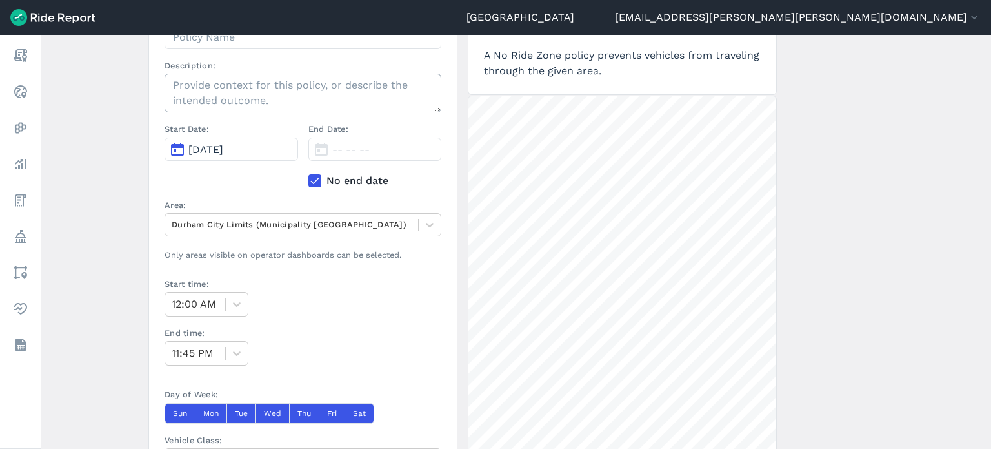
scroll to position [65, 0]
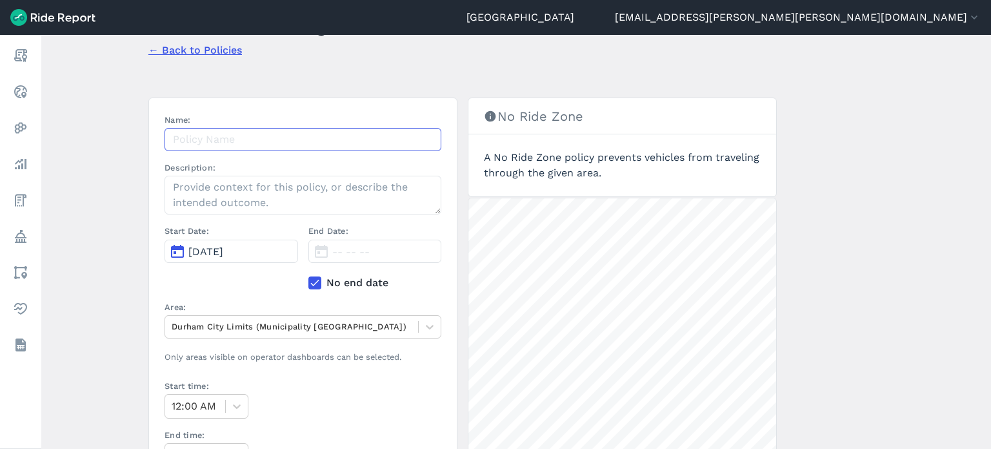
click at [301, 144] on input "Name:" at bounding box center [303, 139] width 277 height 23
paste input "No Ride - 10/3 ATC Request"
type input "No Ride - 10/3 ATC Request"
click at [121, 167] on main "Create a Policy ← Back to Policies Name: No Ride - 10/3 ATC Request Description…" at bounding box center [516, 242] width 950 height 414
click at [314, 281] on use at bounding box center [314, 282] width 8 height 6
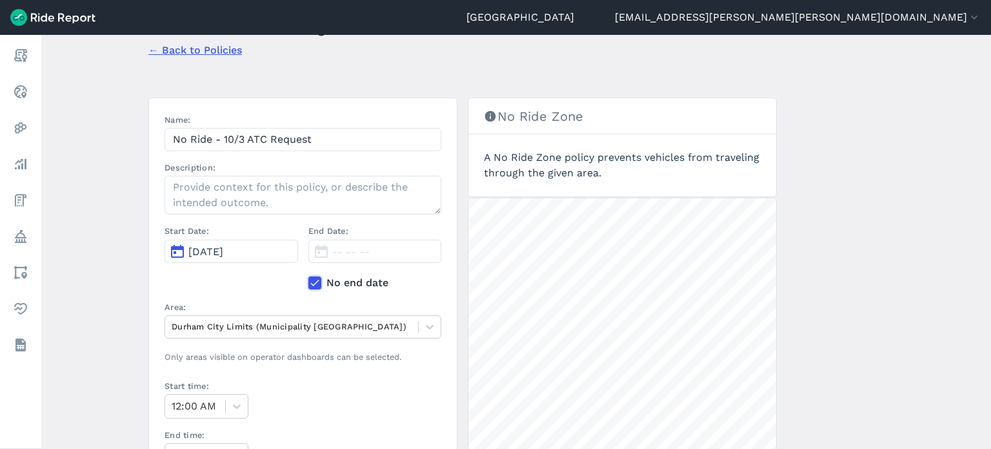
click at [309, 281] on input "No end date" at bounding box center [309, 279] width 0 height 8
click at [325, 253] on button "Oct 3, 2025" at bounding box center [376, 250] width 134 height 23
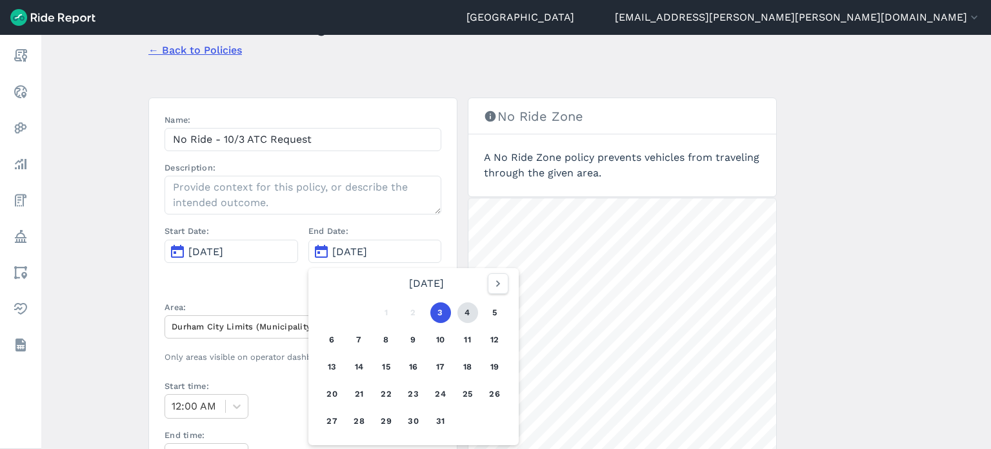
click at [461, 310] on button "4" at bounding box center [468, 312] width 21 height 21
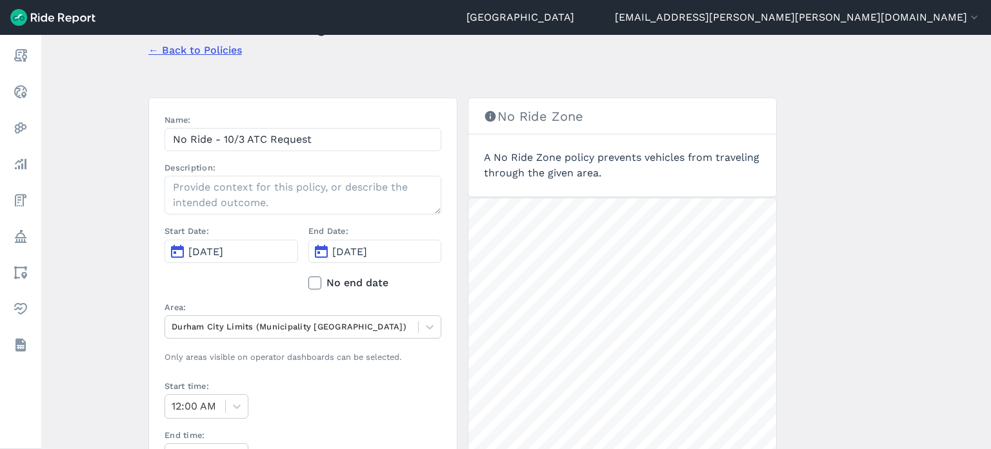
click at [97, 269] on main "Create a Policy ← Back to Policies Name: No Ride - 10/3 ATC Request Description…" at bounding box center [516, 242] width 950 height 414
click at [241, 332] on div at bounding box center [292, 326] width 240 height 15
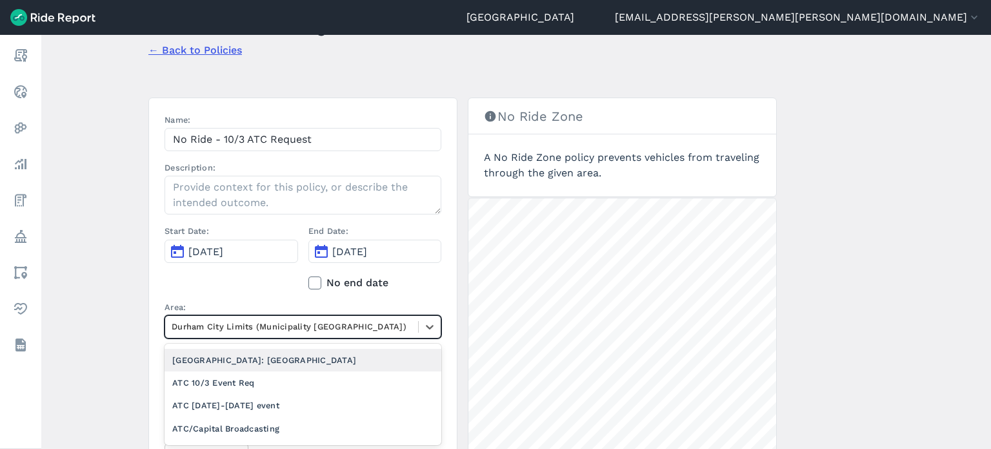
scroll to position [0, 0]
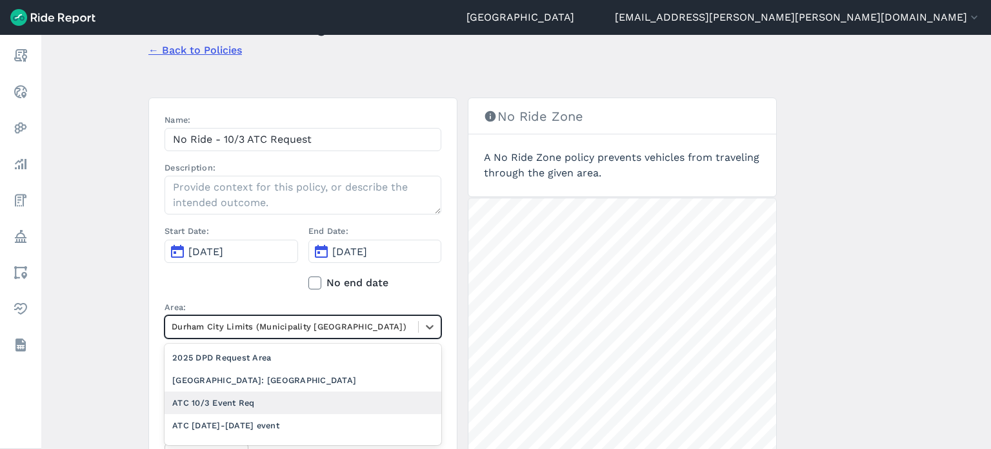
click at [281, 404] on div "ATC 10/3 Event Req" at bounding box center [303, 402] width 277 height 23
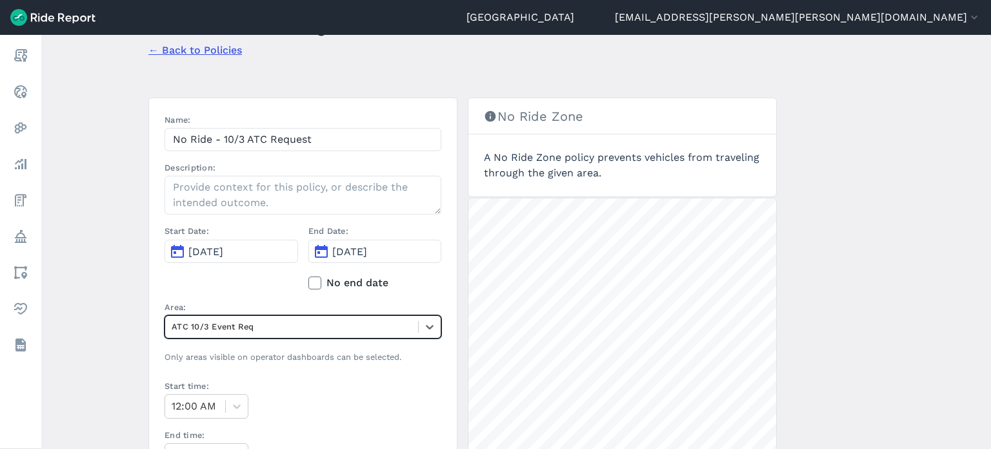
click at [101, 315] on main "Create a Policy ← Back to Policies Name: No Ride - 10/3 ATC Request Description…" at bounding box center [516, 242] width 950 height 414
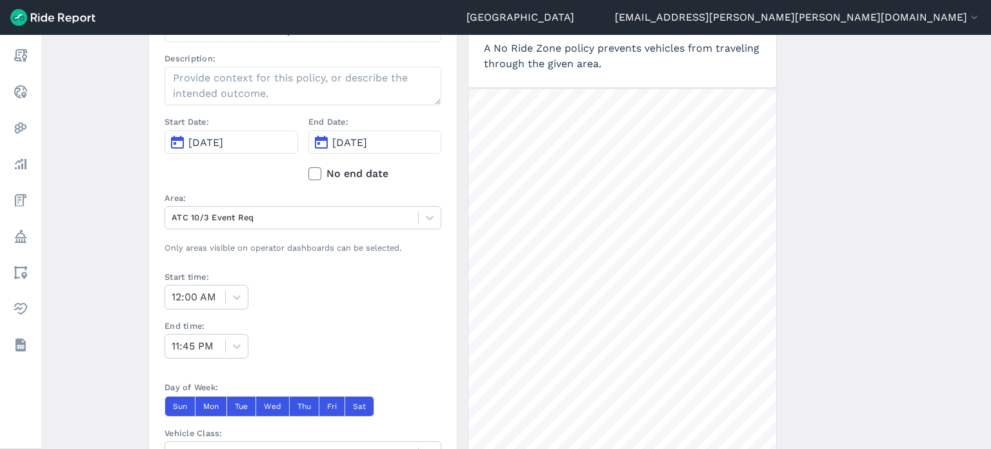
scroll to position [194, 0]
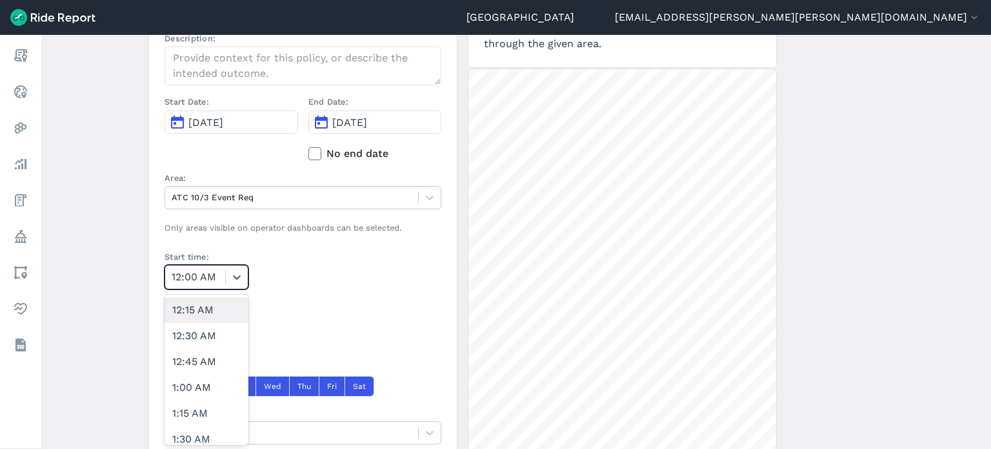
click at [198, 276] on div at bounding box center [195, 277] width 47 height 18
click at [210, 381] on div "9:00 AM" at bounding box center [207, 374] width 84 height 26
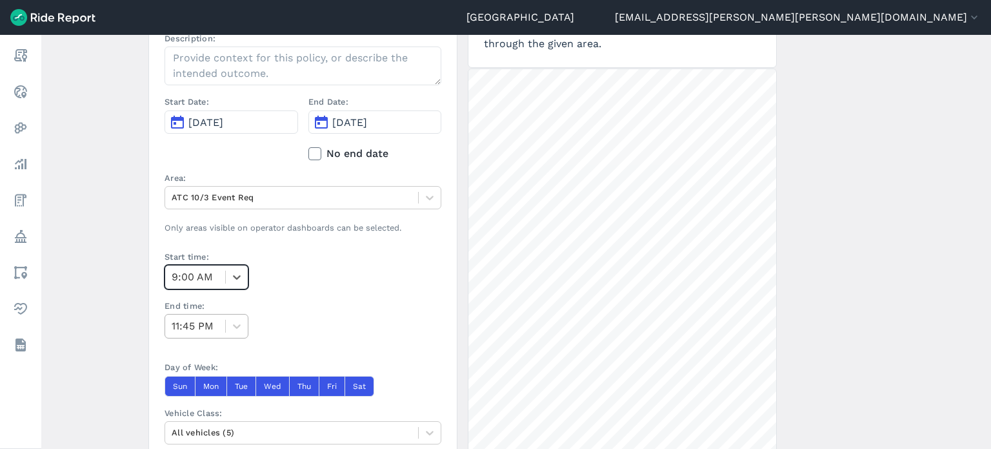
click at [198, 334] on div "11:45 PM" at bounding box center [195, 325] width 60 height 23
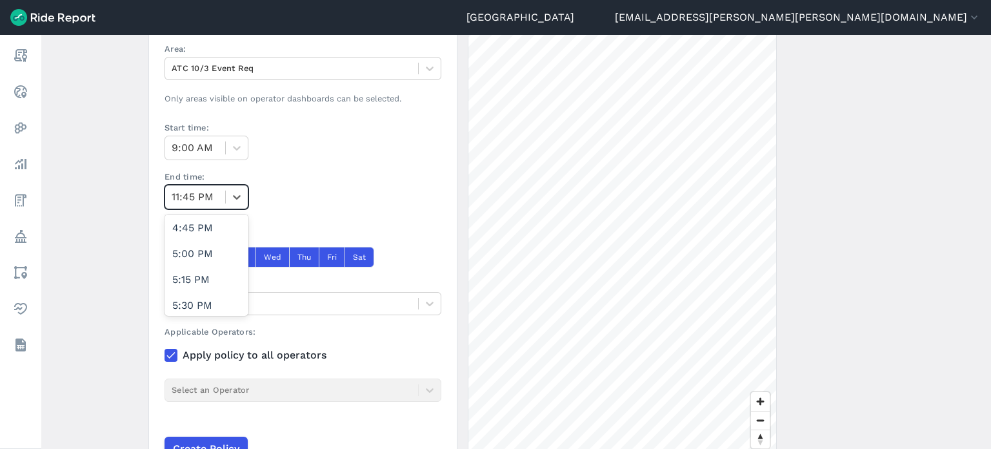
scroll to position [1743, 0]
click at [201, 248] on div "5:00 PM" at bounding box center [207, 243] width 84 height 26
click at [123, 288] on main "Create a Policy ← Back to Policies Name: No Ride - 10/3 ATC Request Description…" at bounding box center [516, 242] width 950 height 414
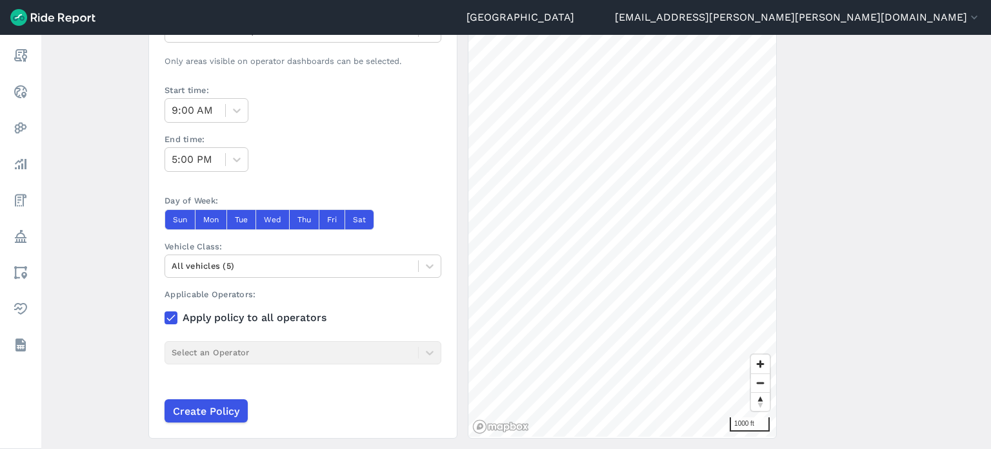
scroll to position [394, 0]
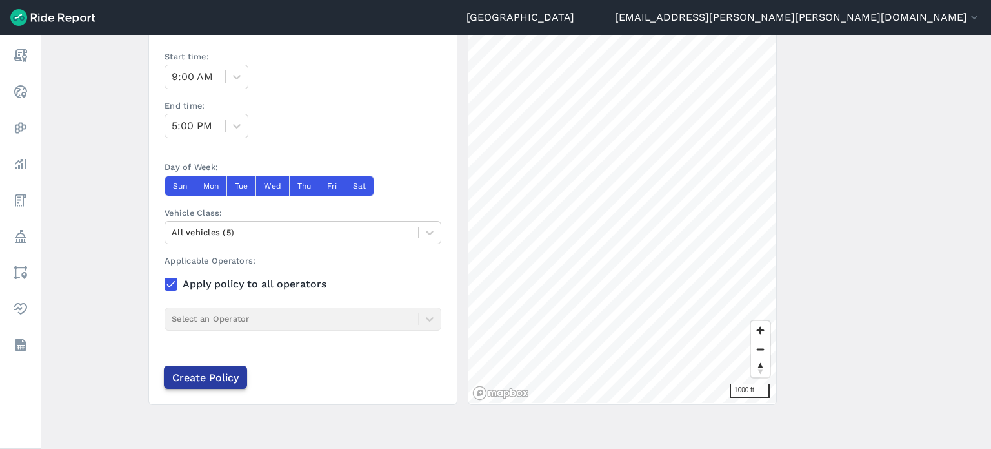
click at [204, 381] on input "Create Policy" at bounding box center [205, 376] width 83 height 23
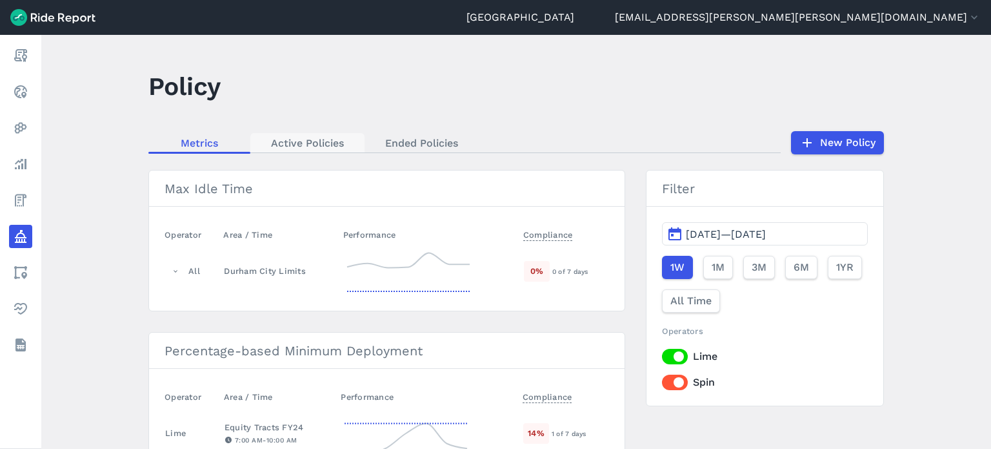
click at [316, 143] on link "Active Policies" at bounding box center [307, 142] width 114 height 19
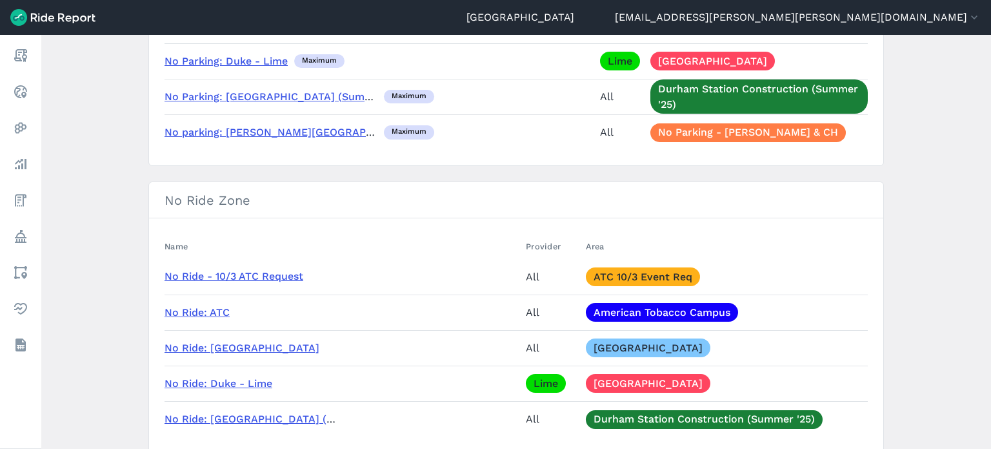
scroll to position [1033, 0]
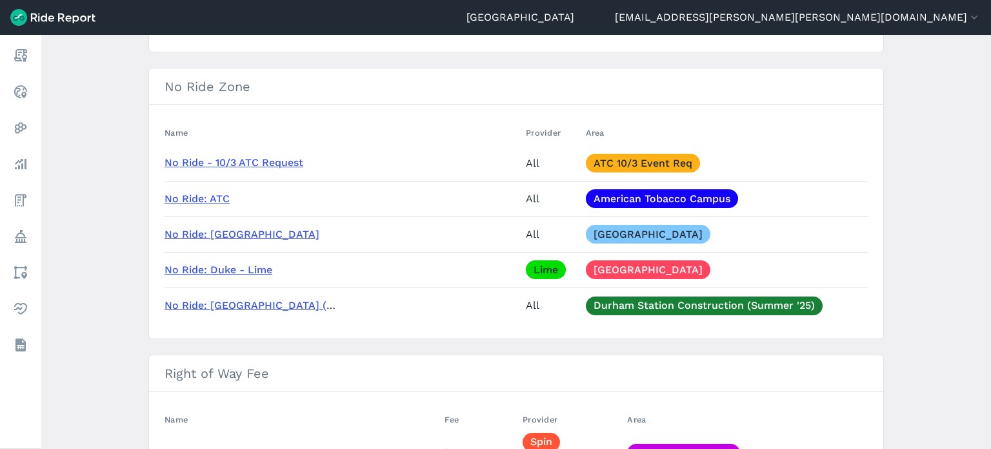
drag, startPoint x: 34, startPoint y: 105, endPoint x: 952, endPoint y: 269, distance: 932.2
click at [952, 269] on main "Policy Metrics Active Policies Ended Policies New Policy Max Idle Time Name Tar…" at bounding box center [516, 242] width 950 height 414
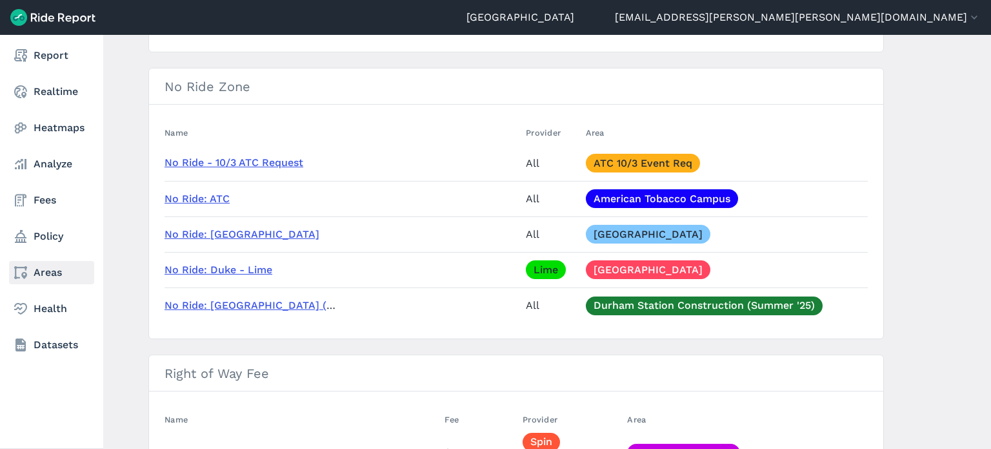
click at [32, 279] on link "Areas" at bounding box center [51, 272] width 85 height 23
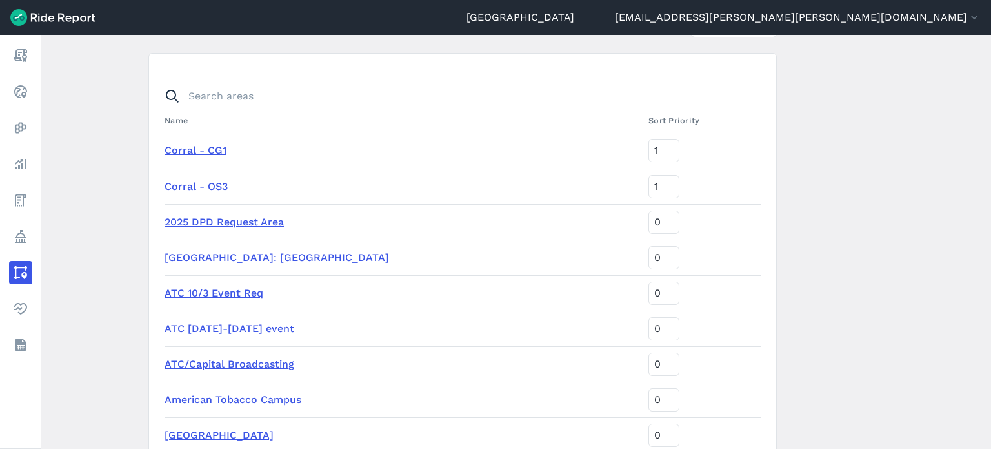
scroll to position [194, 0]
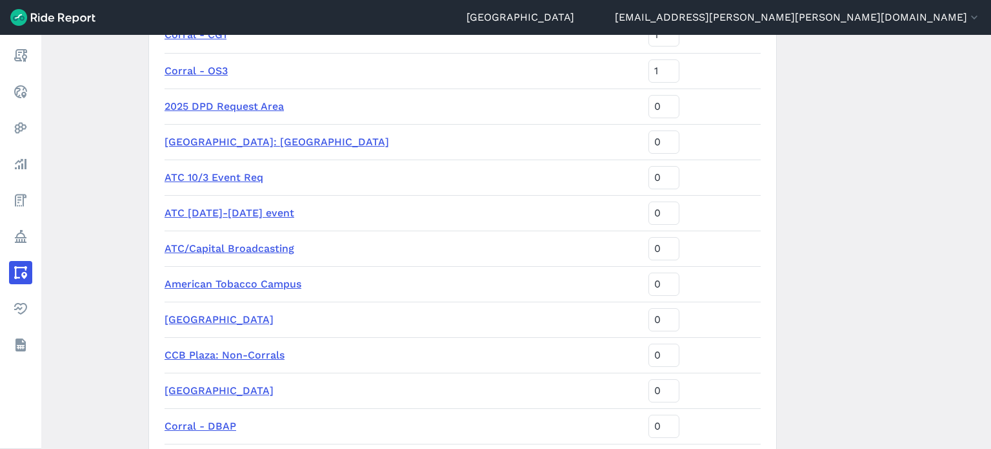
click at [238, 174] on link "ATC 10/3 Event Req" at bounding box center [214, 177] width 99 height 12
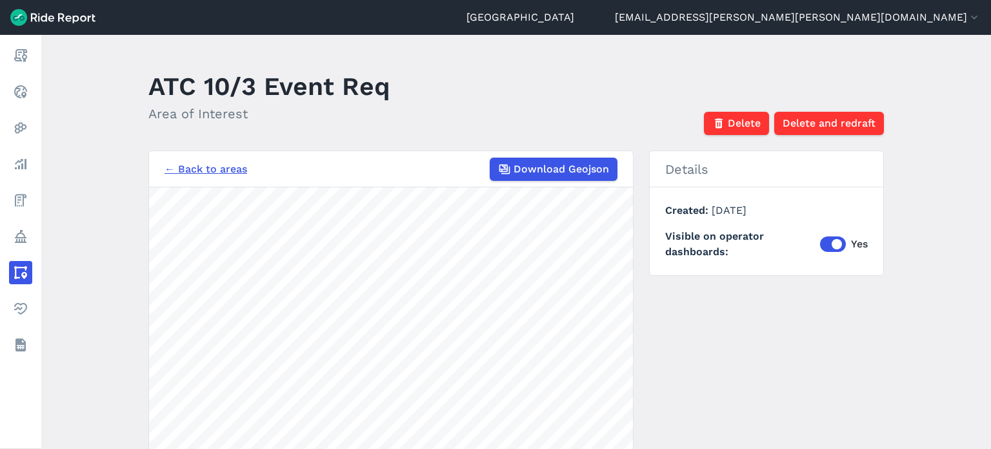
click at [221, 175] on link "← Back to areas" at bounding box center [206, 168] width 83 height 15
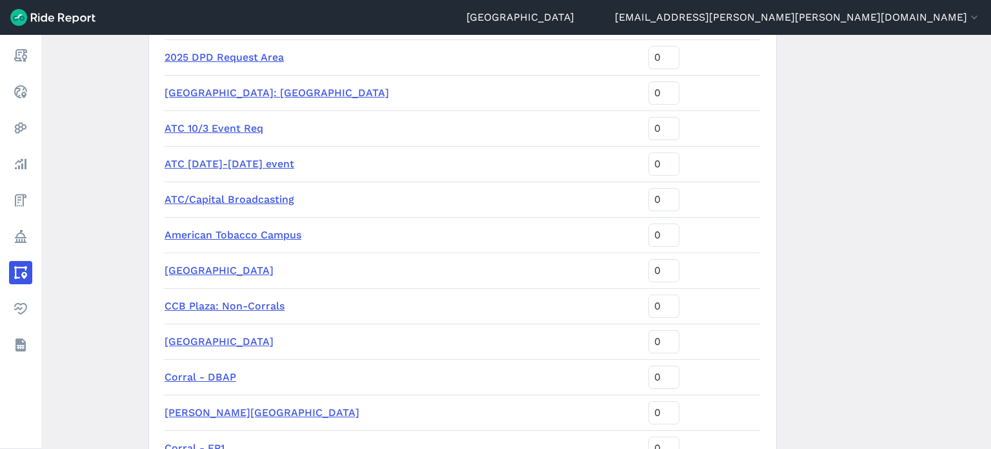
scroll to position [323, 0]
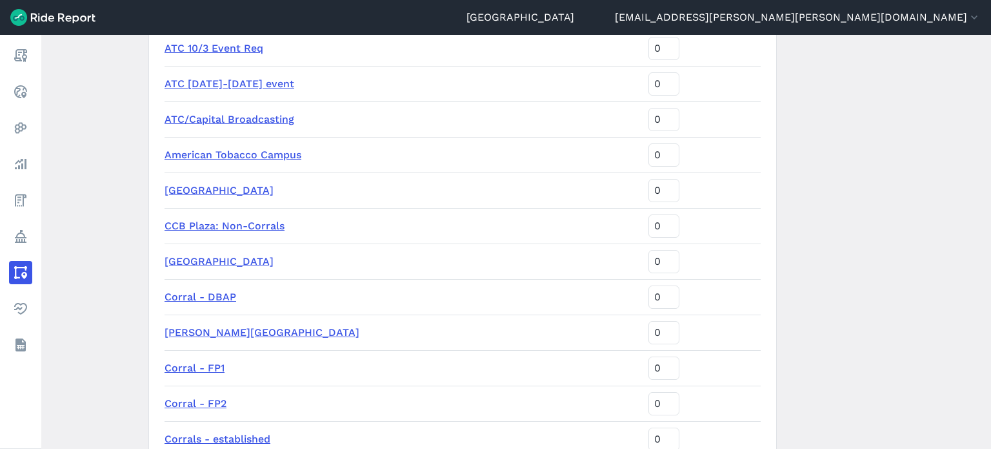
click at [218, 77] on link "ATC Oct 3-4 event" at bounding box center [230, 83] width 130 height 12
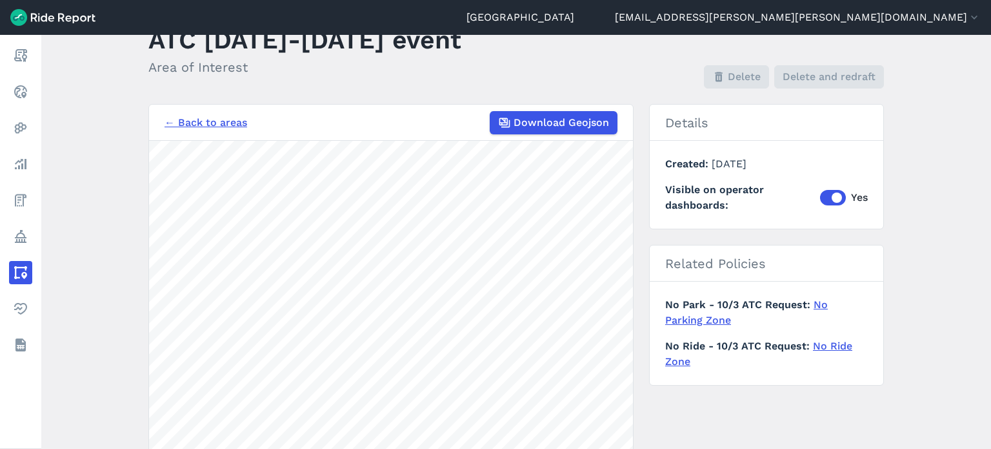
scroll to position [65, 0]
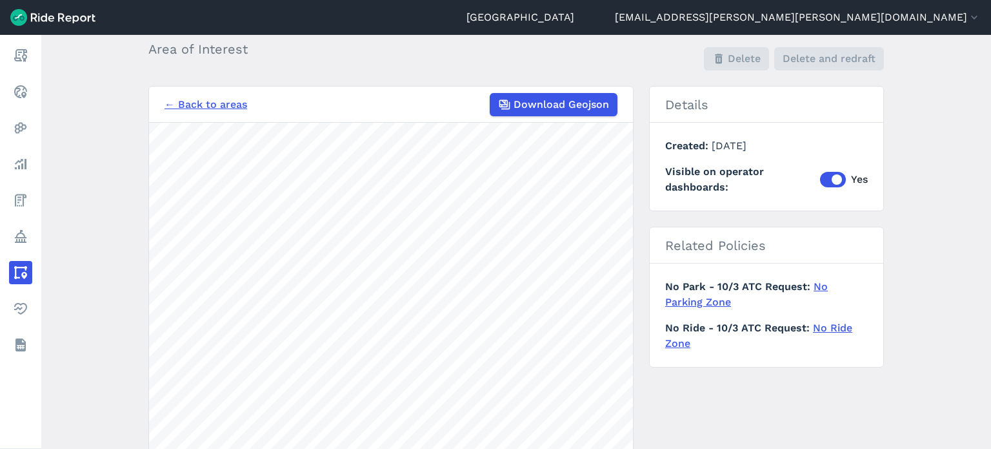
click at [828, 288] on link "No Parking Zone" at bounding box center [746, 294] width 163 height 28
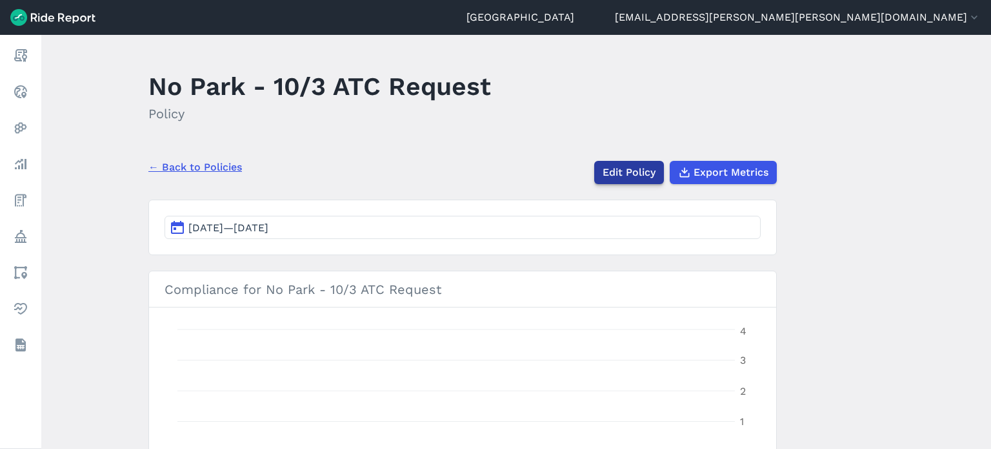
click at [625, 175] on link "Edit Policy" at bounding box center [629, 172] width 70 height 23
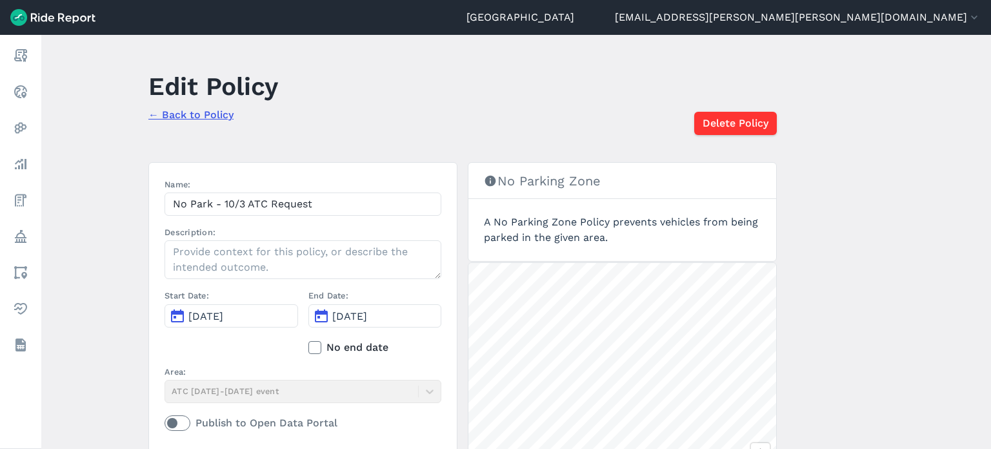
click at [839, 227] on main "Edit Policy ← Back to Policy Delete Policy Name: No Park - 10/3 ATC Request Des…" at bounding box center [516, 242] width 950 height 414
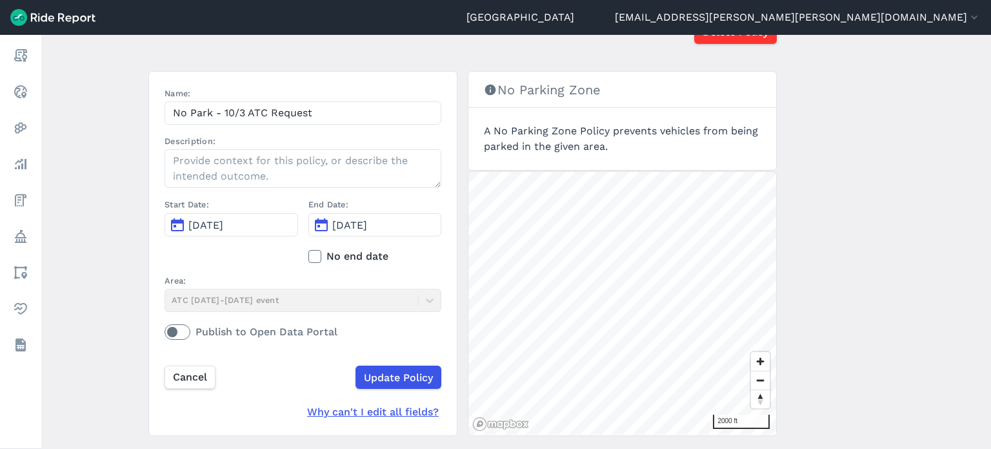
scroll to position [123, 0]
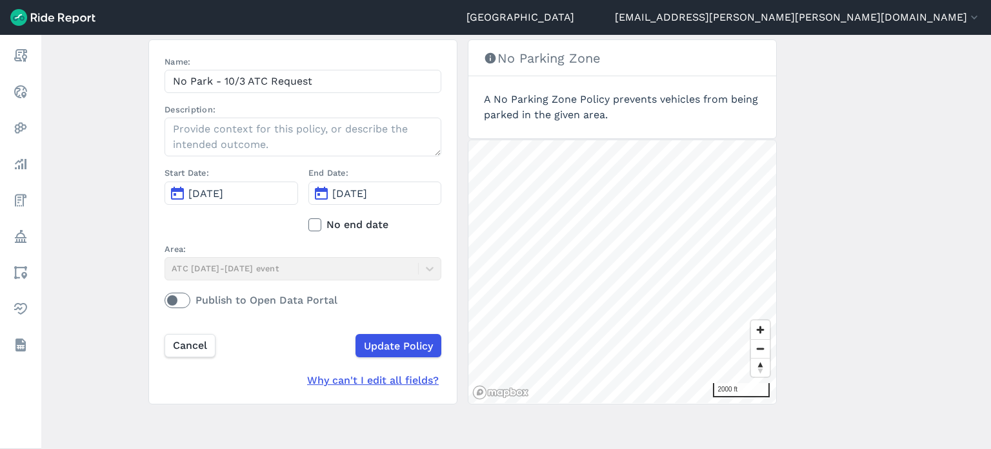
click at [398, 268] on div "Area: ATC Oct 3-4 event" at bounding box center [303, 261] width 277 height 37
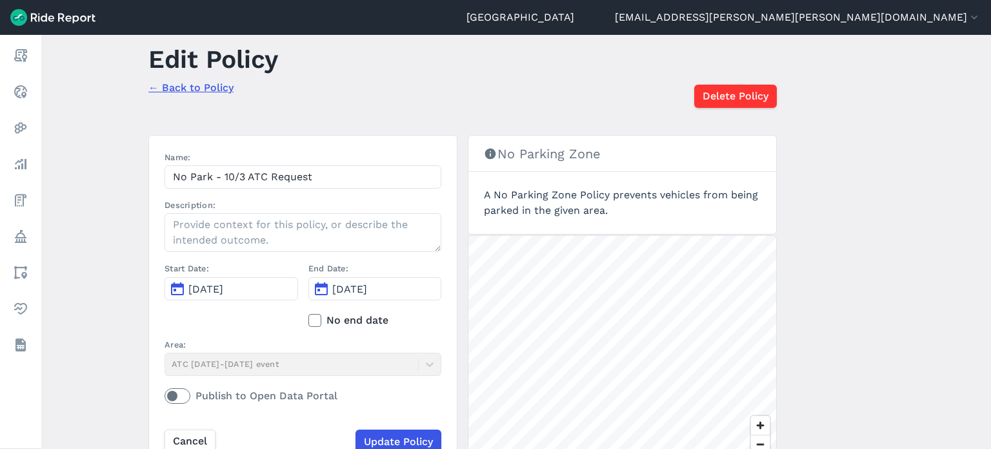
scroll to position [0, 0]
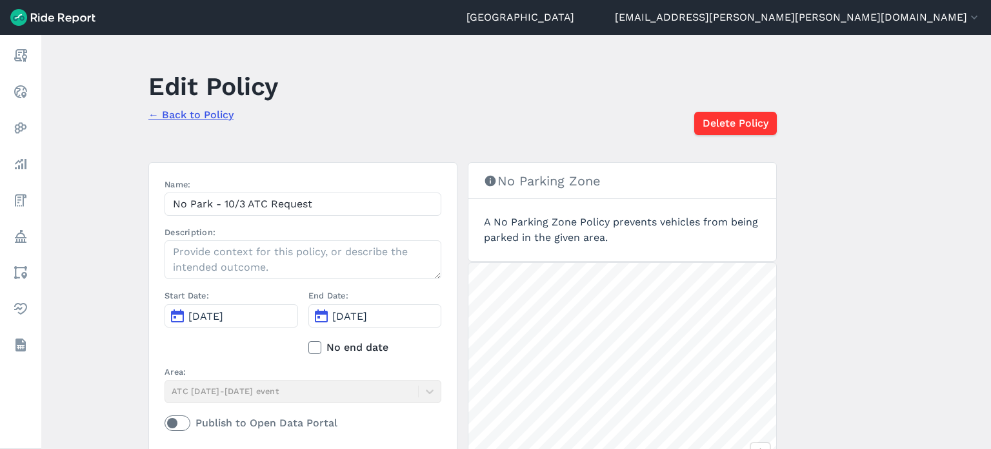
click at [902, 245] on main "Edit Policy ← Back to Policy Delete Policy Name: No Park - 10/3 ATC Request Des…" at bounding box center [516, 242] width 950 height 414
click at [754, 127] on span "Delete Policy" at bounding box center [735, 123] width 66 height 15
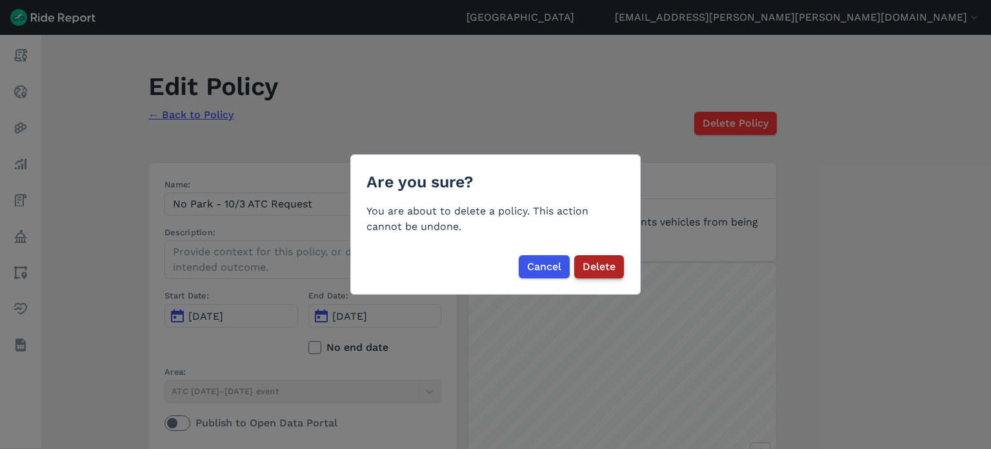
click at [583, 269] on span "Delete" at bounding box center [599, 266] width 33 height 15
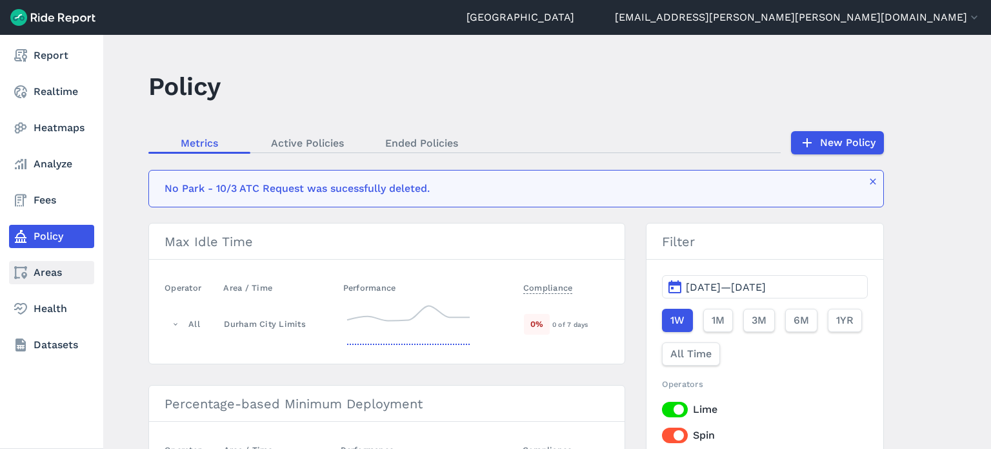
click at [54, 268] on link "Areas" at bounding box center [51, 272] width 85 height 23
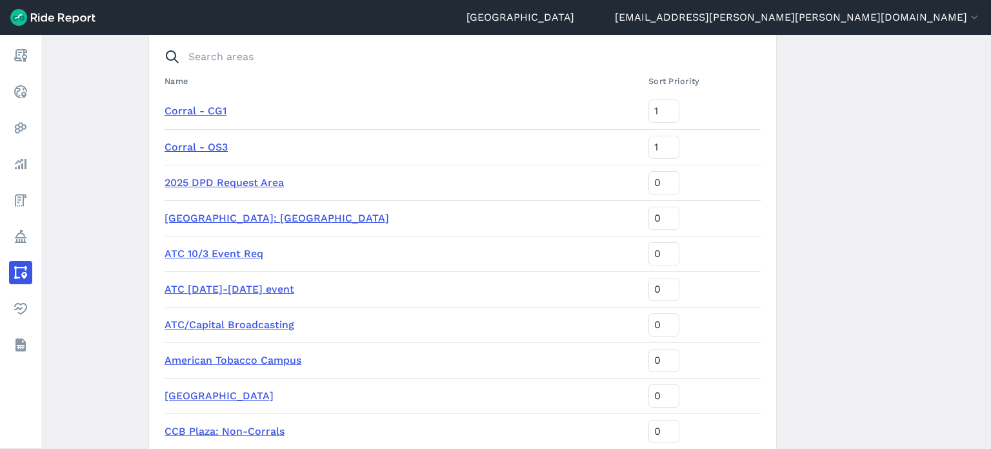
scroll to position [194, 0]
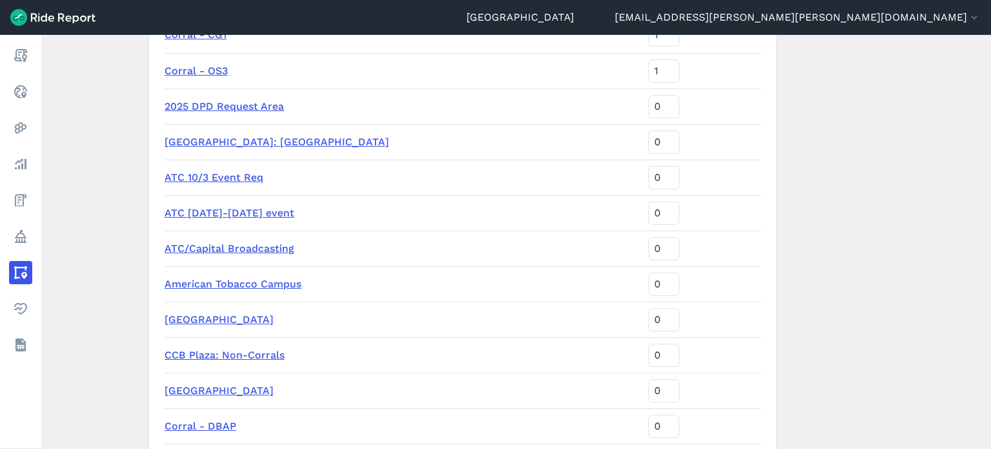
click at [229, 219] on td "ATC Oct 3-4 event" at bounding box center [404, 212] width 479 height 35
click at [229, 213] on link "ATC Oct 3-4 event" at bounding box center [230, 213] width 130 height 12
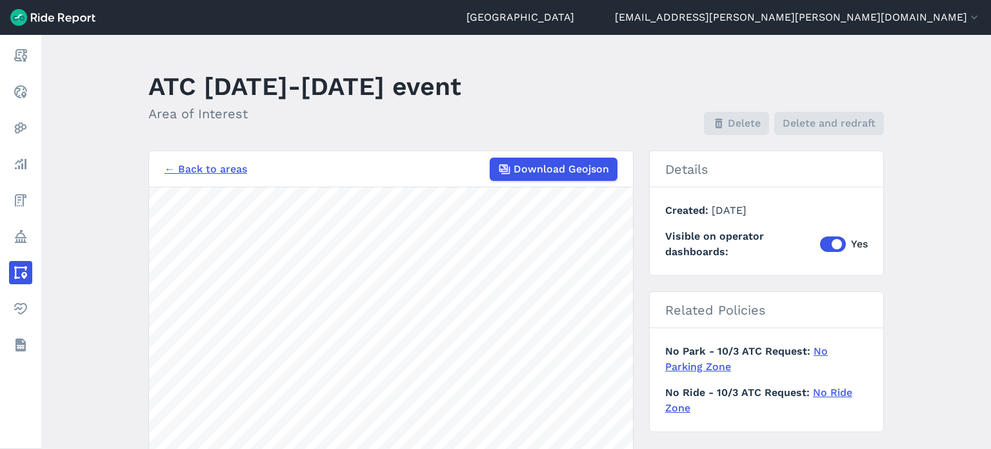
click at [818, 389] on link "No Ride Zone" at bounding box center [758, 400] width 187 height 28
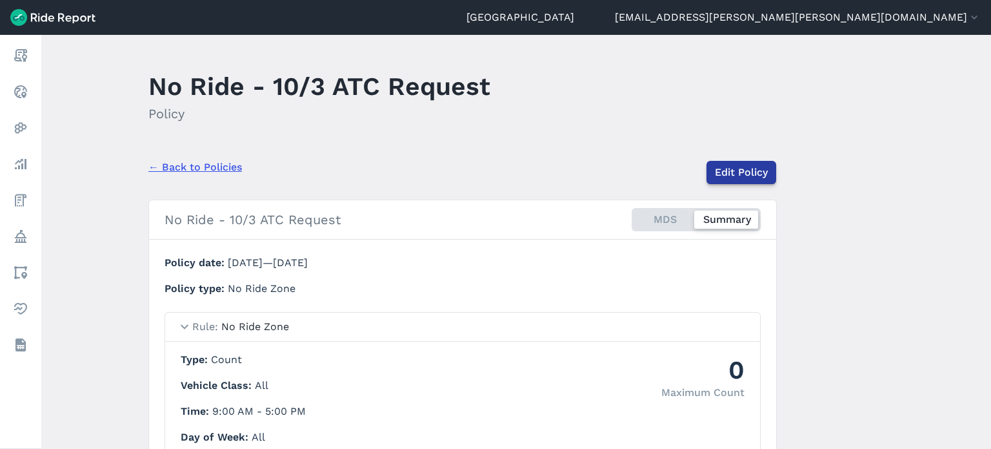
click at [751, 174] on link "Edit Policy" at bounding box center [742, 172] width 70 height 23
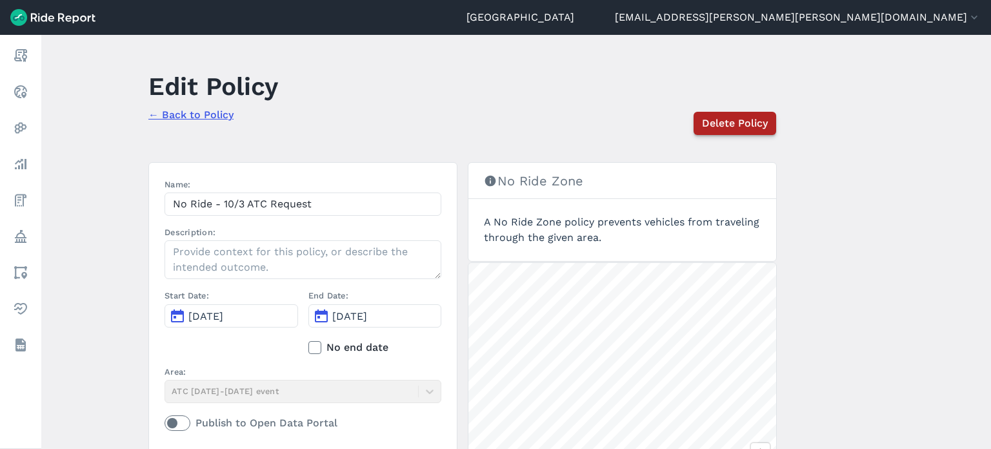
click at [728, 124] on span "Delete Policy" at bounding box center [735, 123] width 66 height 15
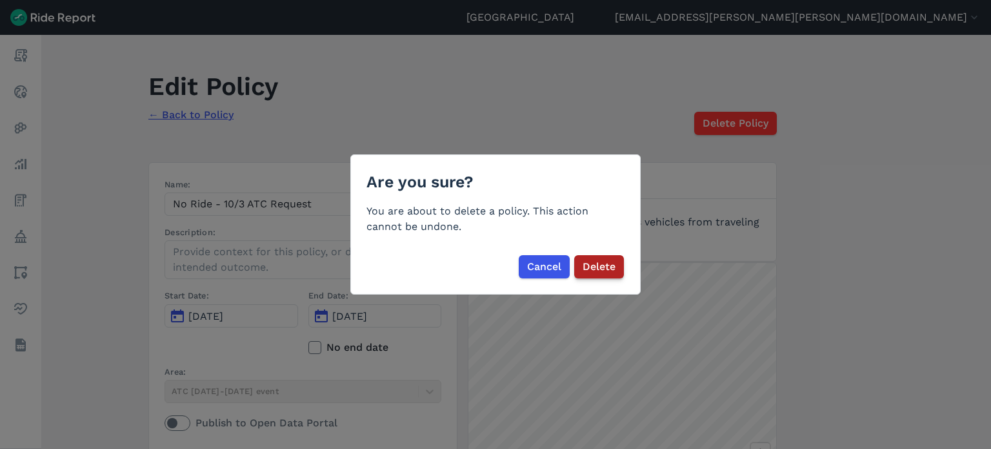
click at [599, 273] on span "Delete" at bounding box center [599, 266] width 33 height 15
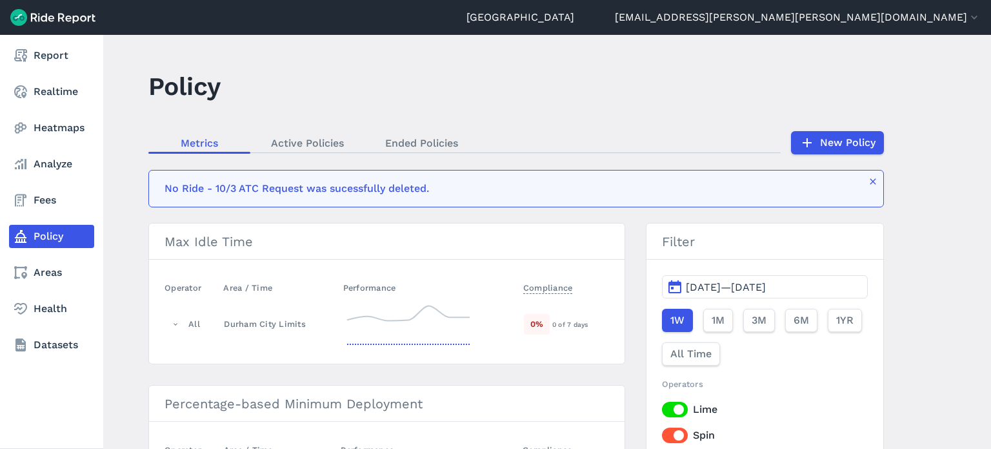
click at [21, 233] on use at bounding box center [21, 236] width 12 height 13
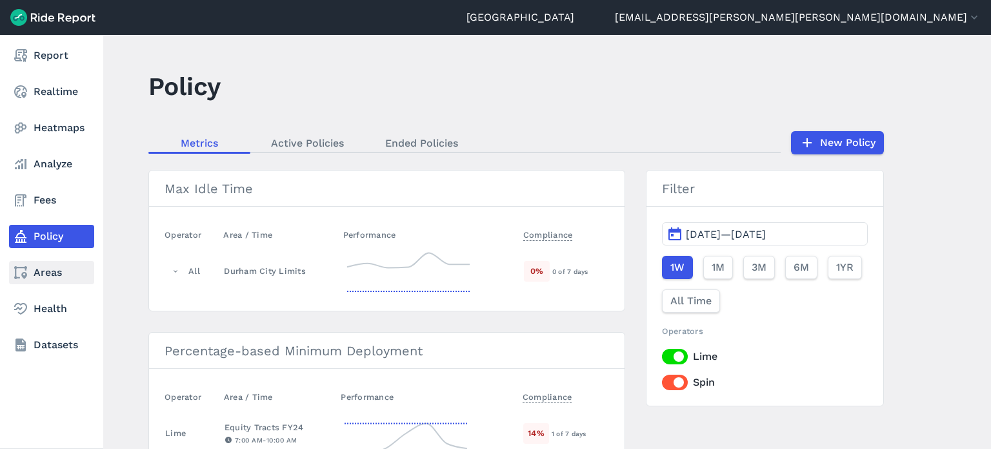
click at [32, 281] on link "Areas" at bounding box center [51, 272] width 85 height 23
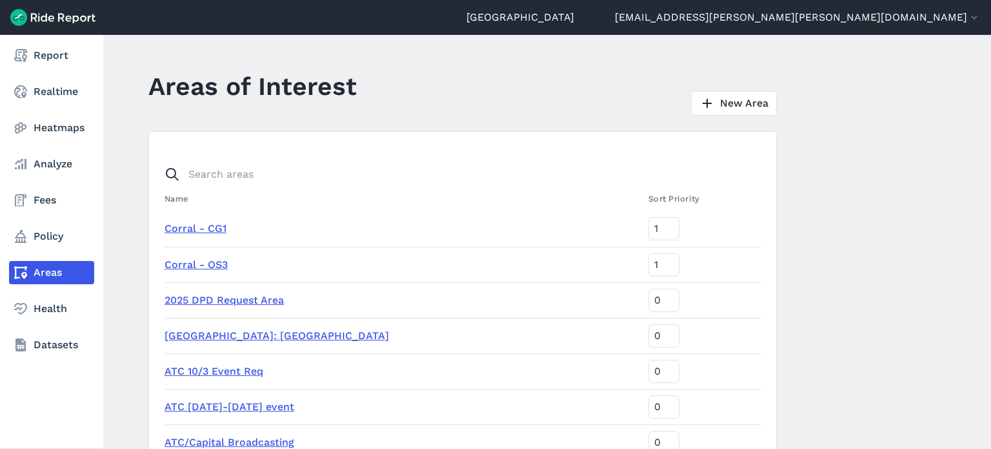
click at [32, 281] on link "Areas" at bounding box center [51, 272] width 85 height 23
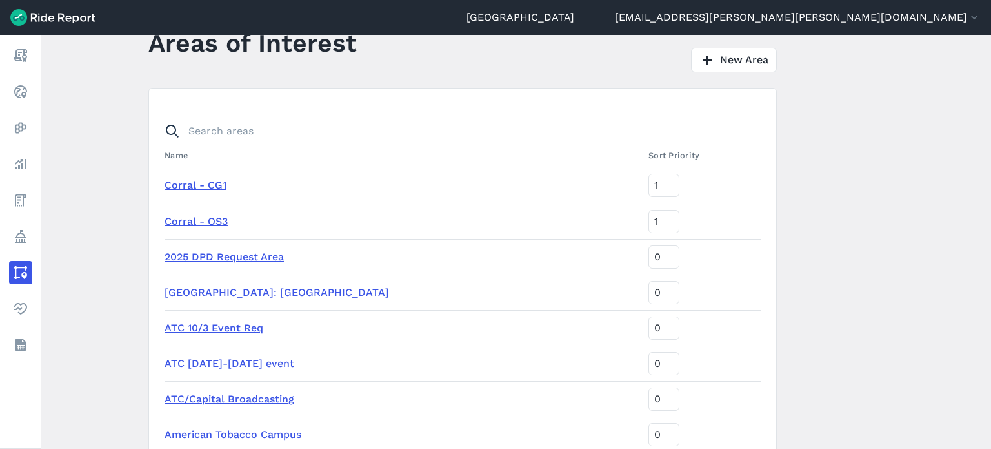
scroll to position [65, 0]
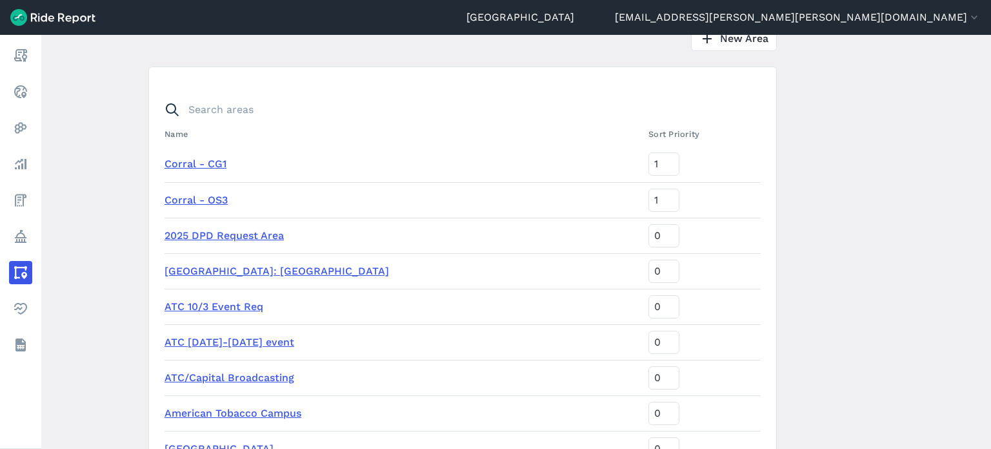
click at [228, 301] on link "ATC 10/3 Event Req" at bounding box center [214, 306] width 99 height 12
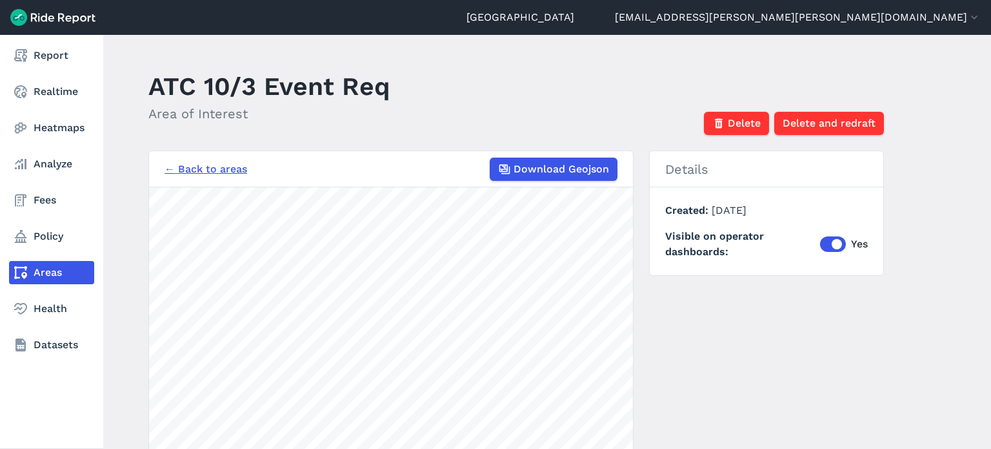
click at [23, 271] on icon at bounding box center [20, 272] width 15 height 15
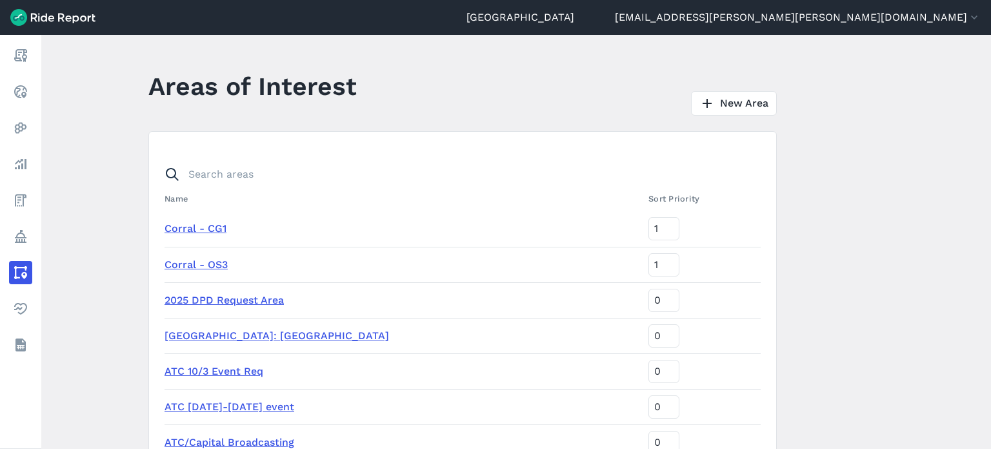
click at [227, 410] on link "ATC Oct 3-4 event" at bounding box center [230, 406] width 130 height 12
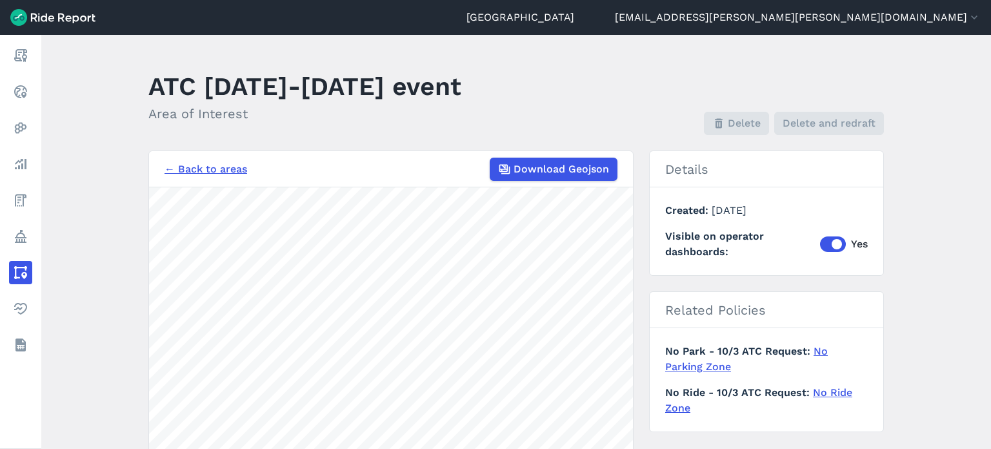
click at [828, 354] on link "No Parking Zone" at bounding box center [746, 359] width 163 height 28
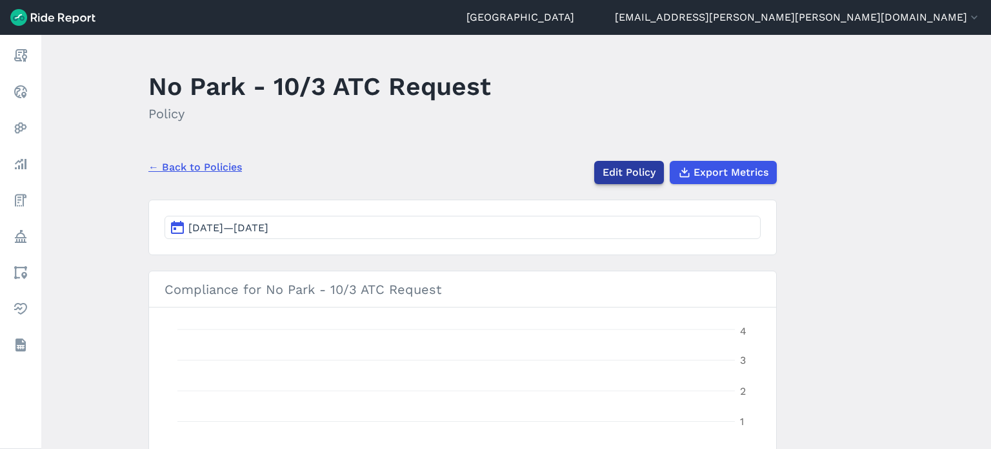
click at [634, 175] on link "Edit Policy" at bounding box center [629, 172] width 70 height 23
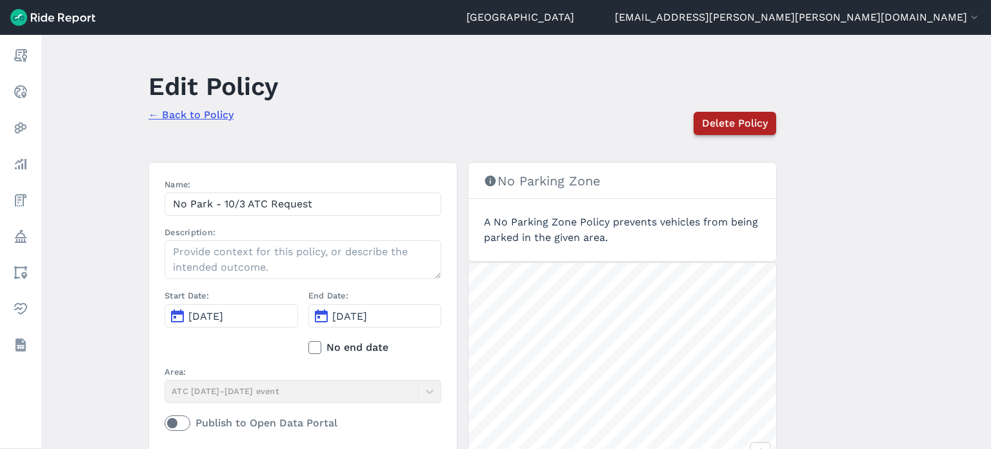
click at [728, 130] on span "Delete Policy" at bounding box center [735, 123] width 66 height 15
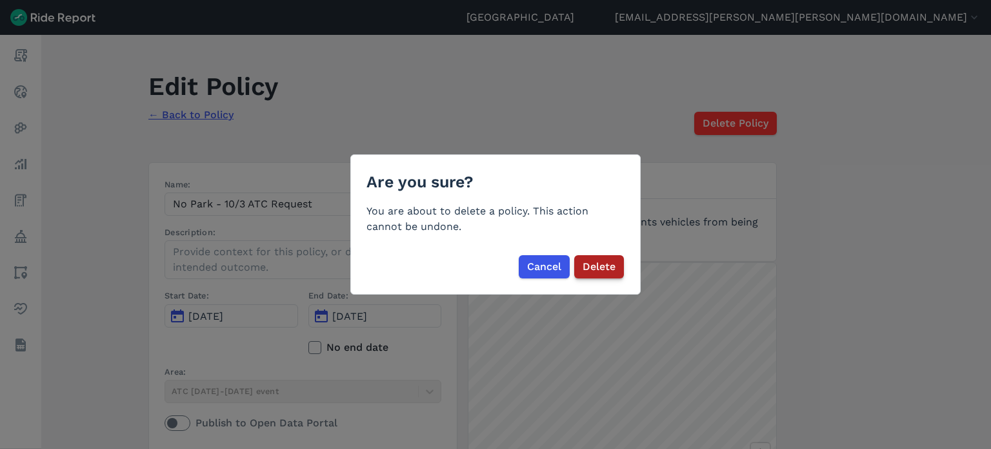
click at [582, 270] on button "Delete" at bounding box center [599, 266] width 50 height 23
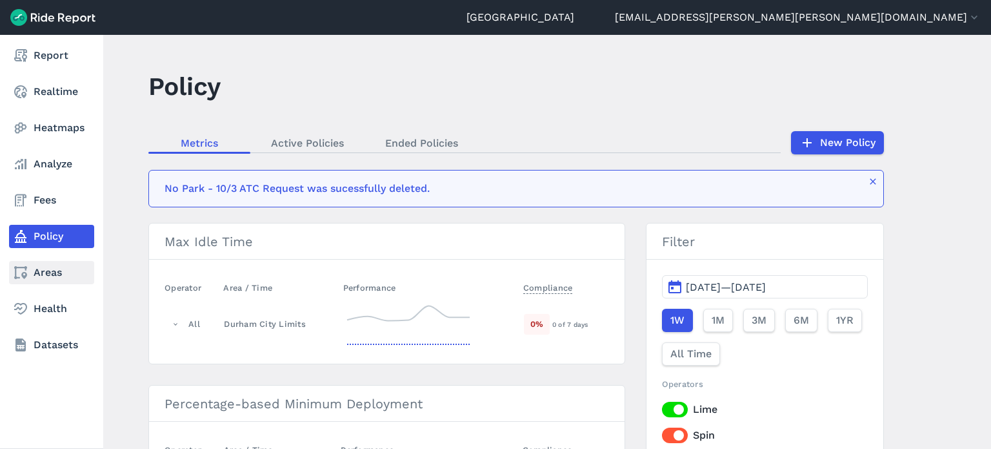
click at [38, 269] on link "Areas" at bounding box center [51, 272] width 85 height 23
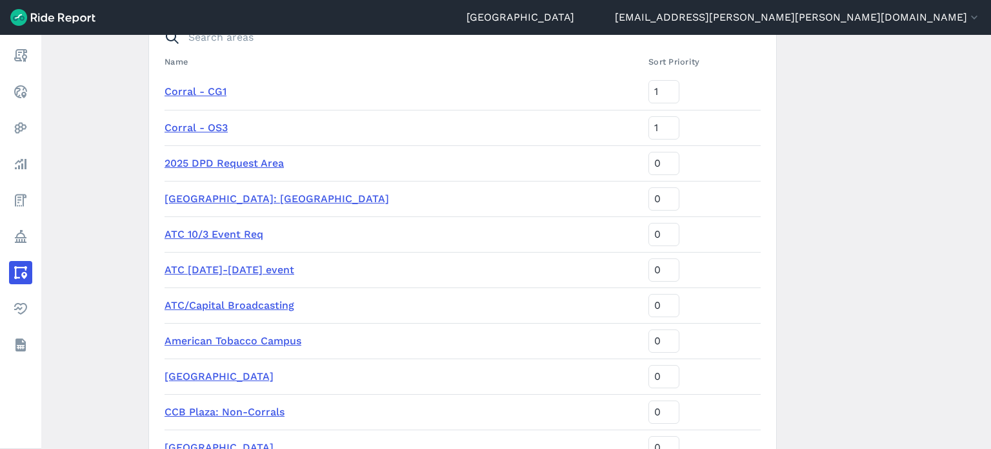
scroll to position [194, 0]
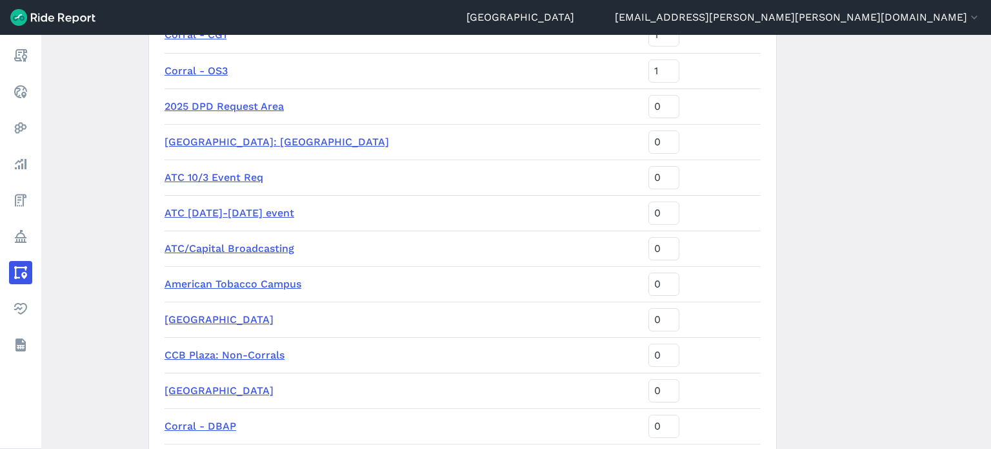
click at [231, 218] on link "ATC Oct 3-4 event" at bounding box center [230, 213] width 130 height 12
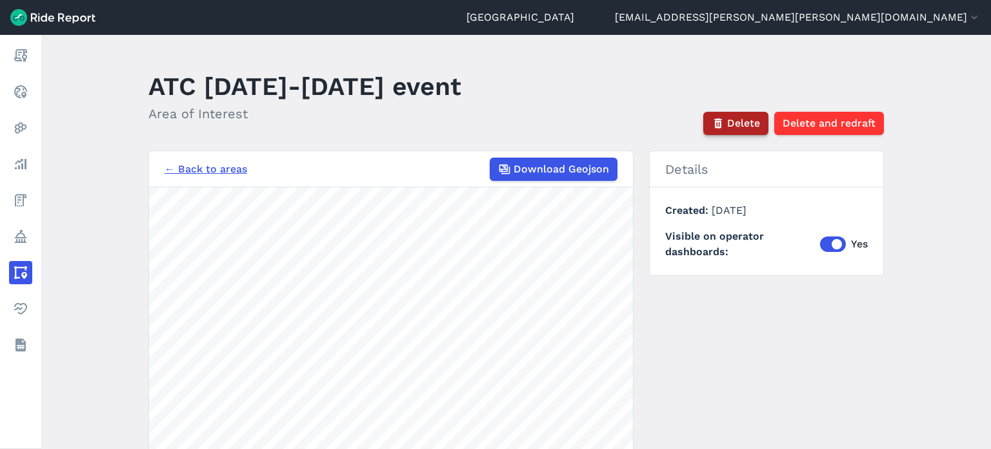
click at [739, 128] on span "Delete" at bounding box center [743, 123] width 33 height 15
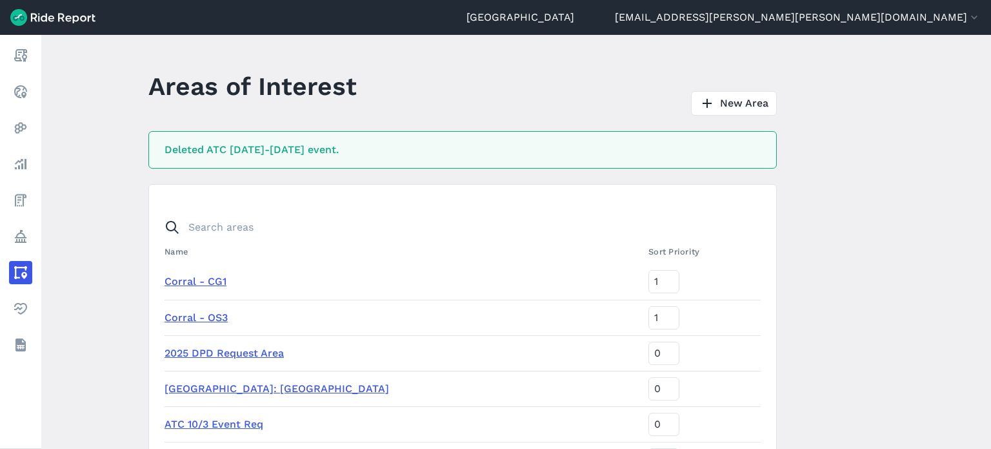
scroll to position [129, 0]
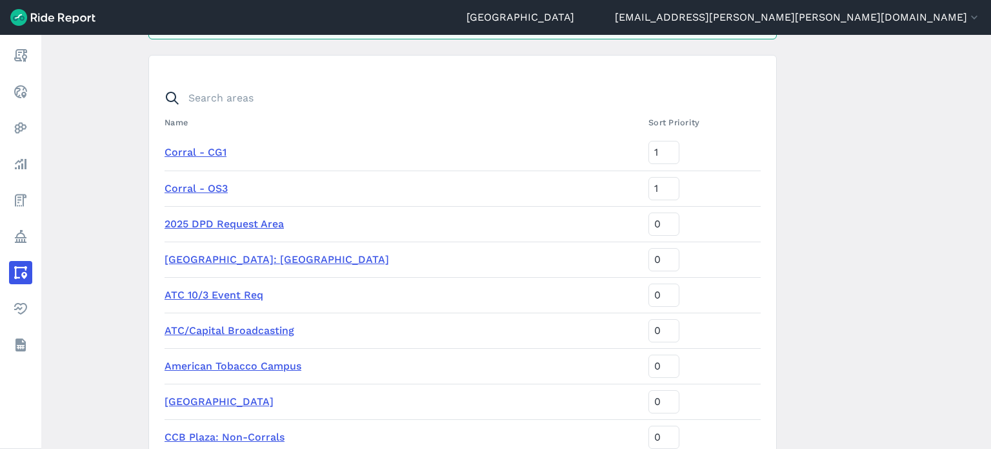
click at [234, 294] on link "ATC 10/3 Event Req" at bounding box center [214, 295] width 99 height 12
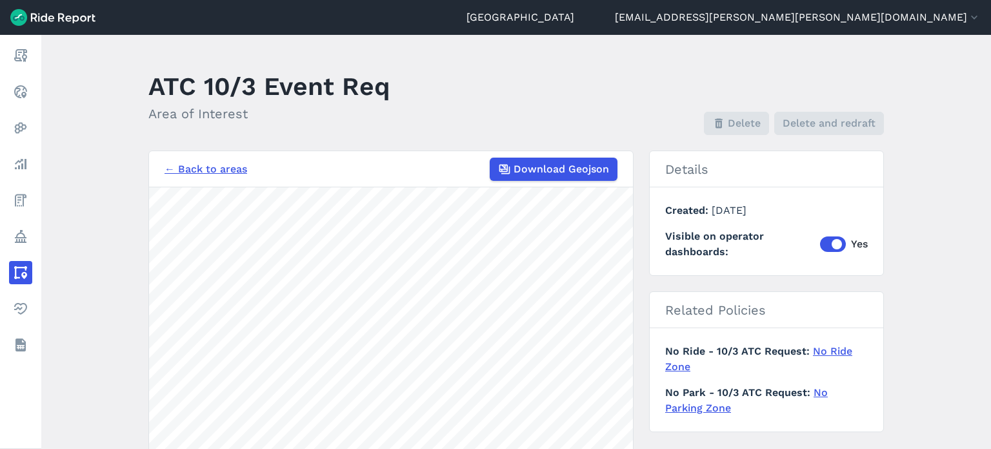
click at [921, 317] on main "ATC 10/3 Event Req Area of Interest Delete Delete and redraft ← Back to areas D…" at bounding box center [516, 242] width 950 height 414
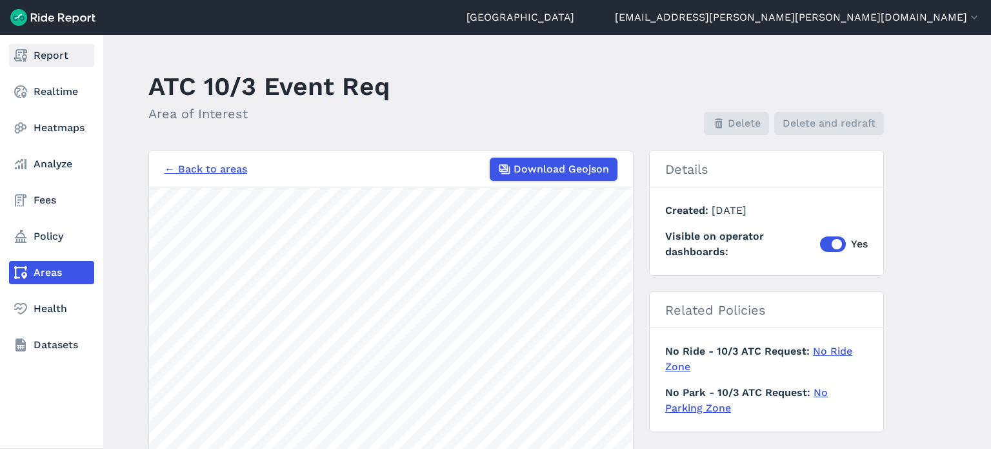
click at [32, 51] on link "Report" at bounding box center [51, 55] width 85 height 23
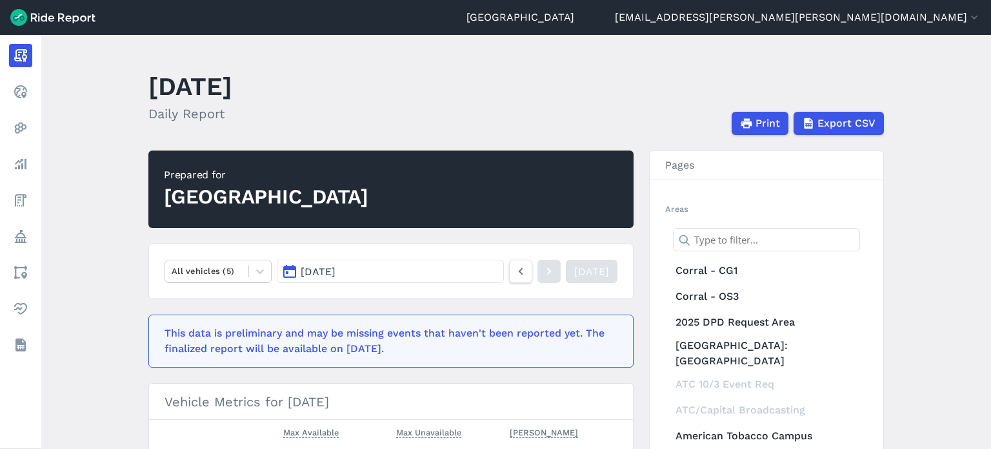
scroll to position [129, 0]
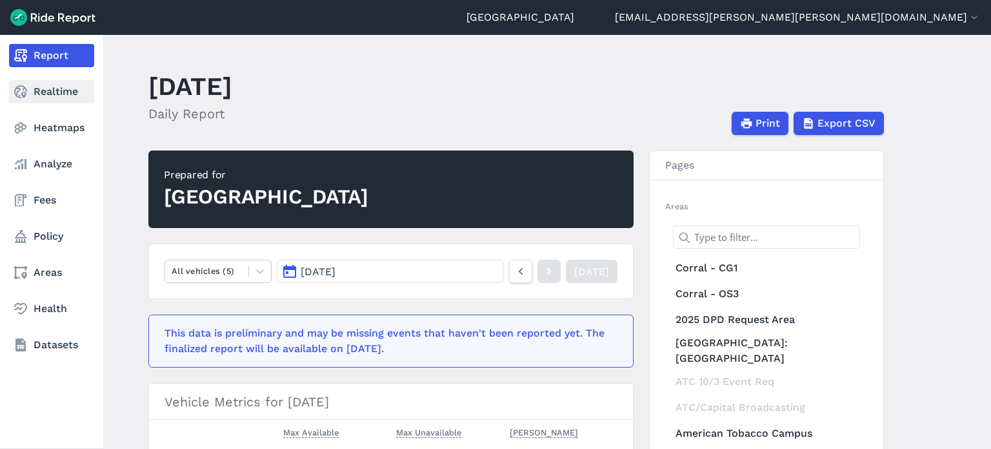
click at [29, 97] on link "Realtime" at bounding box center [51, 91] width 85 height 23
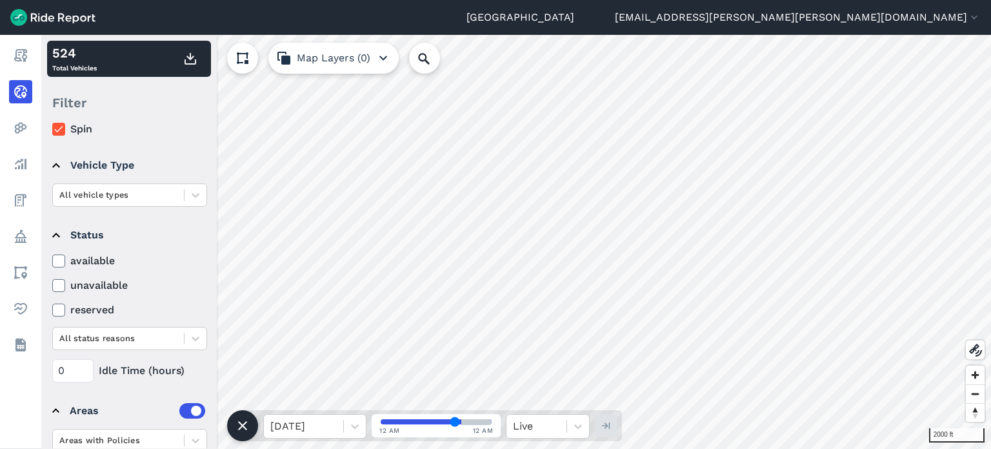
scroll to position [148, 0]
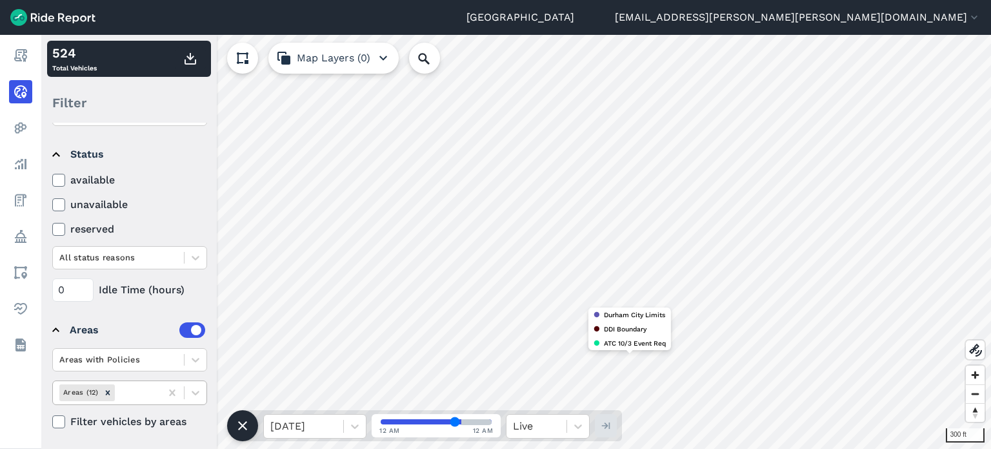
click at [142, 391] on div at bounding box center [135, 392] width 37 height 15
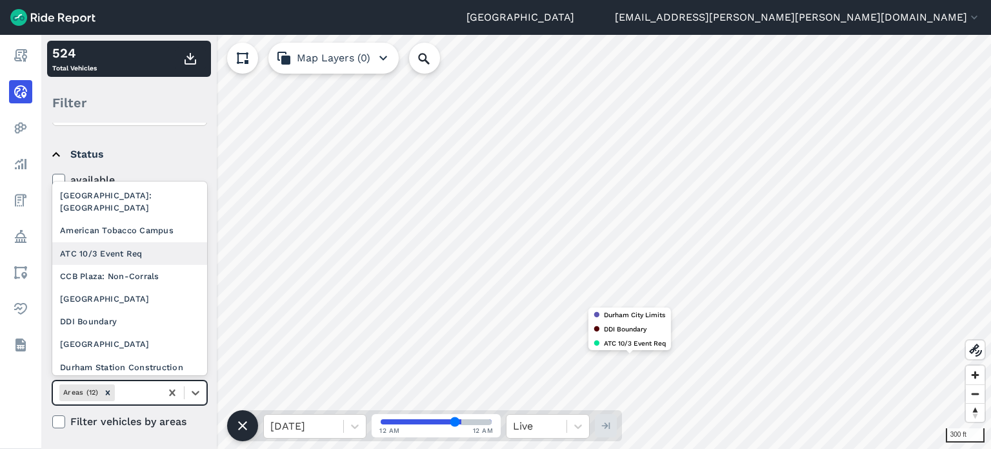
click at [159, 242] on div "ATC 10/3 Event Req" at bounding box center [129, 253] width 155 height 23
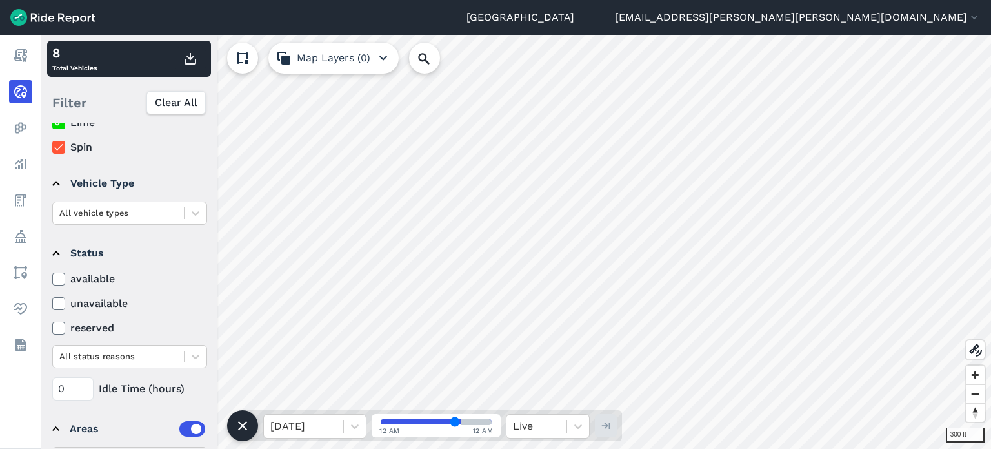
scroll to position [0, 0]
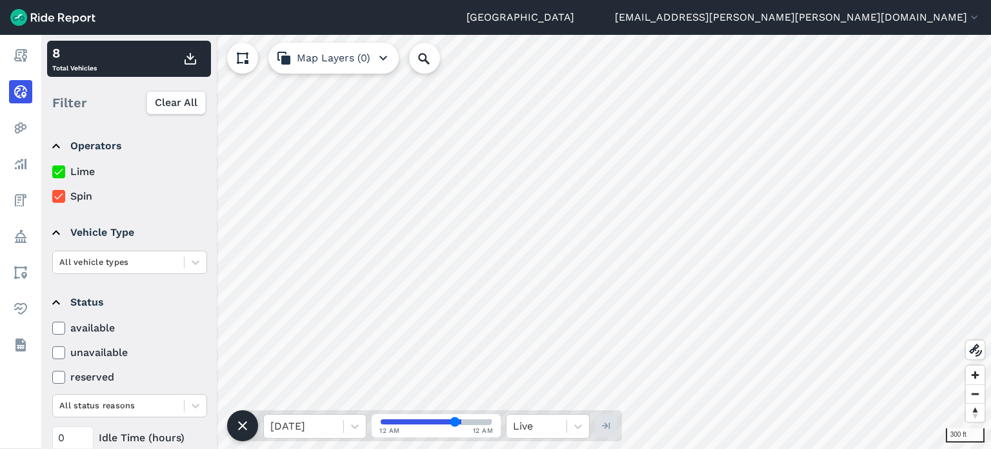
click at [57, 199] on icon at bounding box center [59, 196] width 12 height 13
click at [52, 197] on input "Spin" at bounding box center [52, 192] width 0 height 8
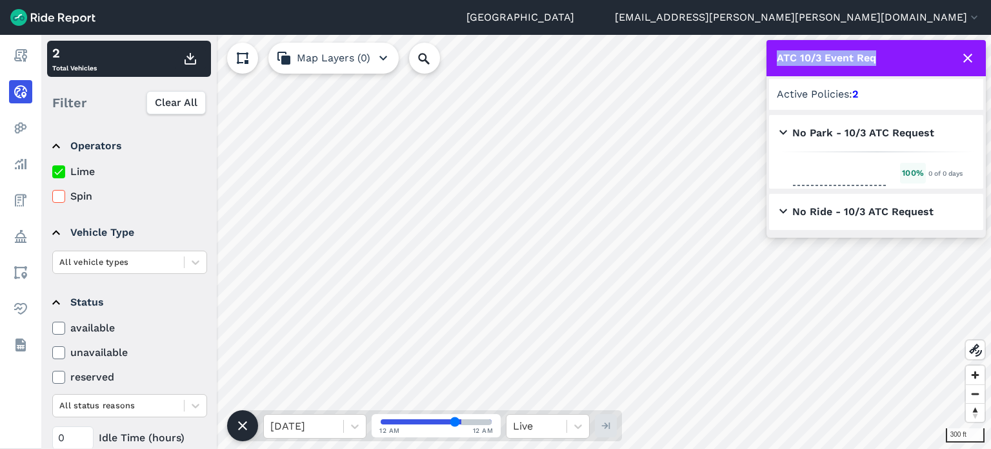
drag, startPoint x: 882, startPoint y: 61, endPoint x: 771, endPoint y: 59, distance: 111.0
click at [771, 59] on div "ATC 10/3 Event Req" at bounding box center [876, 58] width 219 height 36
copy h1 "ATC 10/3 Event Req"
click at [57, 171] on icon at bounding box center [59, 171] width 12 height 13
click at [52, 171] on input "Lime" at bounding box center [52, 168] width 0 height 8
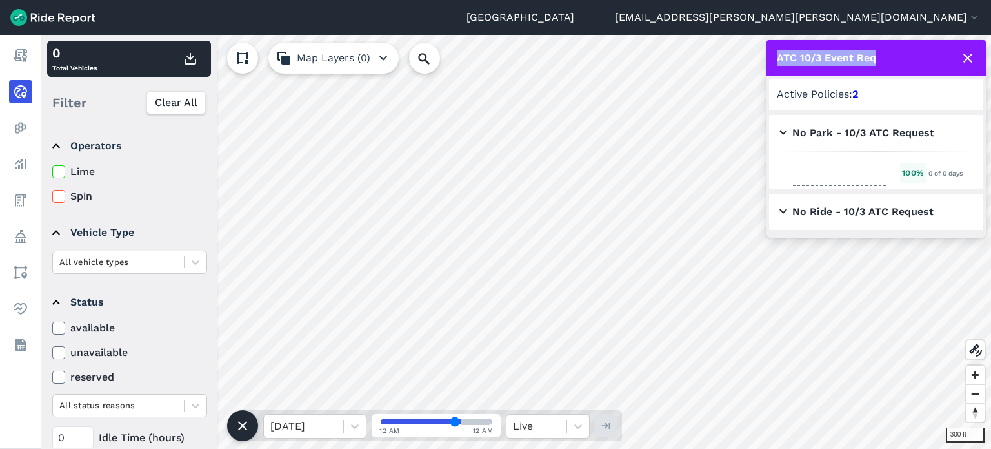
click at [62, 198] on icon at bounding box center [59, 196] width 12 height 13
click at [52, 197] on input "Spin" at bounding box center [52, 192] width 0 height 8
